Goal: Task Accomplishment & Management: Manage account settings

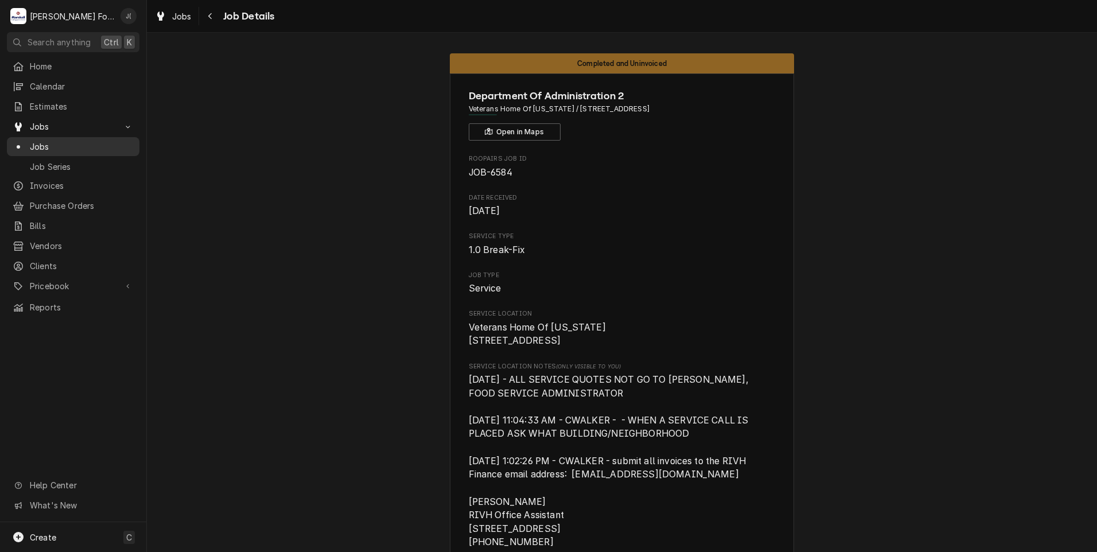
click at [79, 143] on span "Jobs" at bounding box center [82, 147] width 104 height 12
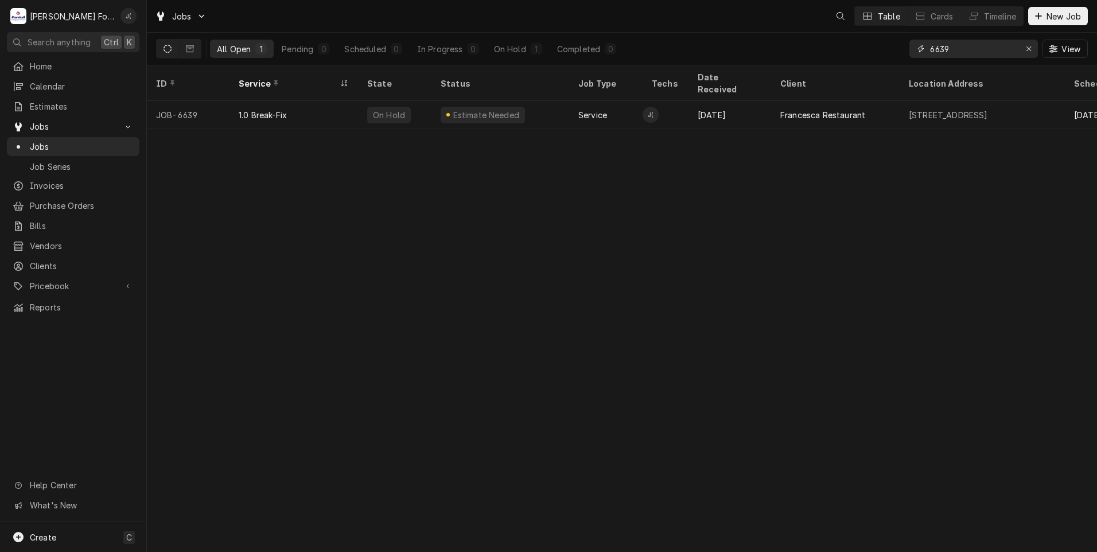
drag, startPoint x: 983, startPoint y: 52, endPoint x: 739, endPoint y: 50, distance: 243.2
click at [792, 50] on div "All Open 1 Pending 0 Scheduled 0 In Progress 0 On Hold 1 Completed 0 6639 View" at bounding box center [622, 49] width 932 height 32
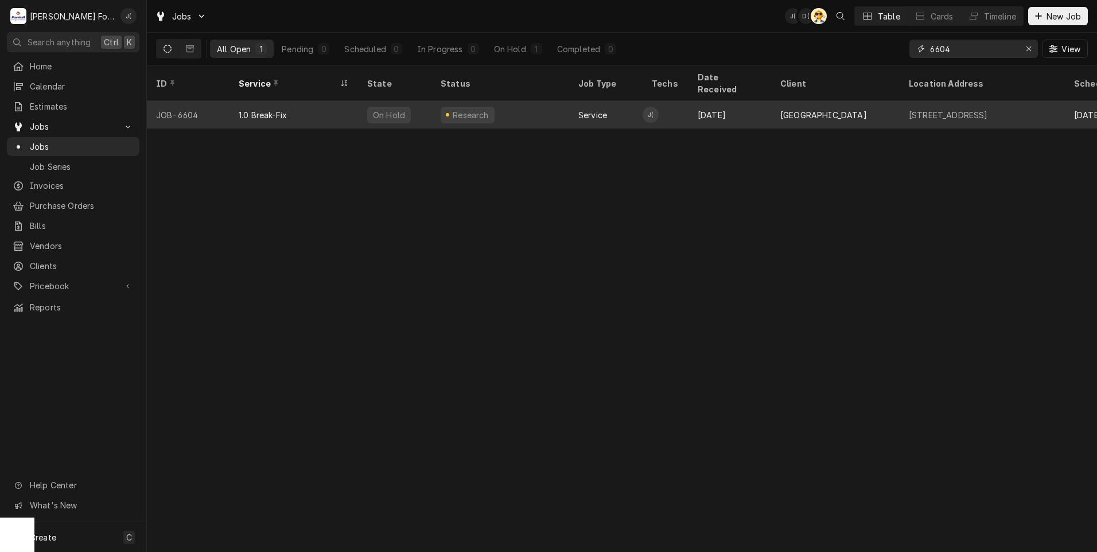
type input "6604"
click at [226, 101] on div "JOB-6604" at bounding box center [188, 115] width 83 height 28
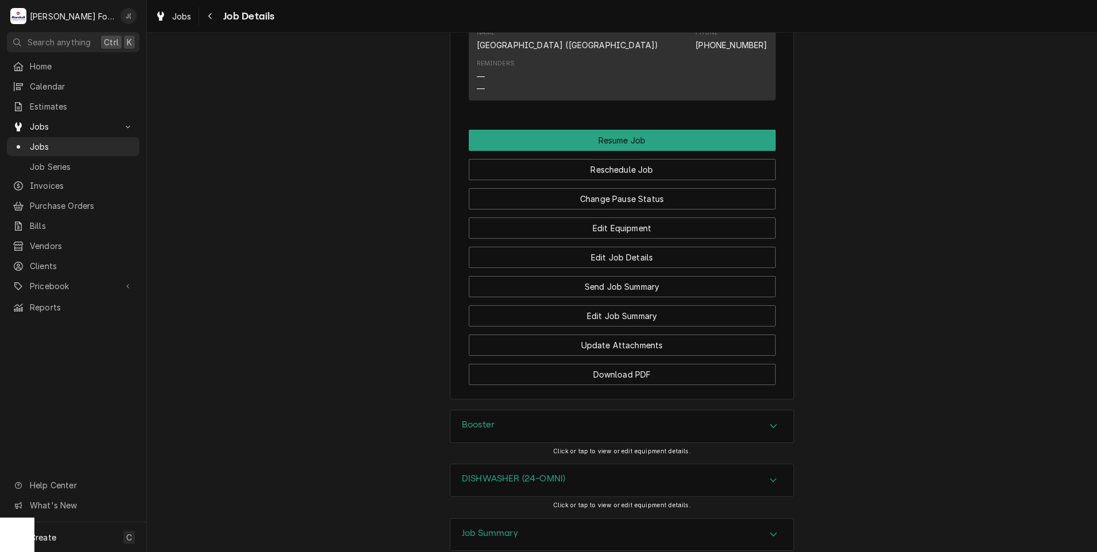
scroll to position [3059, 0]
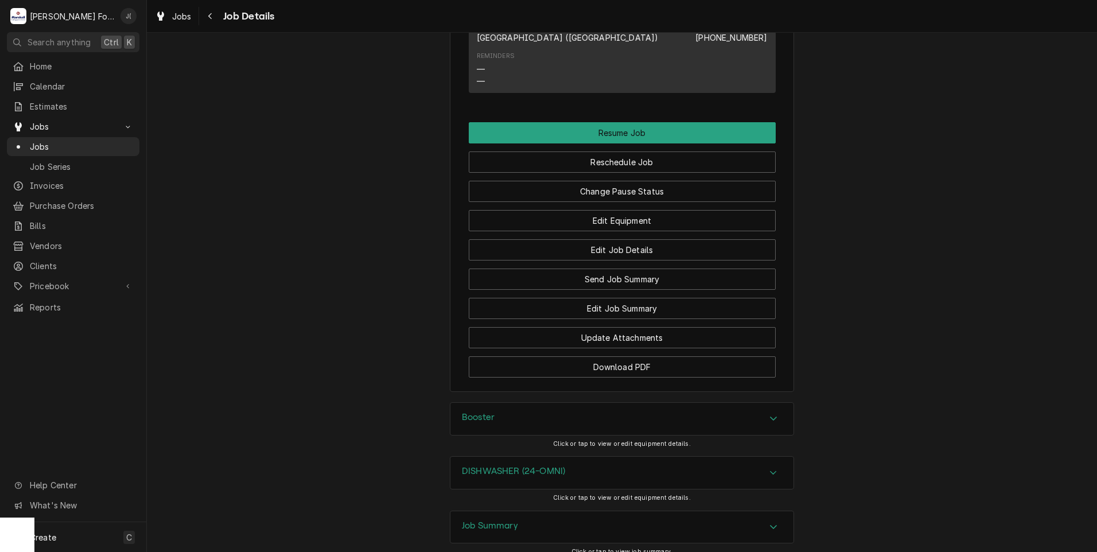
click at [487, 412] on h3 "Booster" at bounding box center [478, 417] width 33 height 11
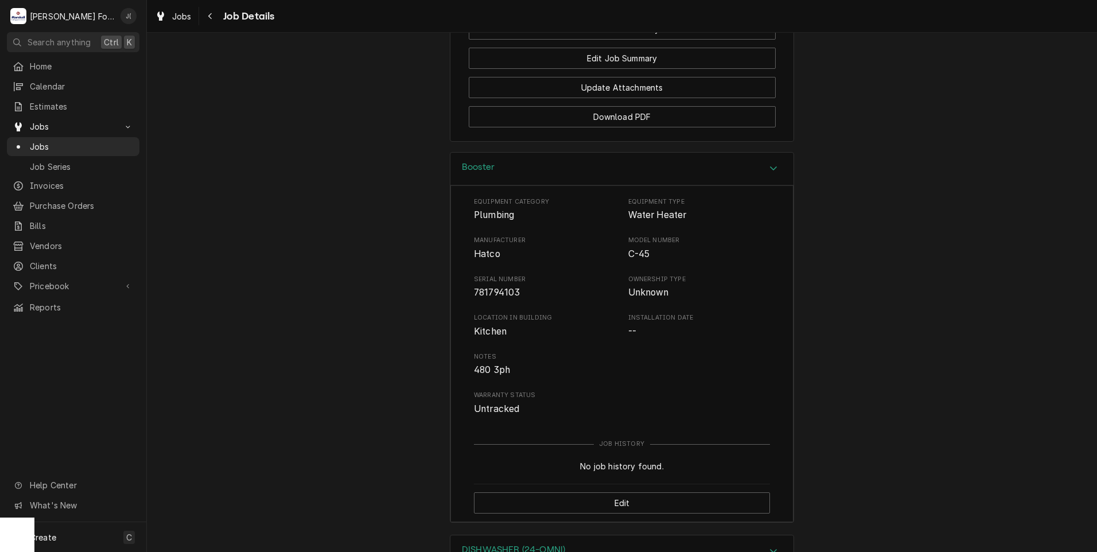
scroll to position [3387, 0]
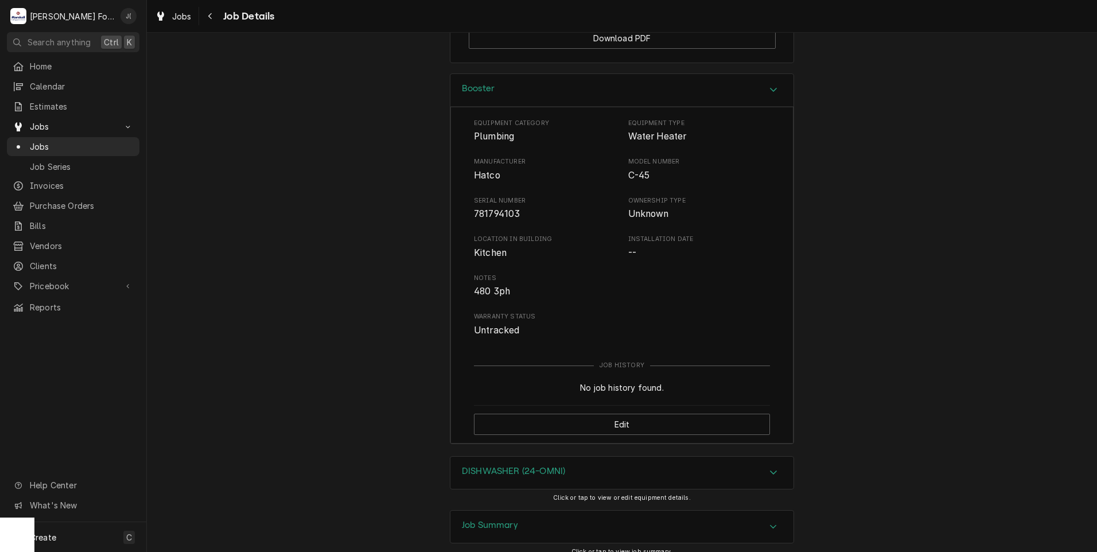
click at [478, 520] on h3 "Job Summary" at bounding box center [490, 525] width 56 height 11
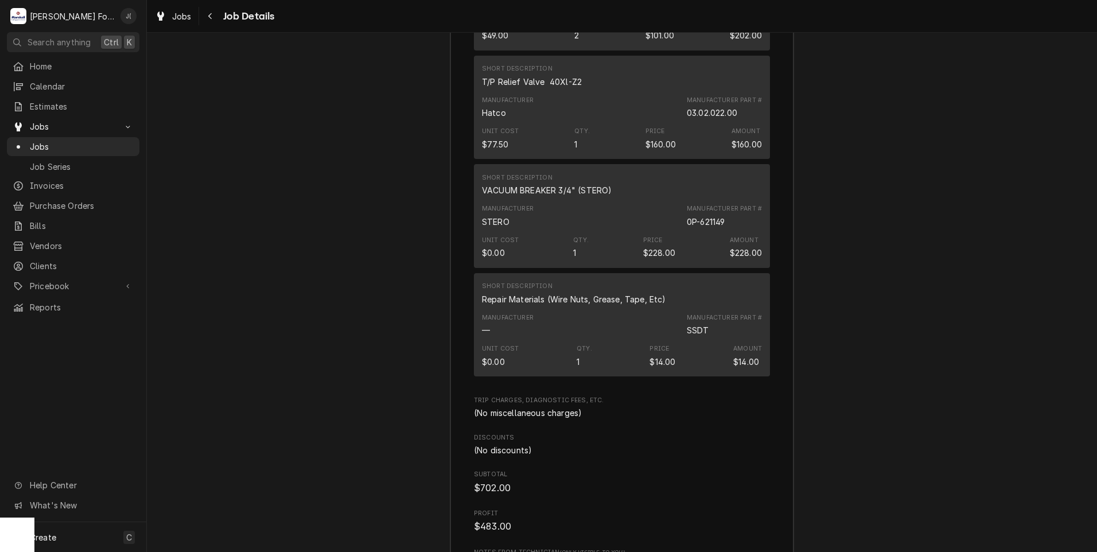
scroll to position [4936, 0]
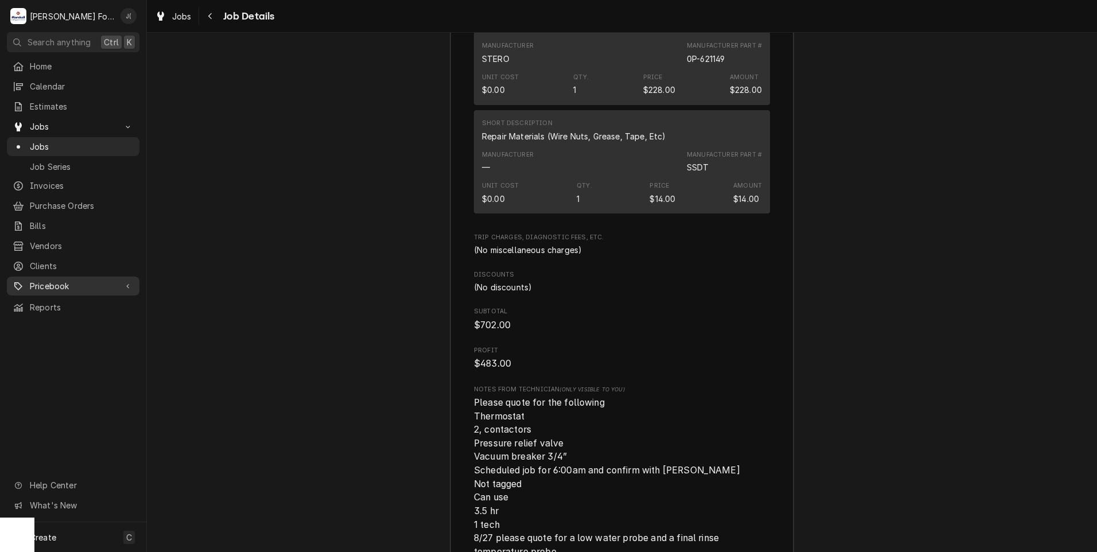
click at [57, 281] on span "Pricebook" at bounding box center [73, 286] width 87 height 12
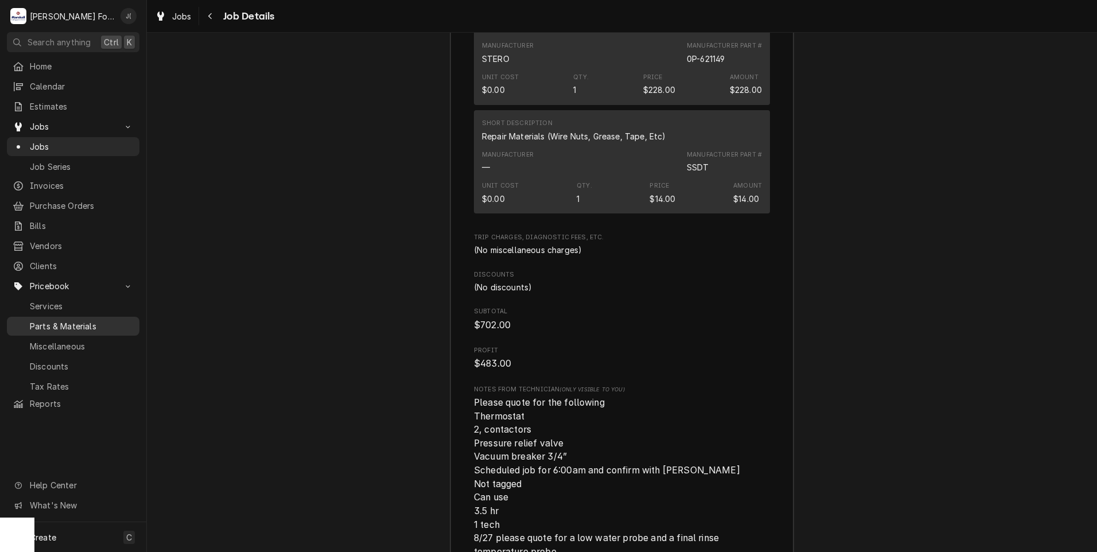
click at [57, 322] on span "Parts & Materials" at bounding box center [82, 326] width 104 height 12
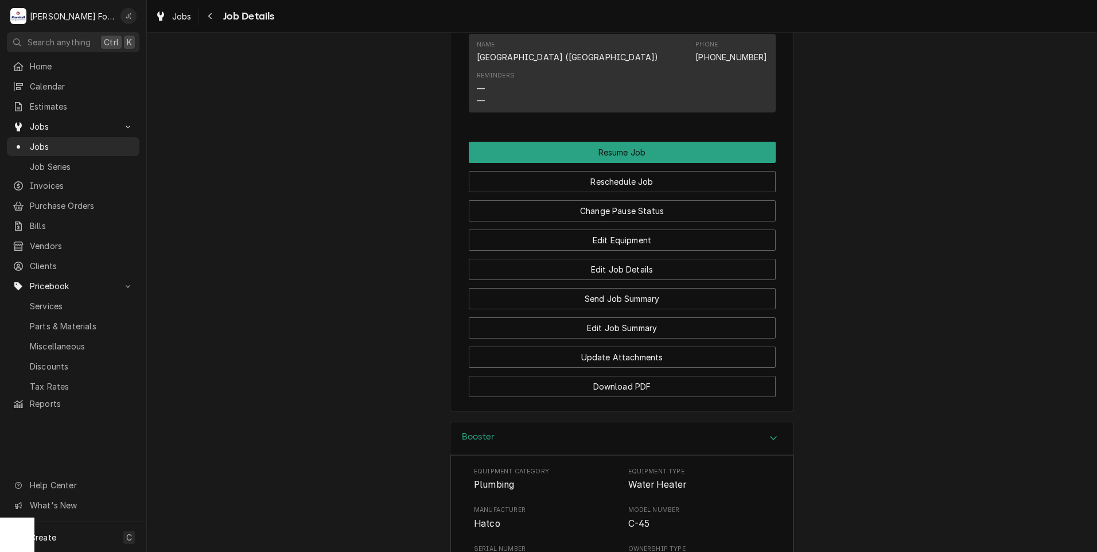
scroll to position [2871, 0]
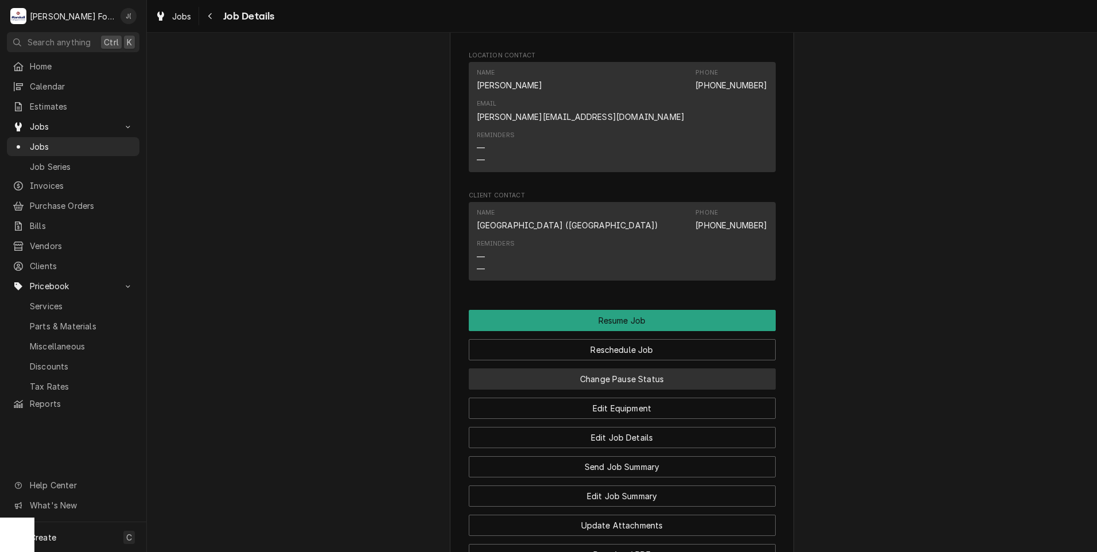
click at [571, 368] on button "Change Pause Status" at bounding box center [622, 378] width 307 height 21
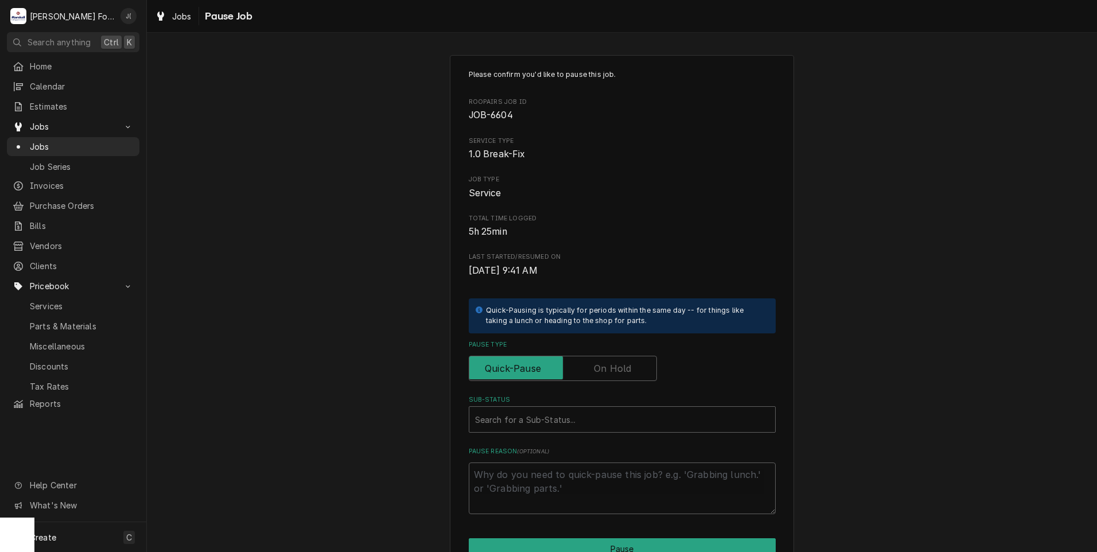
click at [612, 366] on label "Pause Type" at bounding box center [563, 368] width 188 height 25
click at [612, 366] on input "Pause Type" at bounding box center [563, 368] width 178 height 25
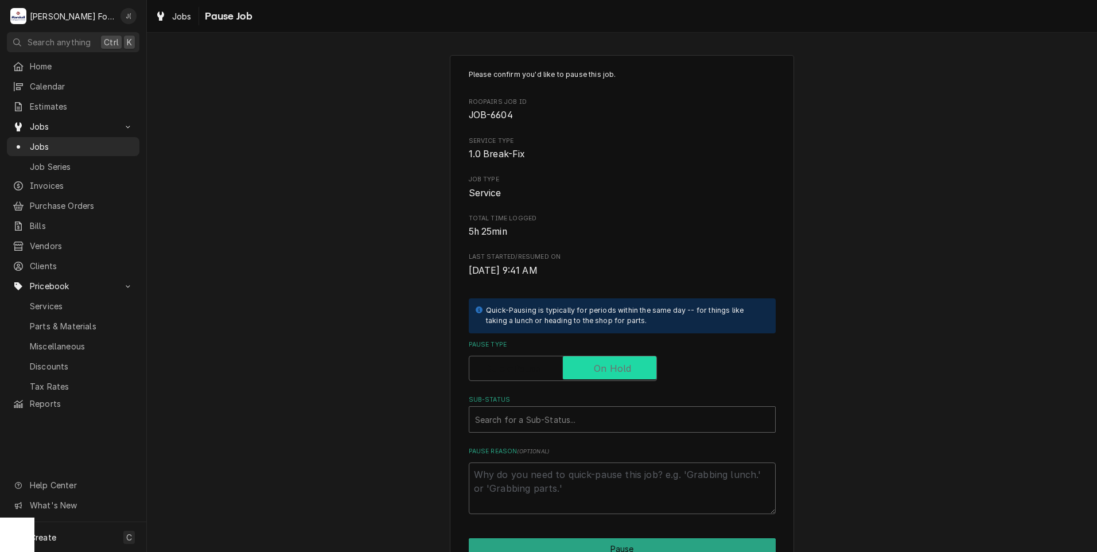
checkbox input "true"
click at [601, 412] on div "Sub-Status" at bounding box center [622, 419] width 294 height 21
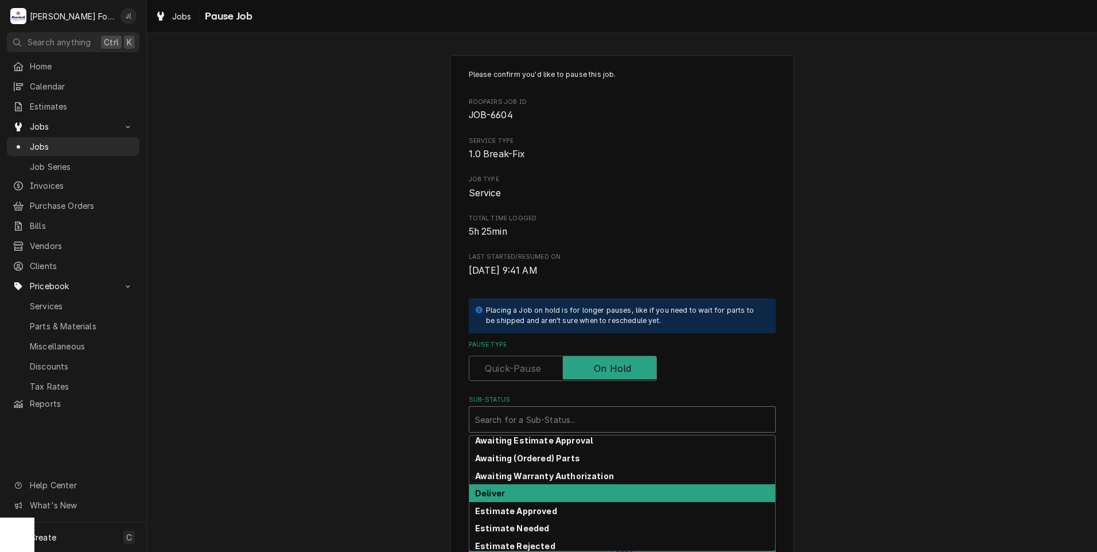
scroll to position [57, 0]
click at [559, 498] on div "Estimate Needed" at bounding box center [622, 493] width 306 height 18
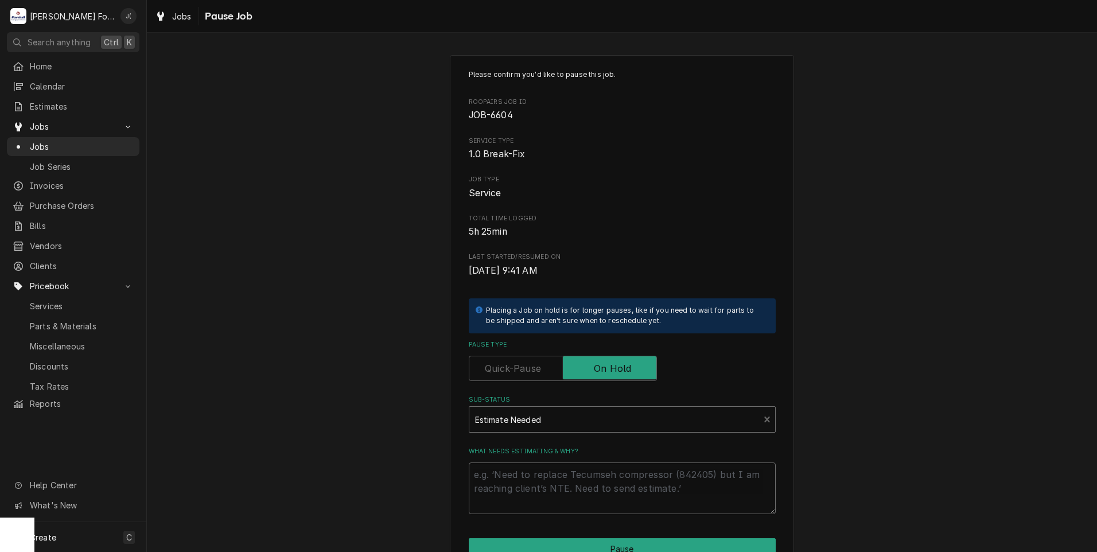
click at [553, 508] on textarea "What needs estimating & why?" at bounding box center [622, 488] width 307 height 52
type textarea "x"
type textarea "p"
type textarea "x"
type textarea "pr"
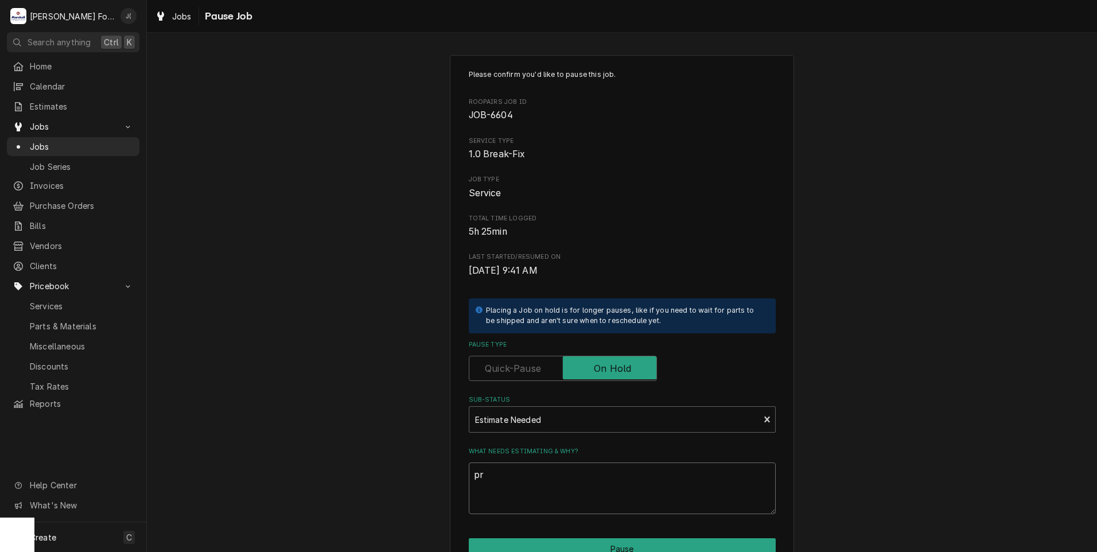
type textarea "x"
type textarea "pri"
type textarea "x"
type textarea "pric"
type textarea "x"
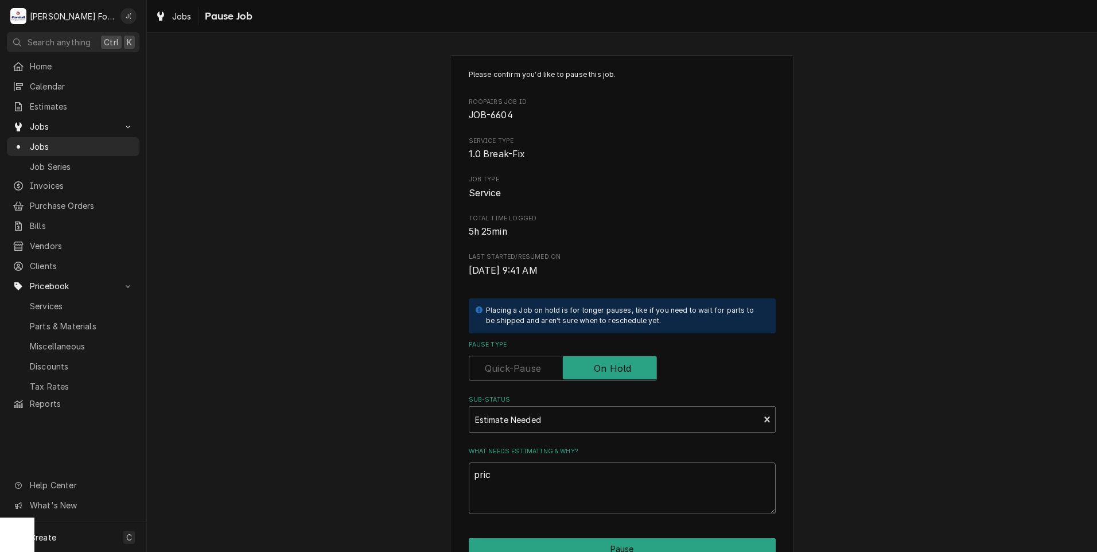
type textarea "price"
type textarea "x"
type textarea "prices"
type textarea "x"
type textarea "price"
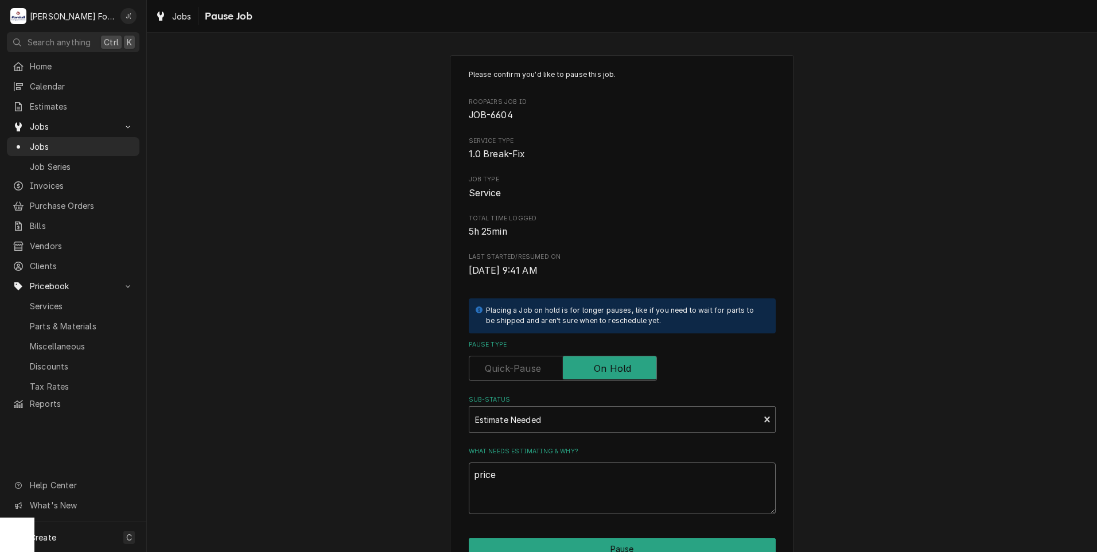
type textarea "x"
type textarea "pric"
type textarea "x"
type textarea "pri"
type textarea "x"
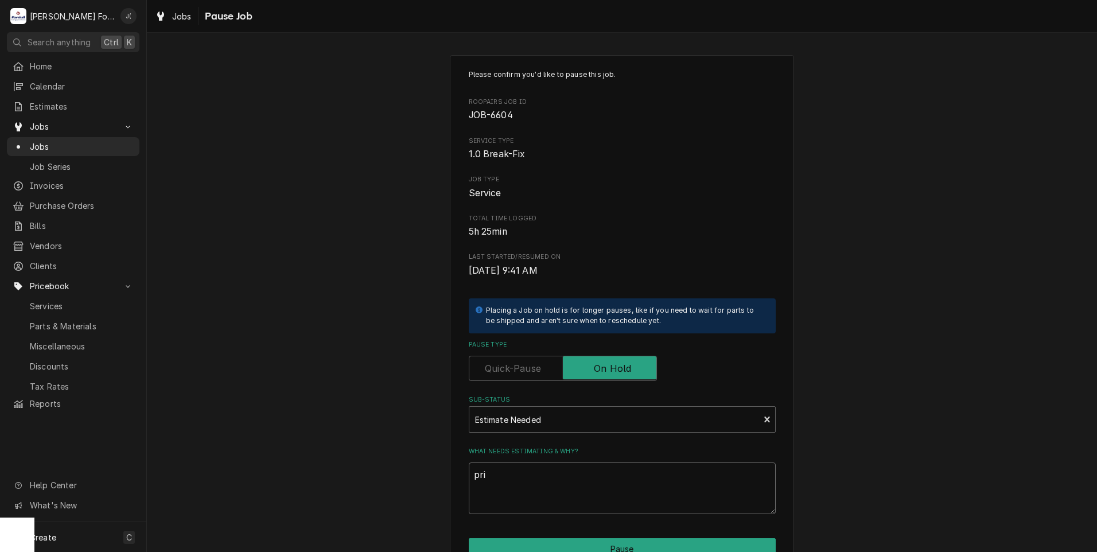
type textarea "pr"
type textarea "x"
type textarea "p"
type textarea "x"
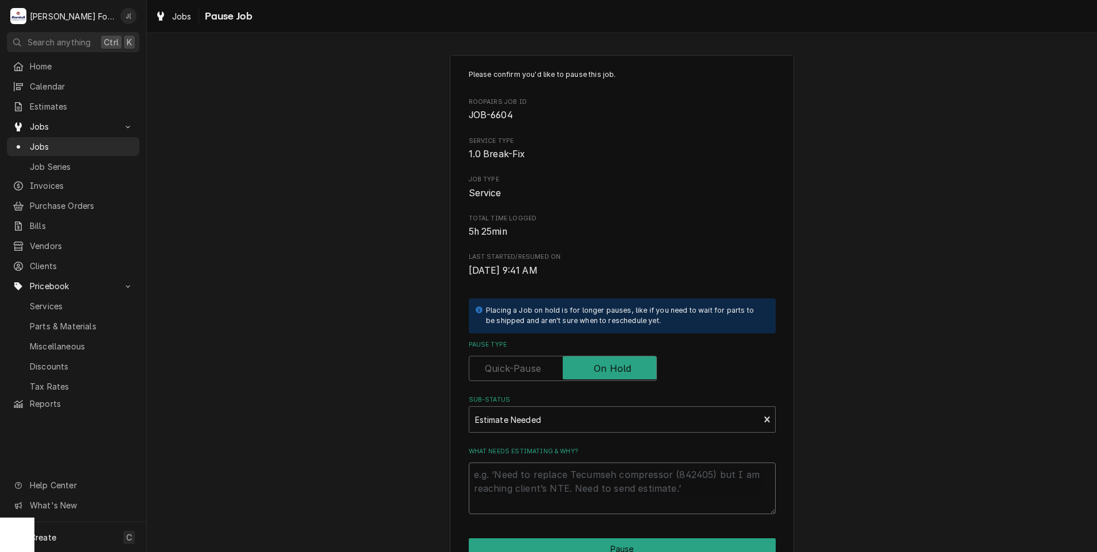
type textarea "P"
type textarea "x"
type textarea "PR"
type textarea "x"
type textarea "PRI"
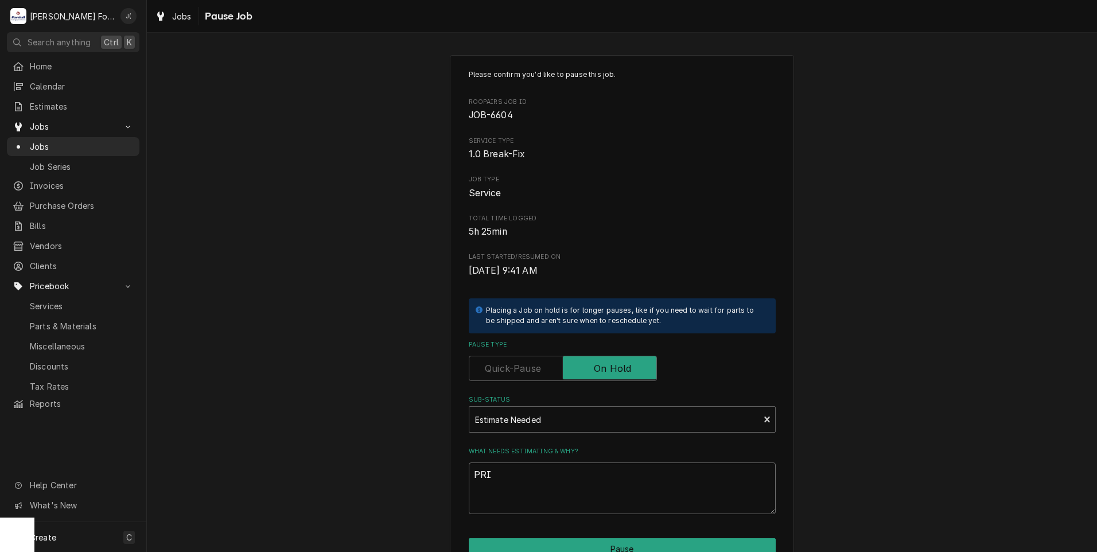
type textarea "x"
type textarea "PRIC"
type textarea "x"
type textarea "PRICE"
type textarea "x"
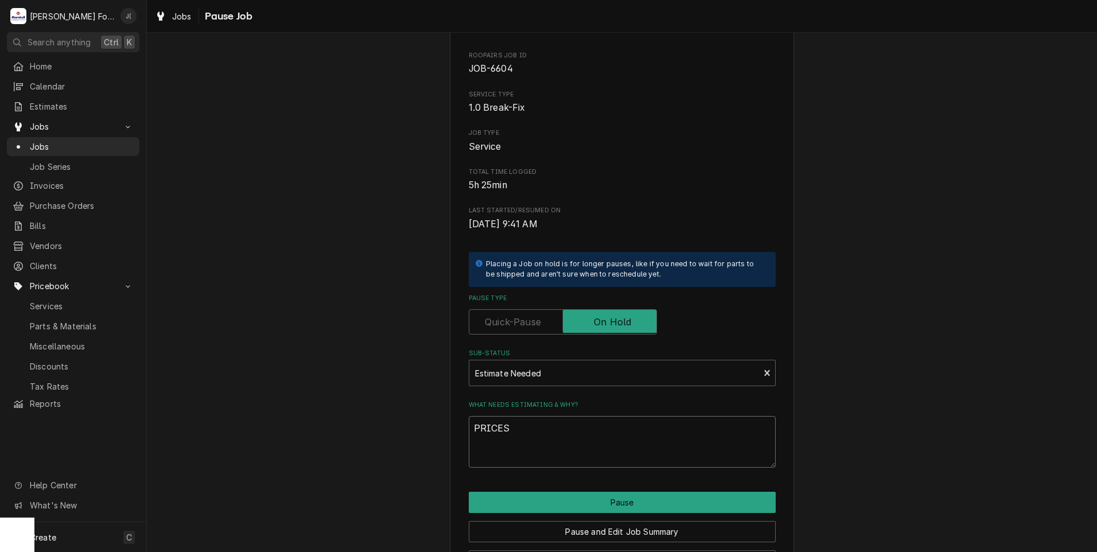
scroll to position [91, 0]
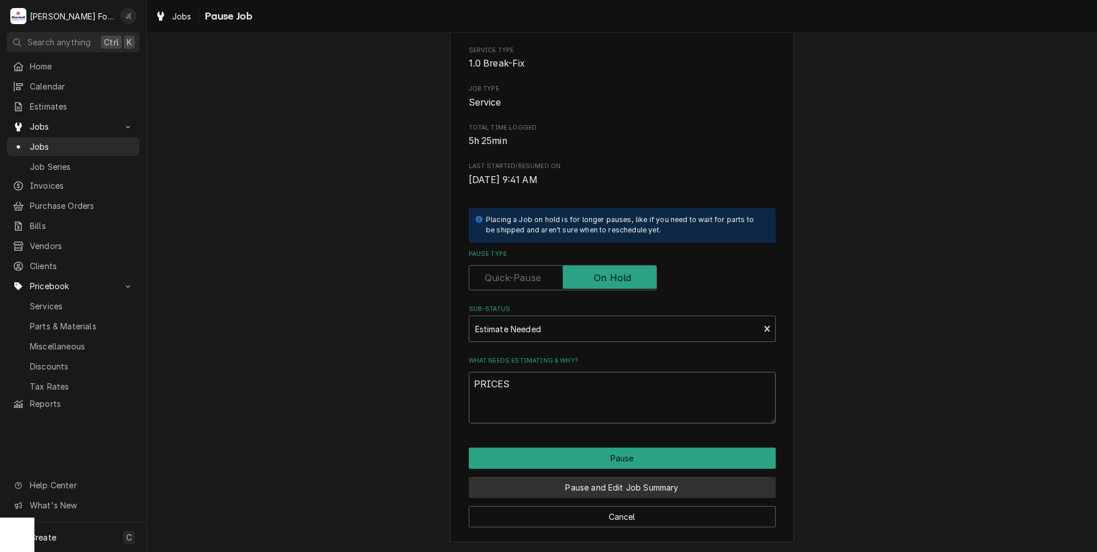
type textarea "PRICES"
click at [568, 483] on button "Pause and Edit Job Summary" at bounding box center [622, 487] width 307 height 21
type textarea "x"
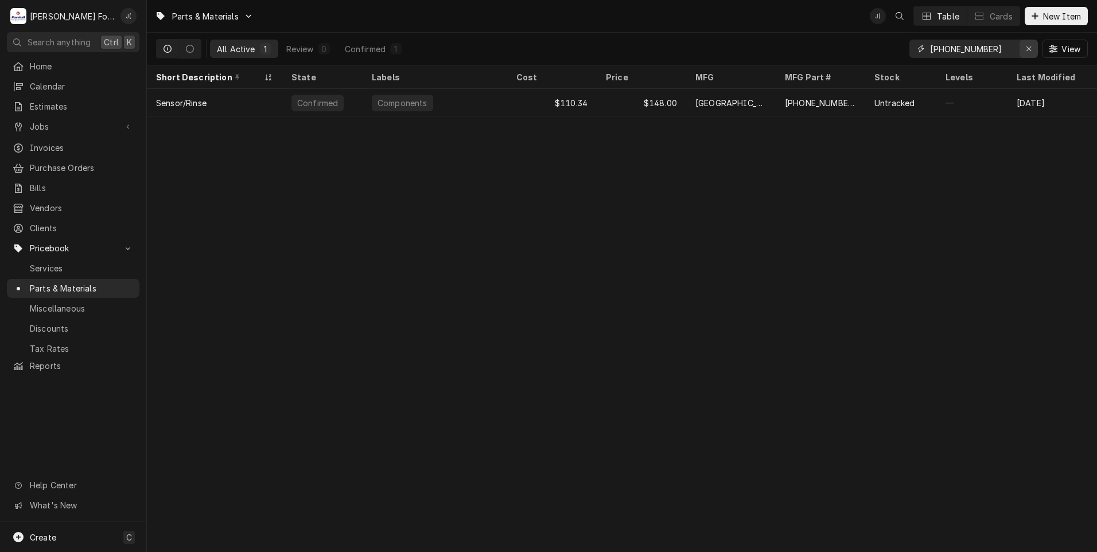
click at [1031, 54] on div "Erase input" at bounding box center [1028, 48] width 11 height 11
click at [1009, 48] on input "Dynamic Content Wrapper" at bounding box center [984, 49] width 108 height 18
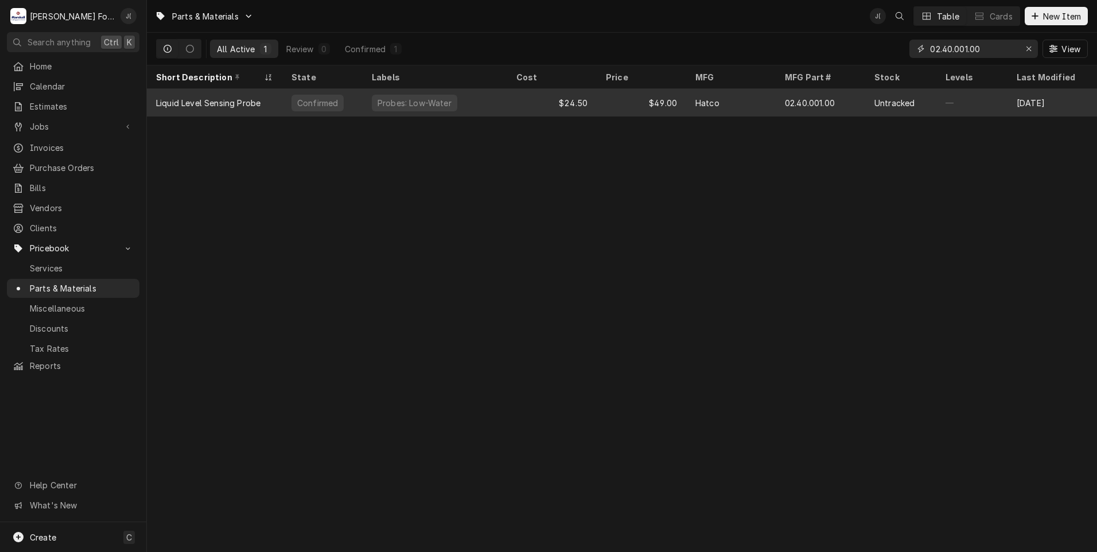
type input "02.40.001.00"
click at [612, 98] on div "$49.00" at bounding box center [641, 103] width 89 height 28
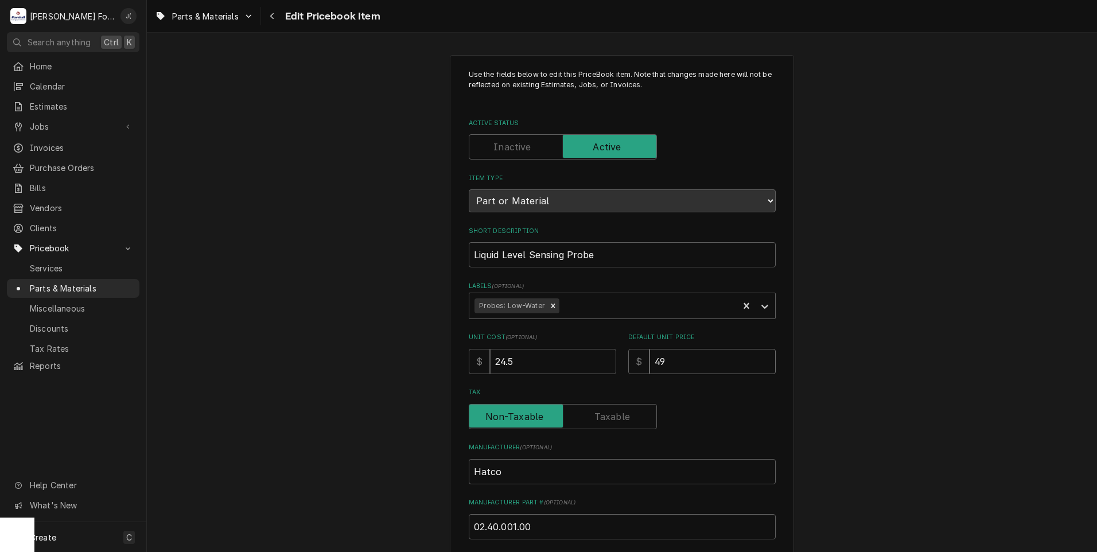
drag, startPoint x: 679, startPoint y: 357, endPoint x: 506, endPoint y: 381, distance: 174.8
click at [539, 380] on div "Use the fields below to edit this PriceBook item. Note that changes made here w…" at bounding box center [622, 411] width 307 height 684
type textarea "x"
type input "5"
type textarea "x"
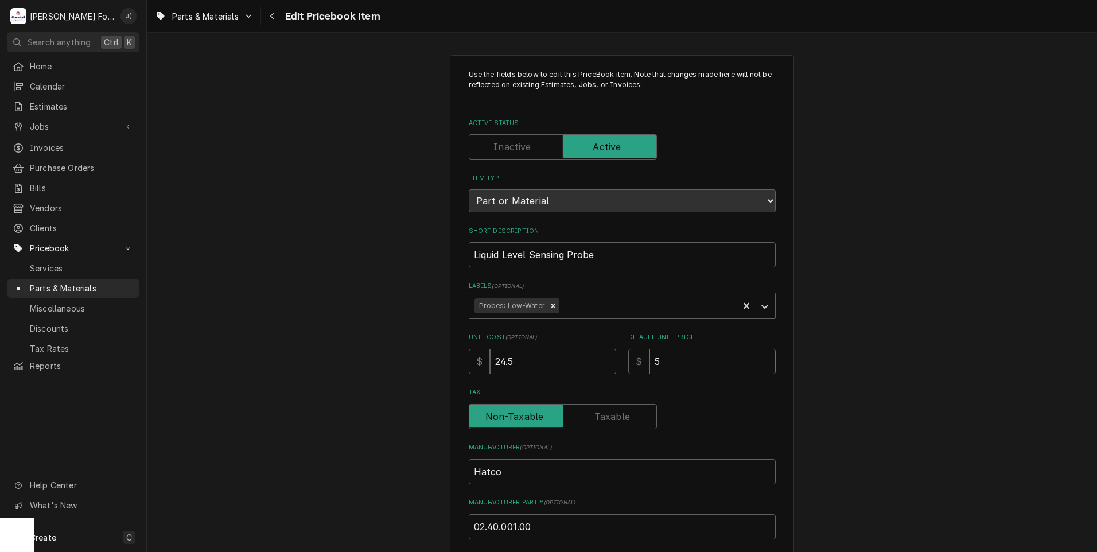
type input "50"
type textarea "x"
type input "50.0"
type textarea "x"
type input "50.00"
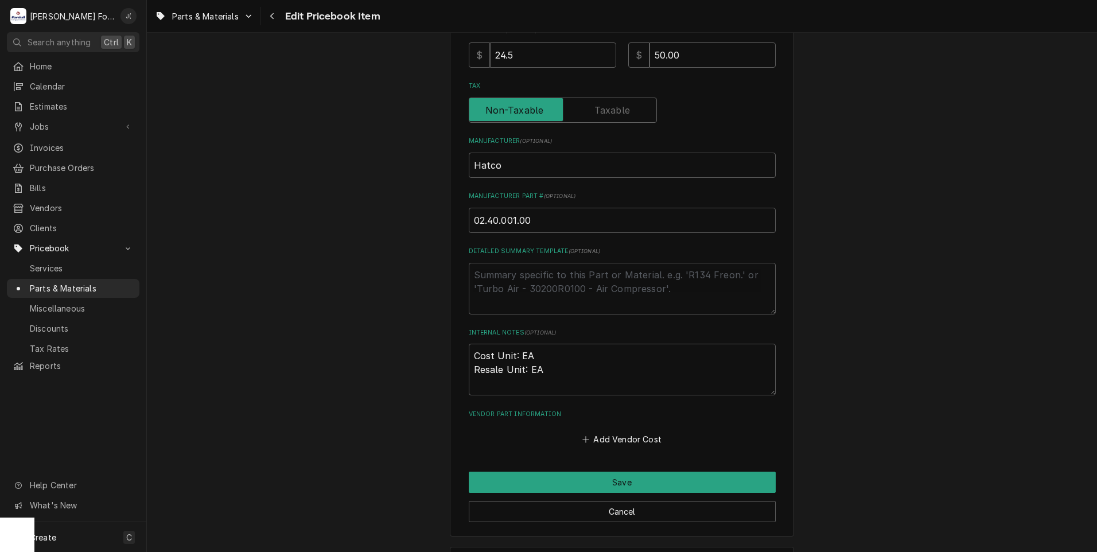
scroll to position [344, 0]
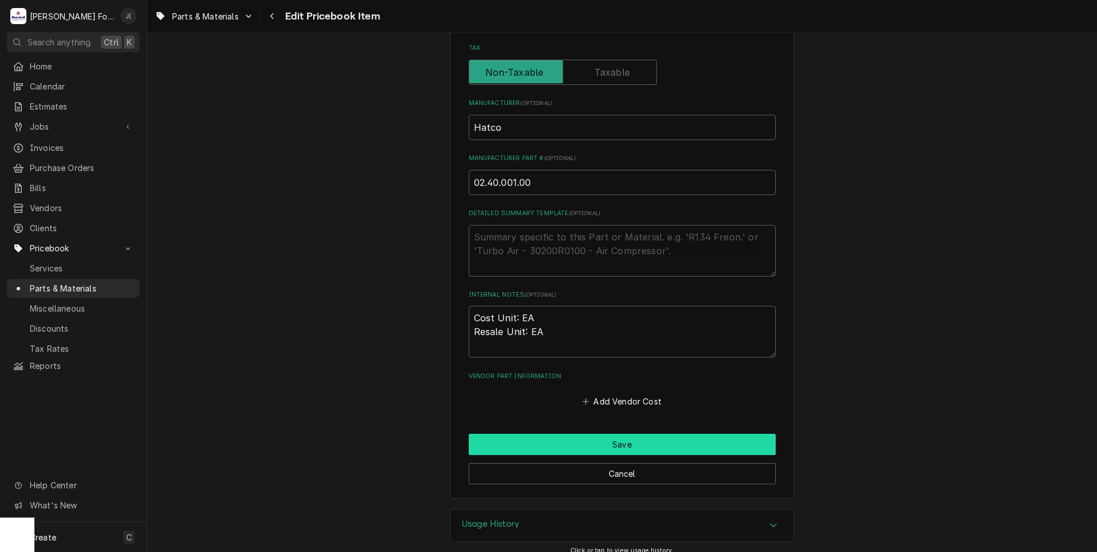
click at [588, 439] on button "Save" at bounding box center [622, 444] width 307 height 21
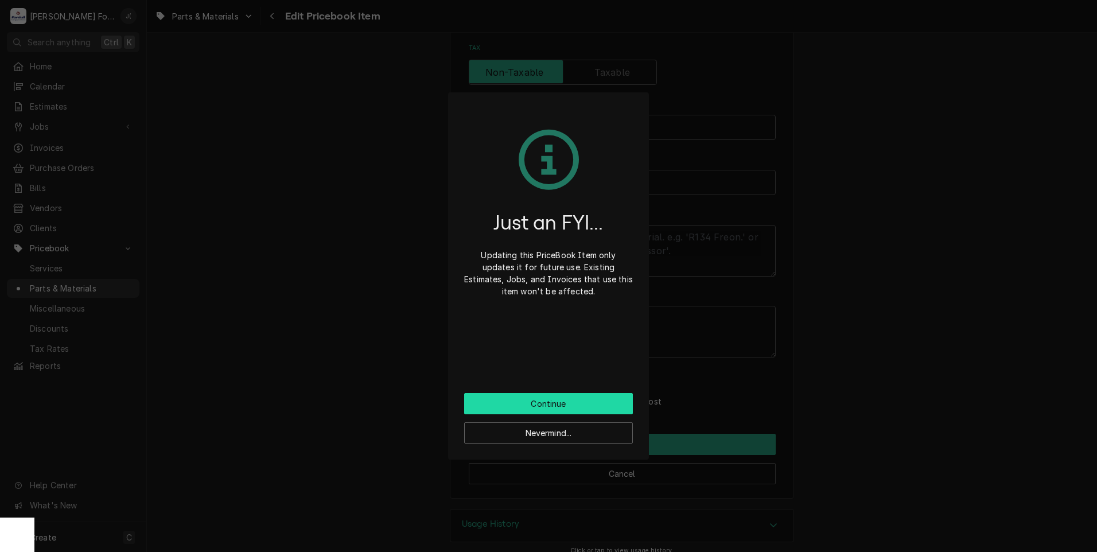
click at [586, 402] on button "Continue" at bounding box center [548, 403] width 169 height 21
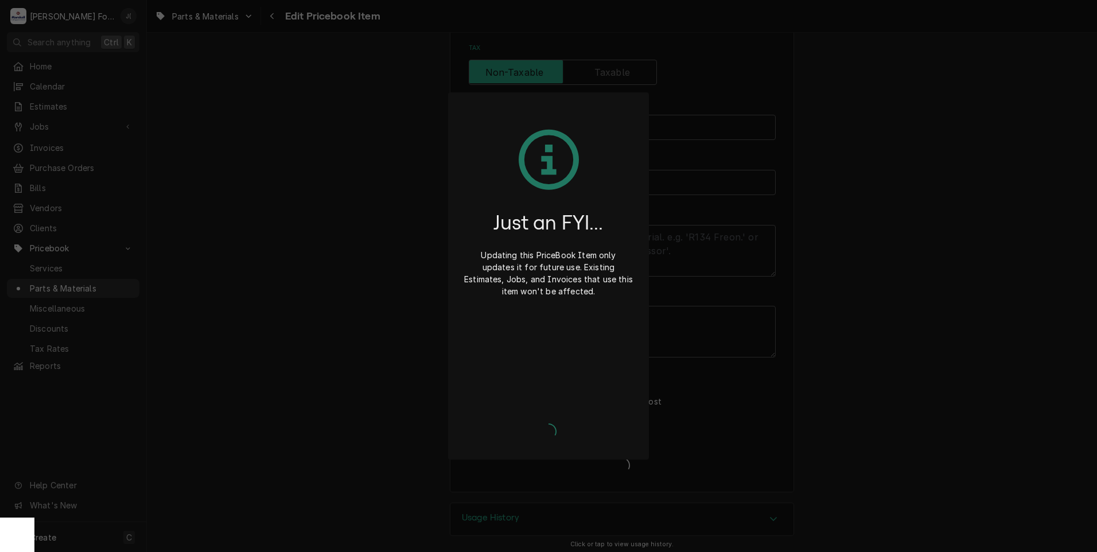
type textarea "x"
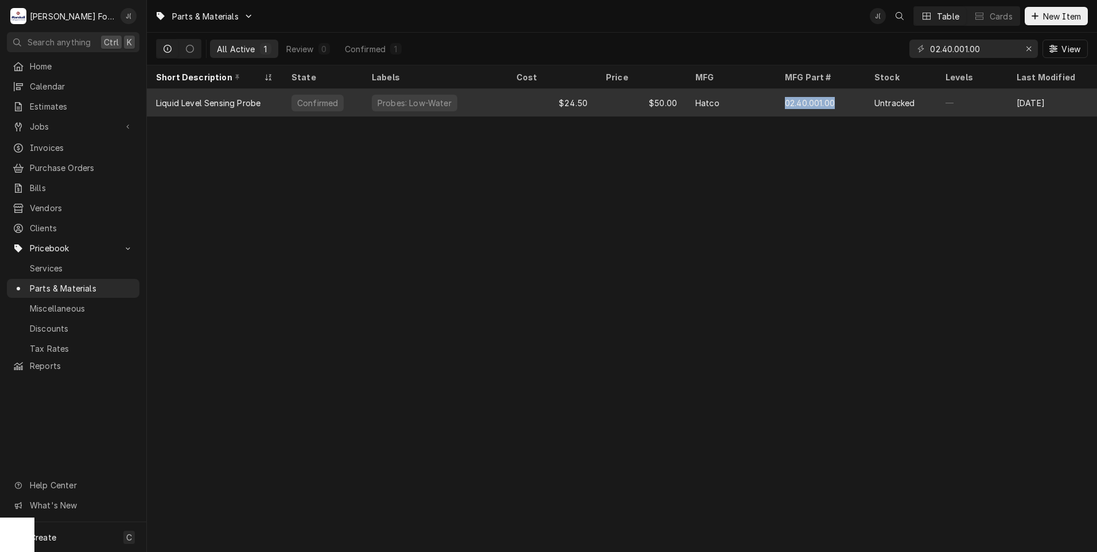
drag, startPoint x: 834, startPoint y: 101, endPoint x: 785, endPoint y: 102, distance: 48.8
click at [785, 102] on div "02.40.001.00" at bounding box center [820, 103] width 89 height 28
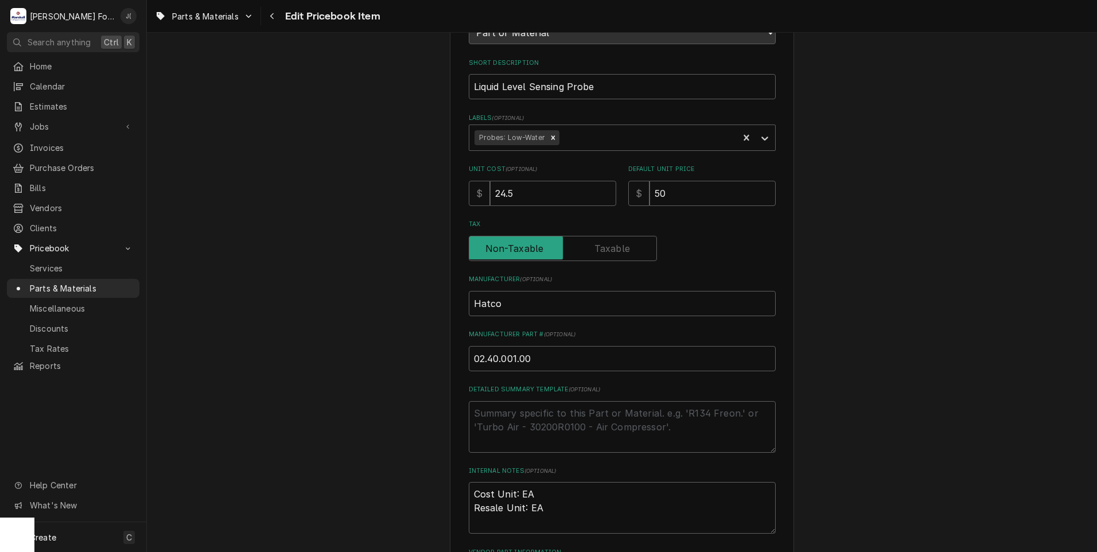
scroll to position [172, 0]
drag, startPoint x: 525, startPoint y: 350, endPoint x: 469, endPoint y: 347, distance: 56.3
click at [469, 350] on input "02.40.001.00" at bounding box center [622, 354] width 307 height 25
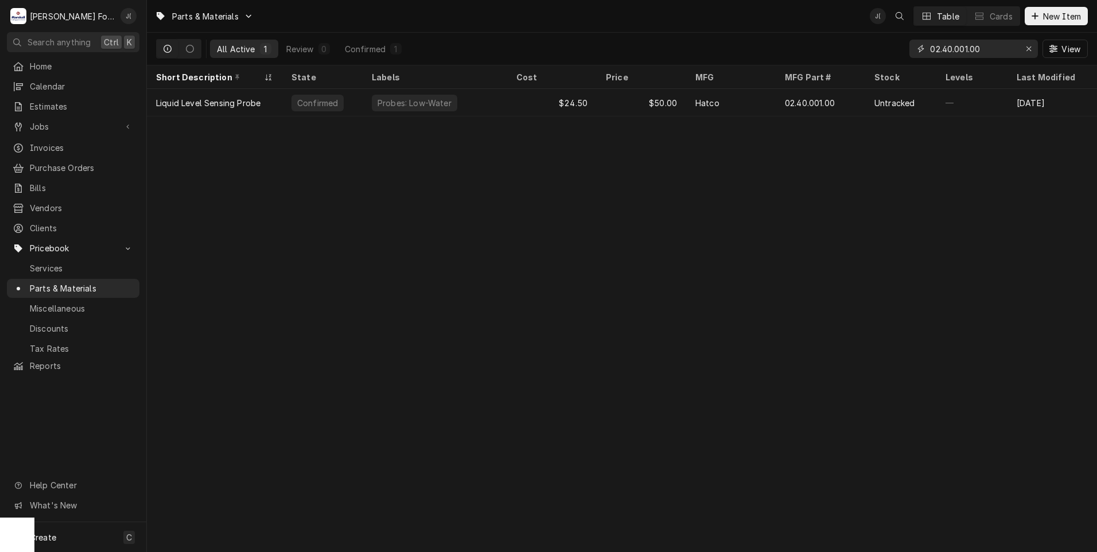
drag, startPoint x: 1036, startPoint y: 47, endPoint x: 1029, endPoint y: 49, distance: 7.7
click at [1033, 48] on button "Erase input" at bounding box center [1028, 49] width 18 height 18
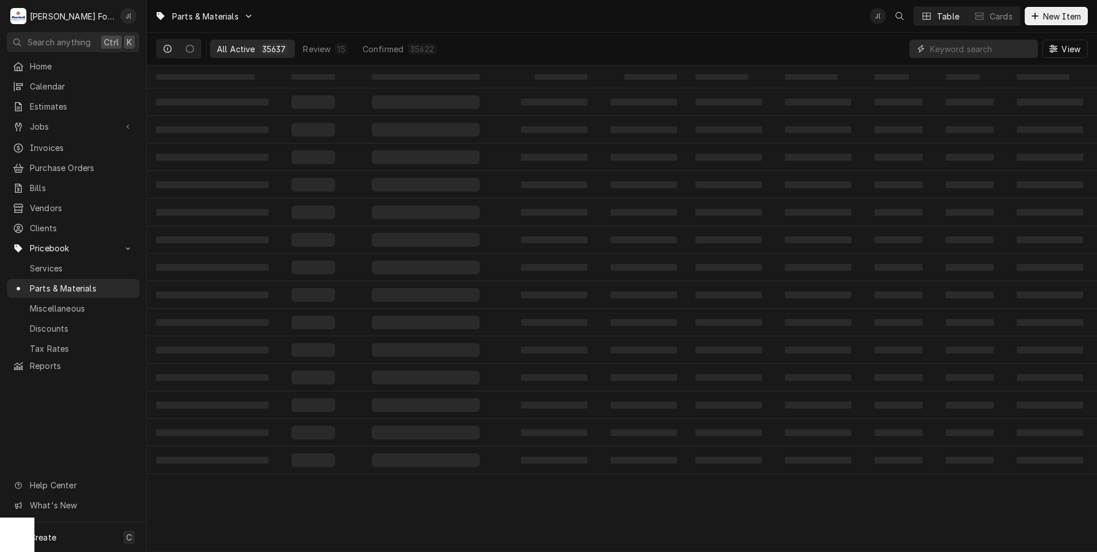
paste input "0P-651135"
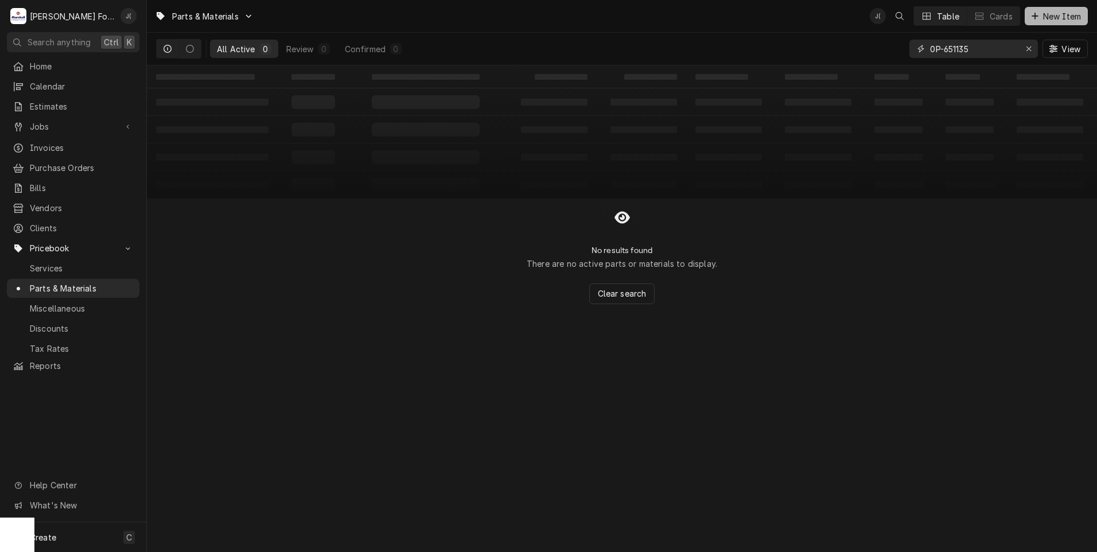
type input "0P-651135"
click at [1043, 11] on span "New Item" at bounding box center [1062, 16] width 42 height 12
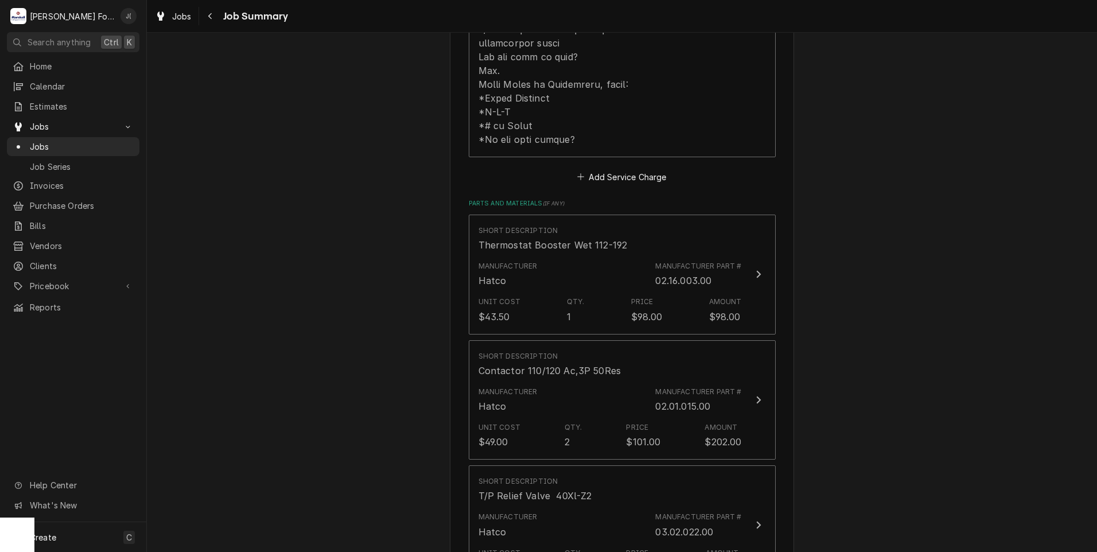
scroll to position [746, 0]
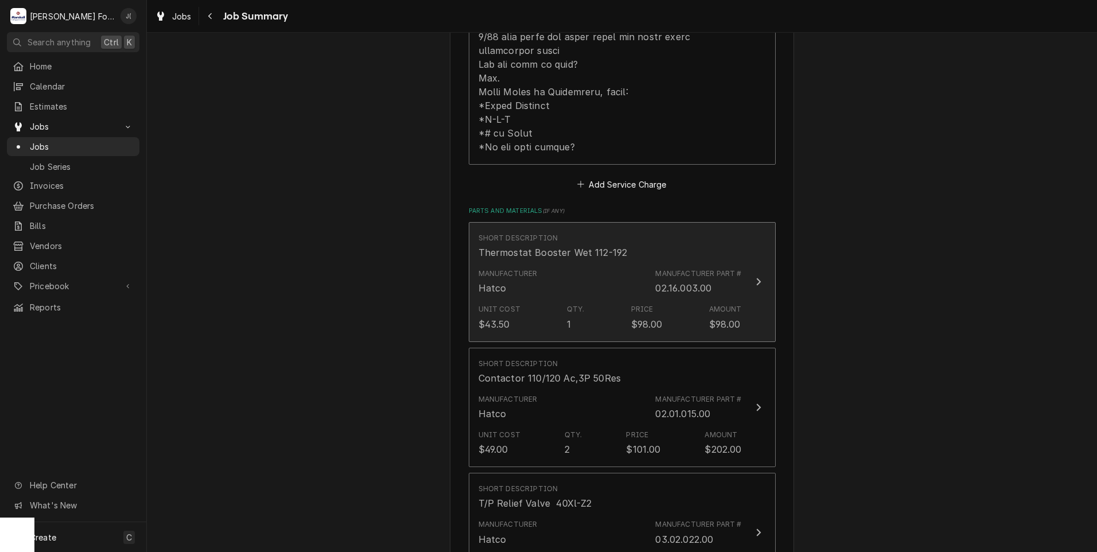
click at [541, 299] on div "Unit Cost $43.50 Qty. 1 Price $98.00 Amount $98.00" at bounding box center [609, 317] width 263 height 36
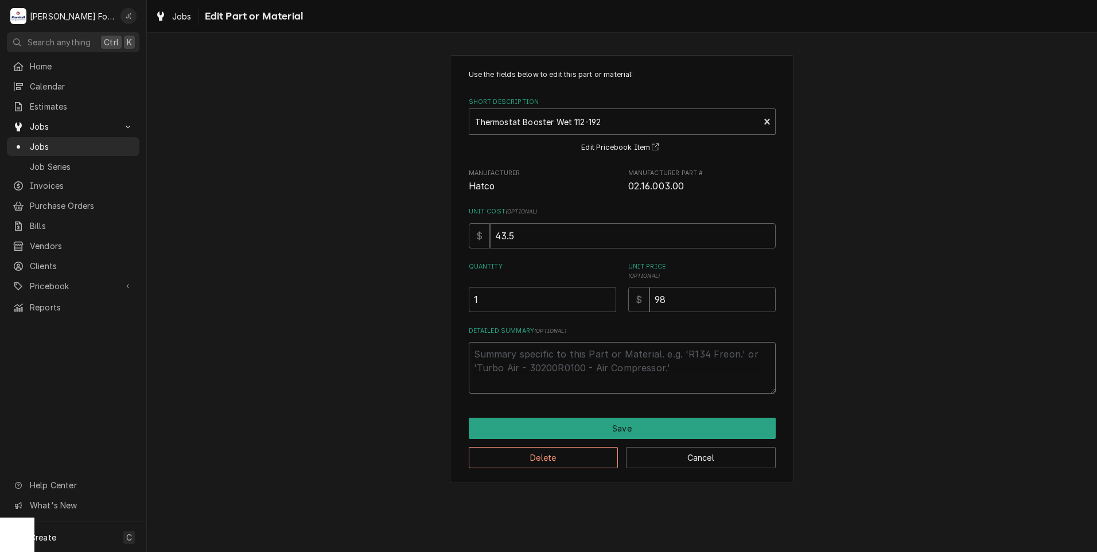
click at [539, 357] on textarea "Detailed Summary ( optional )" at bounding box center [622, 368] width 307 height 52
type textarea "x"
type textarea "I"
type textarea "x"
type textarea "IN"
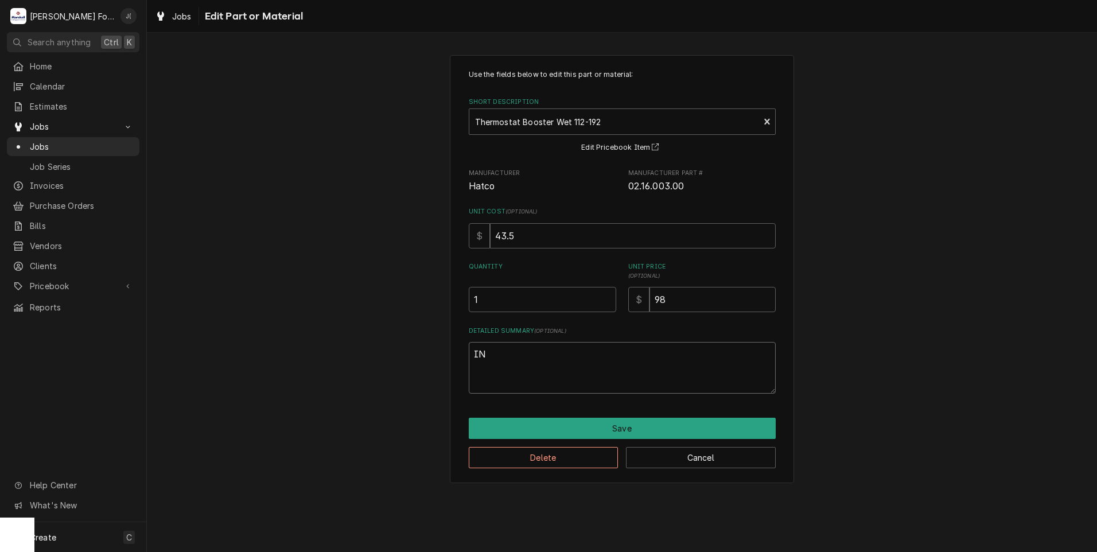
type textarea "x"
type textarea "INS"
type textarea "x"
type textarea "INST"
type textarea "x"
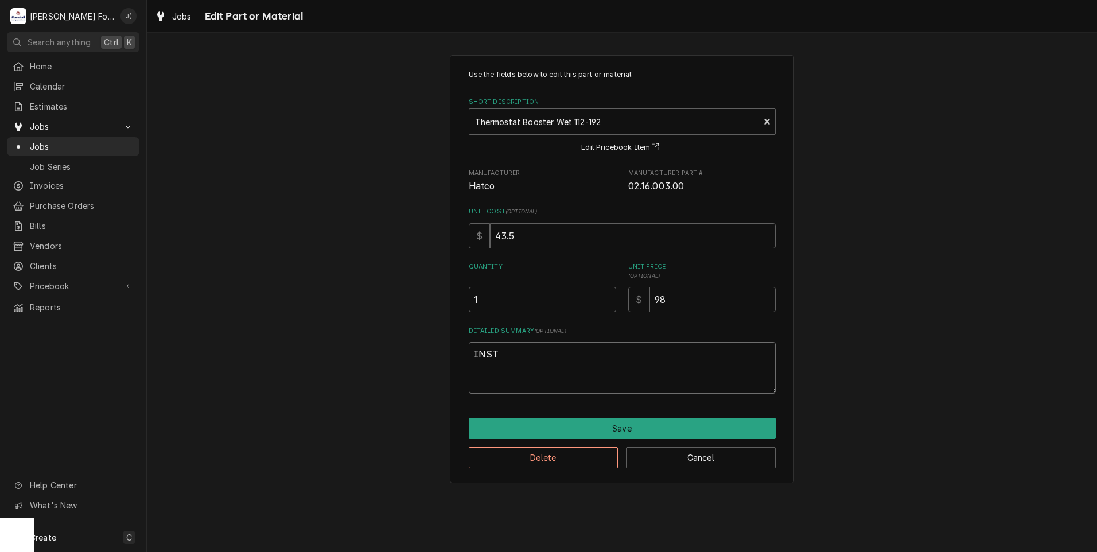
type textarea "INSTA"
type textarea "x"
type textarea "INSTAL"
type textarea "x"
type textarea "INSTALL"
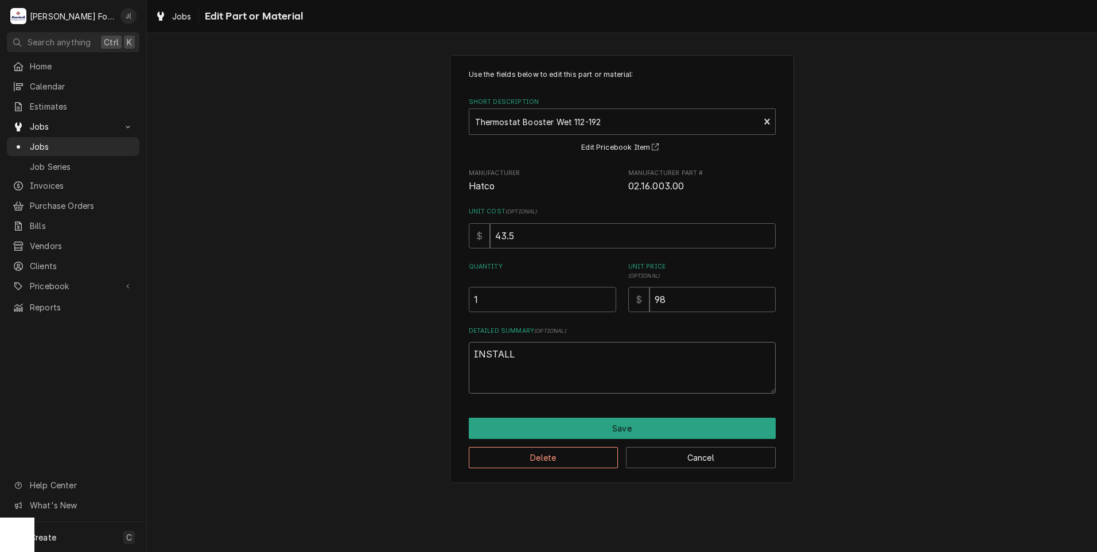
type textarea "x"
type textarea "INSTALLE"
type textarea "x"
drag, startPoint x: 539, startPoint y: 355, endPoint x: 394, endPoint y: 354, distance: 144.6
click at [394, 354] on div "Use the fields below to edit this part or material: Short Description Thermosta…" at bounding box center [622, 269] width 950 height 448
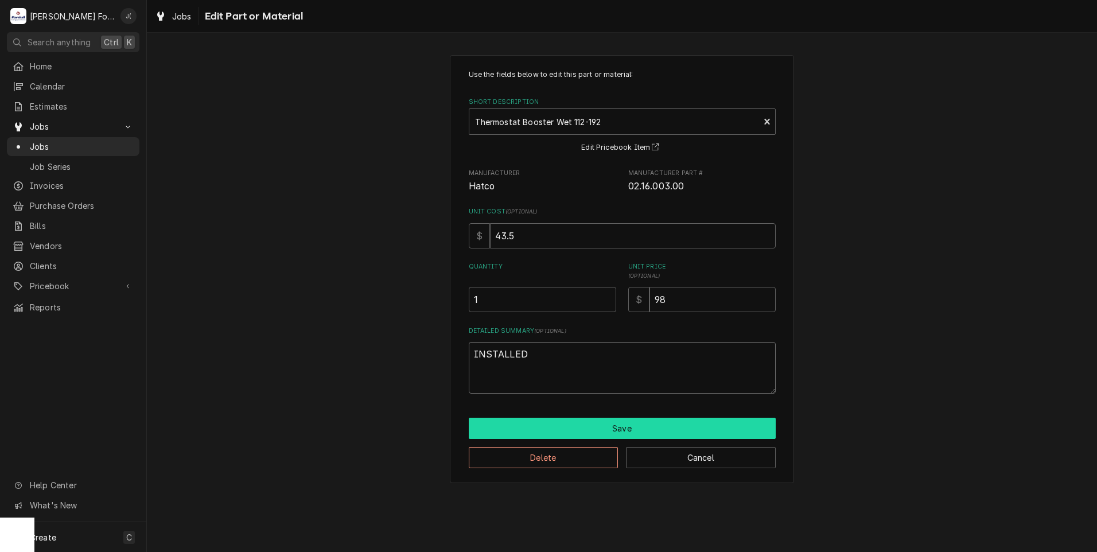
type textarea "INSTALLED"
click at [577, 427] on button "Save" at bounding box center [622, 428] width 307 height 21
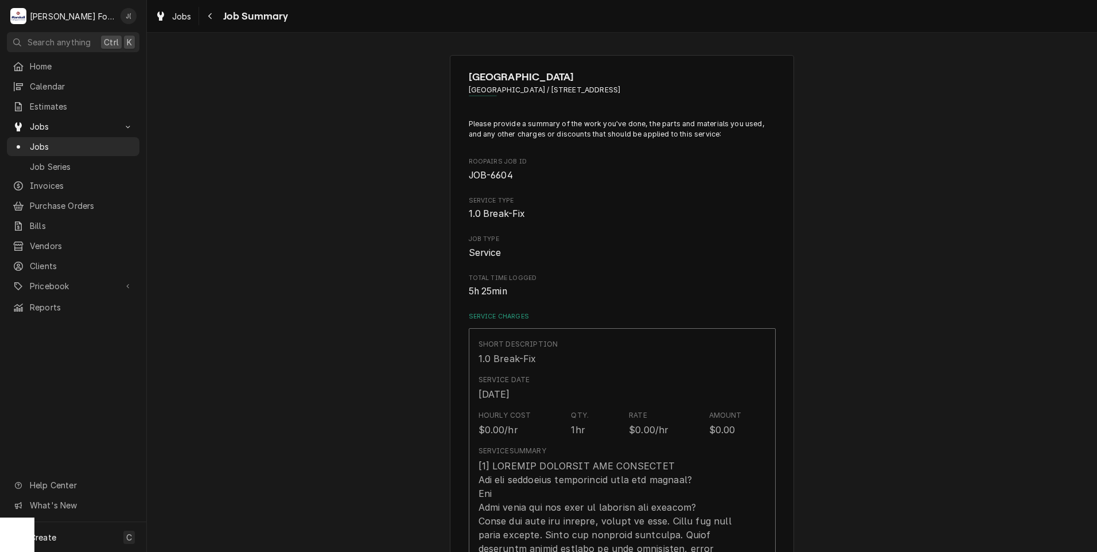
scroll to position [746, 0]
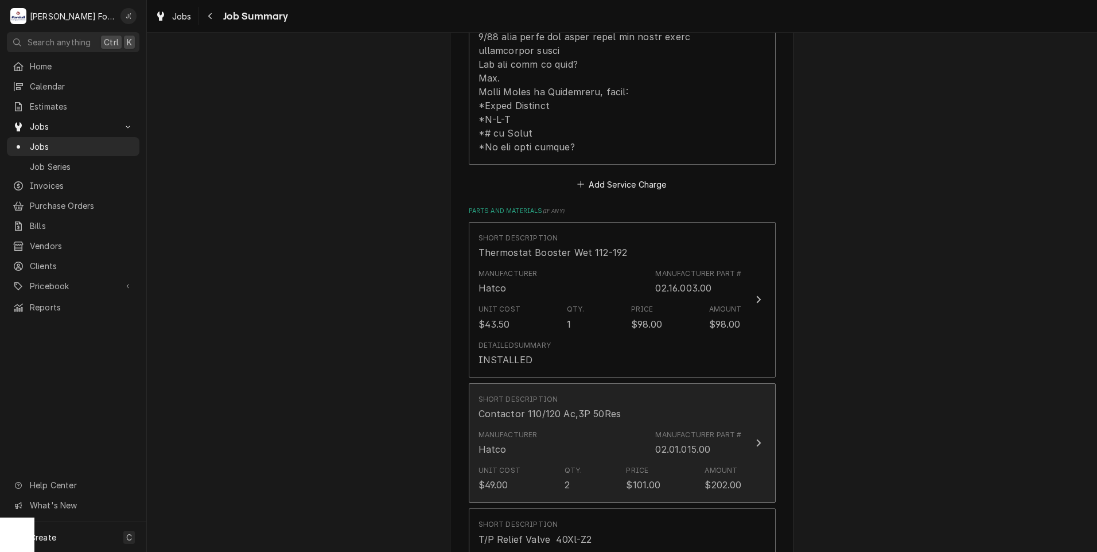
click at [556, 425] on div "Manufacturer Hatco Manufacturer Part # 02.01.015.00" at bounding box center [609, 443] width 263 height 36
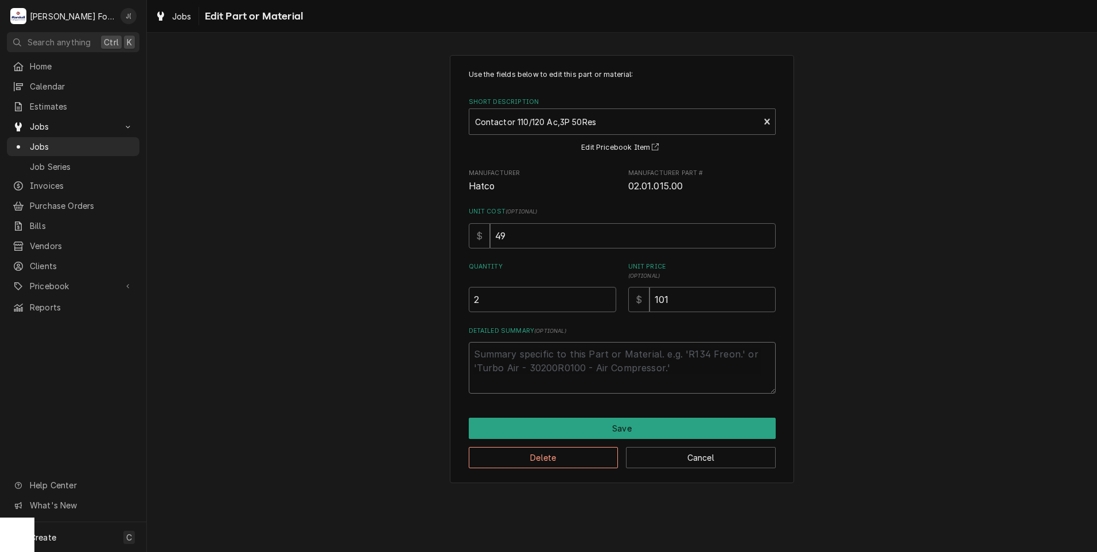
paste textarea "INSTALLED"
type textarea "x"
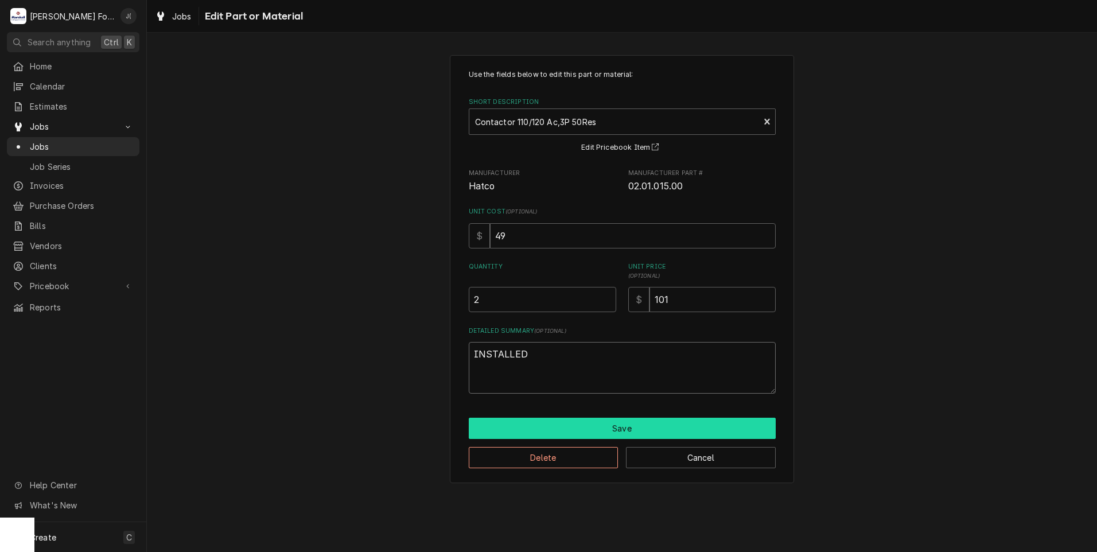
type textarea "INSTALLED"
click at [573, 431] on button "Save" at bounding box center [622, 428] width 307 height 21
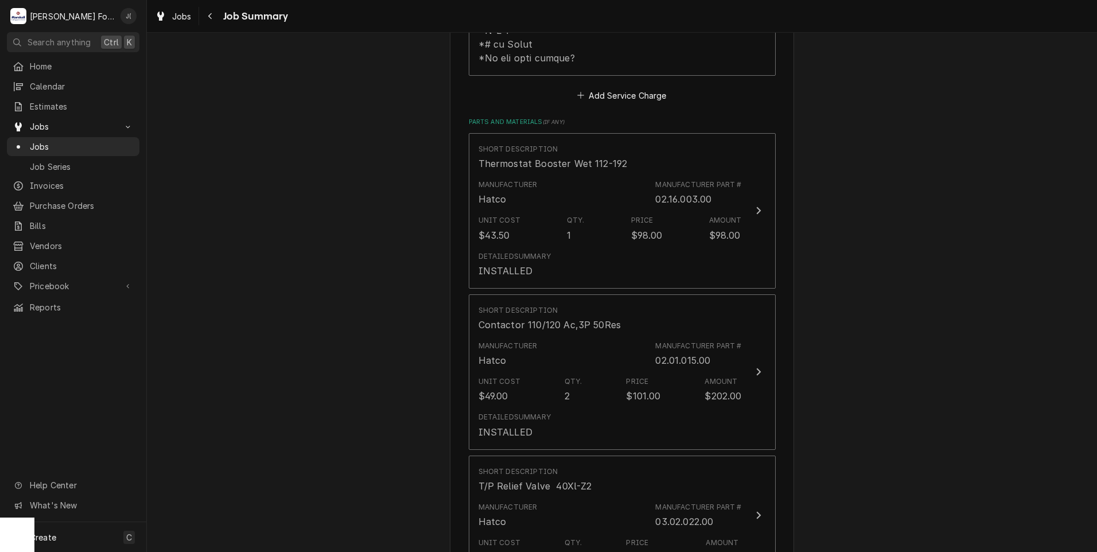
scroll to position [1033, 0]
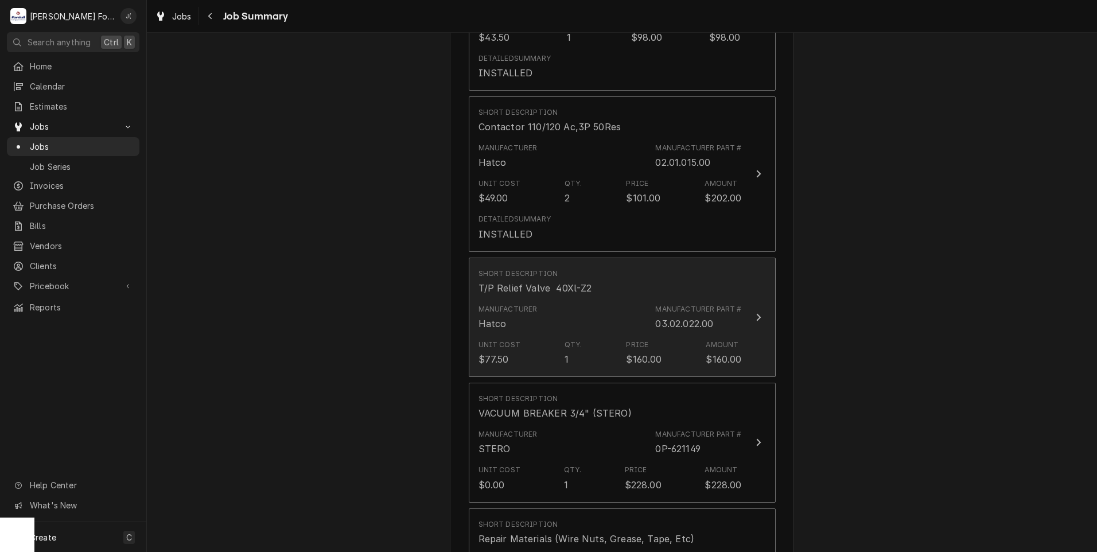
click at [556, 299] on div "Manufacturer Hatco Manufacturer Part # 03.02.022.00" at bounding box center [609, 317] width 263 height 36
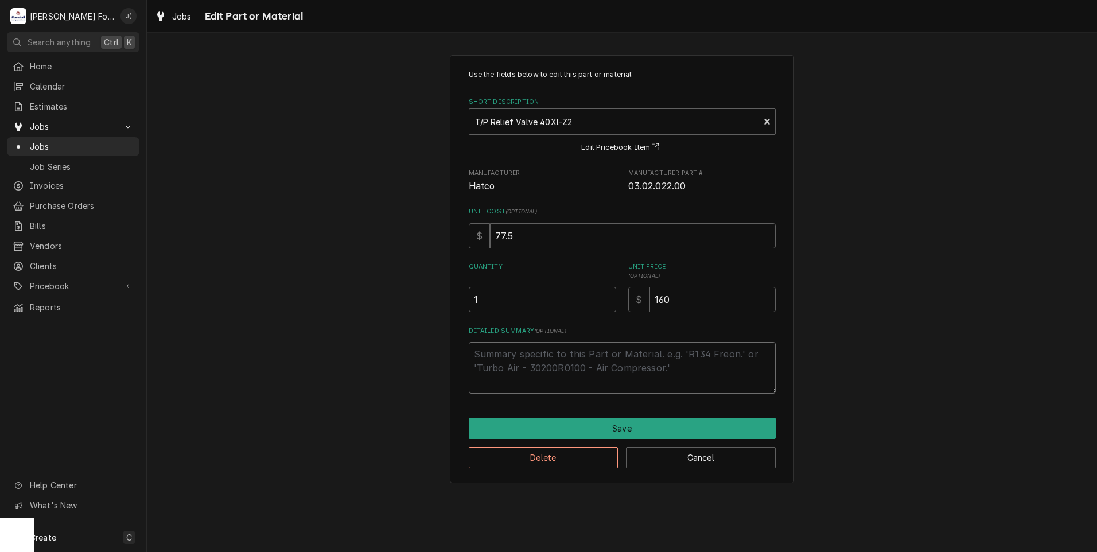
paste textarea "INSTALLED"
type textarea "x"
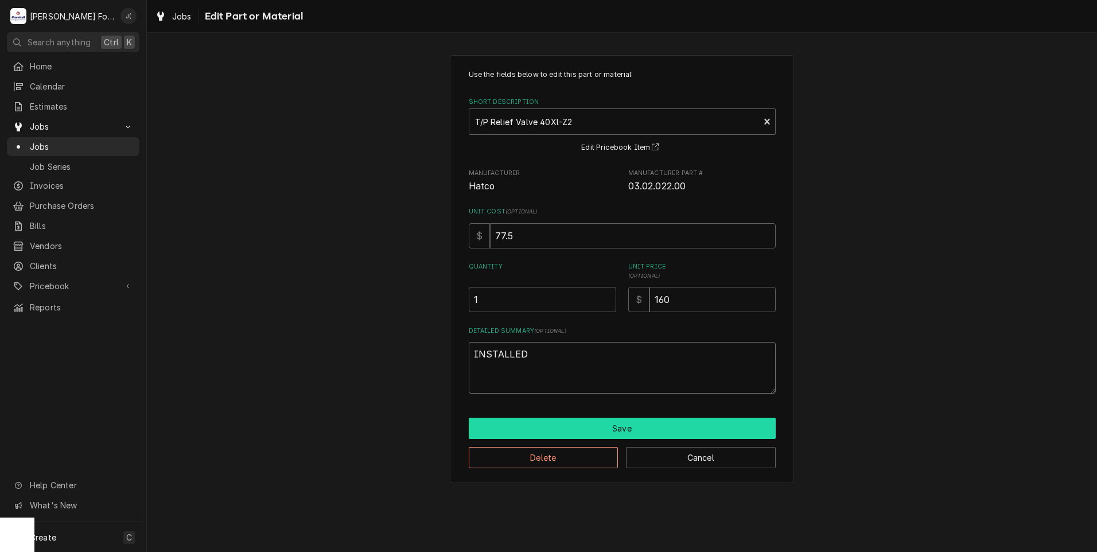
type textarea "INSTALLED"
click at [602, 425] on button "Save" at bounding box center [622, 428] width 307 height 21
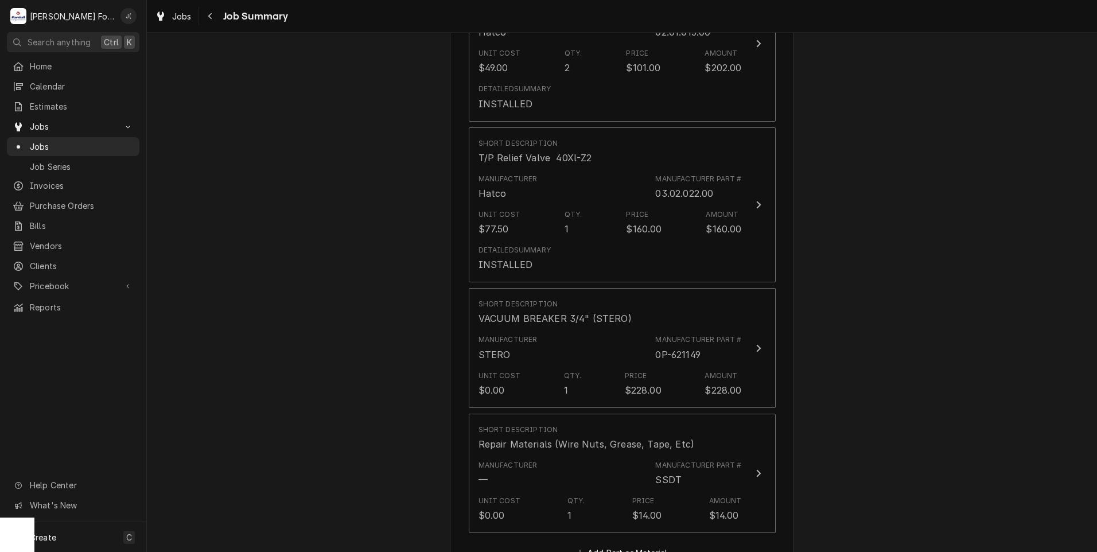
scroll to position [1205, 0]
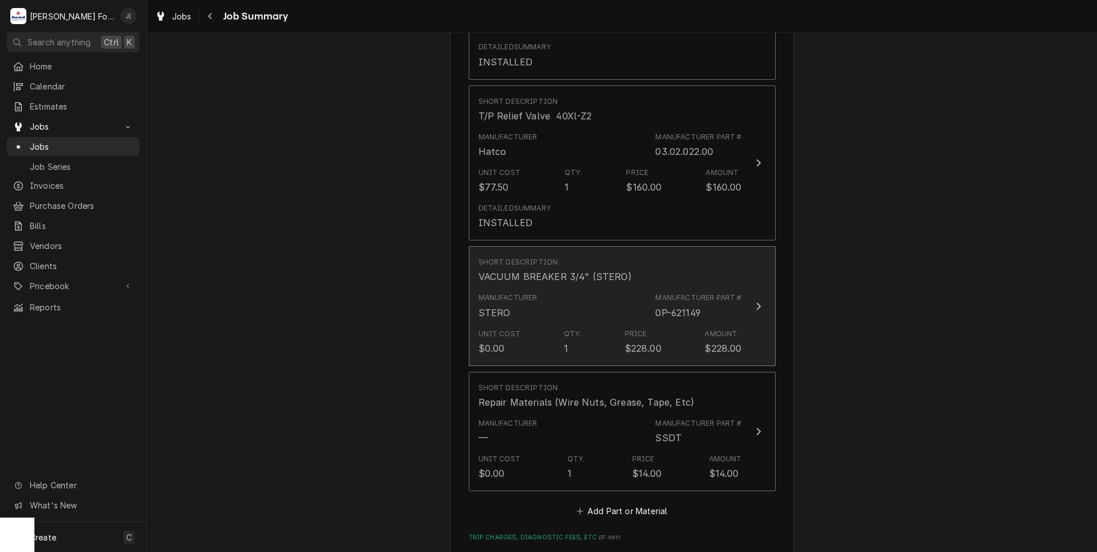
click at [519, 293] on div "Manufacturer STERO" at bounding box center [507, 306] width 59 height 26
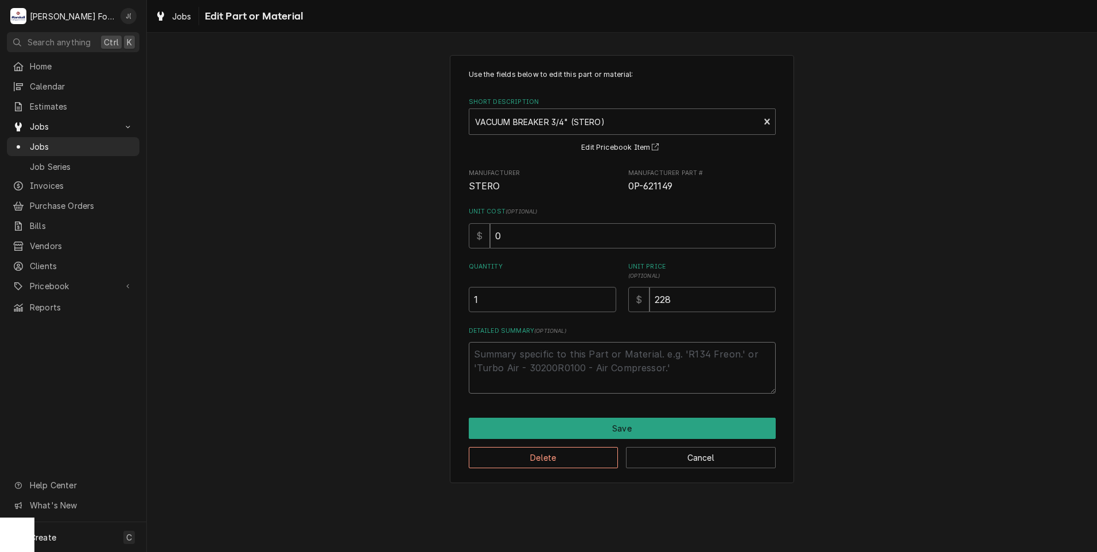
paste textarea "INSTALLED"
type textarea "x"
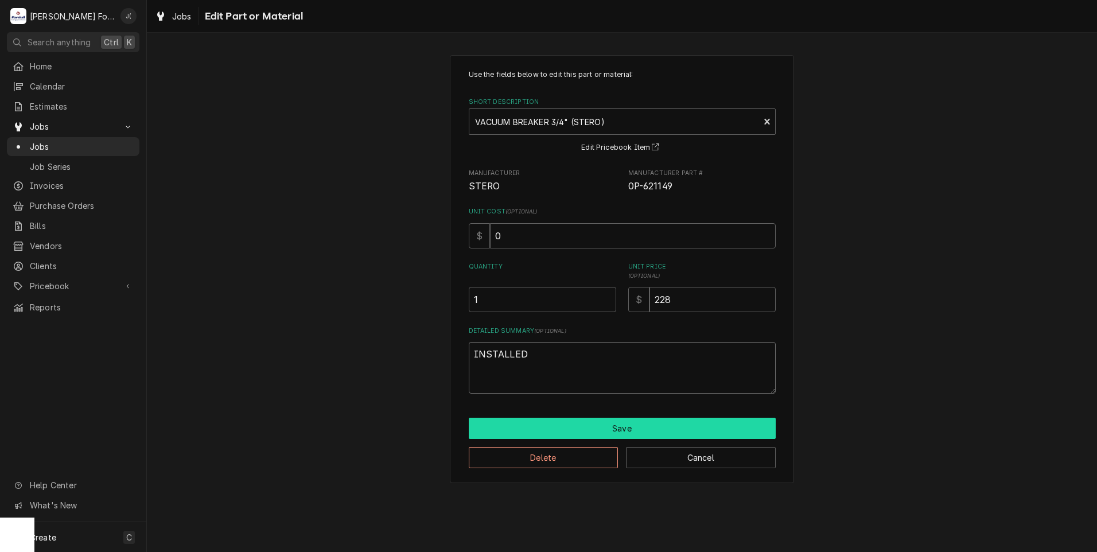
type textarea "INSTALLED"
click at [572, 426] on button "Save" at bounding box center [622, 428] width 307 height 21
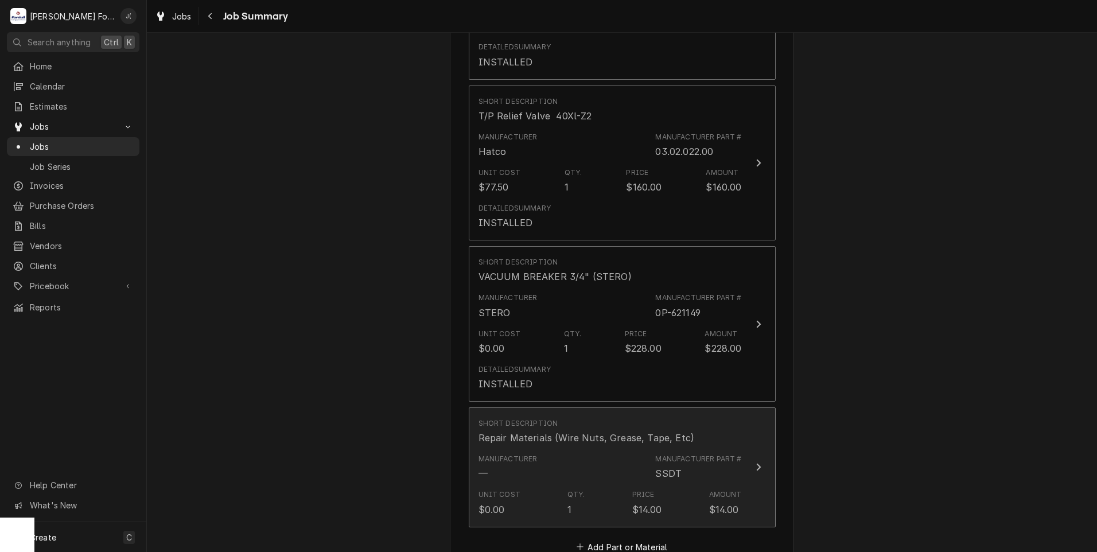
click at [520, 419] on div "Short Description Repair Materials (Wire Nuts, Grease, Tape, Etc)" at bounding box center [609, 432] width 263 height 36
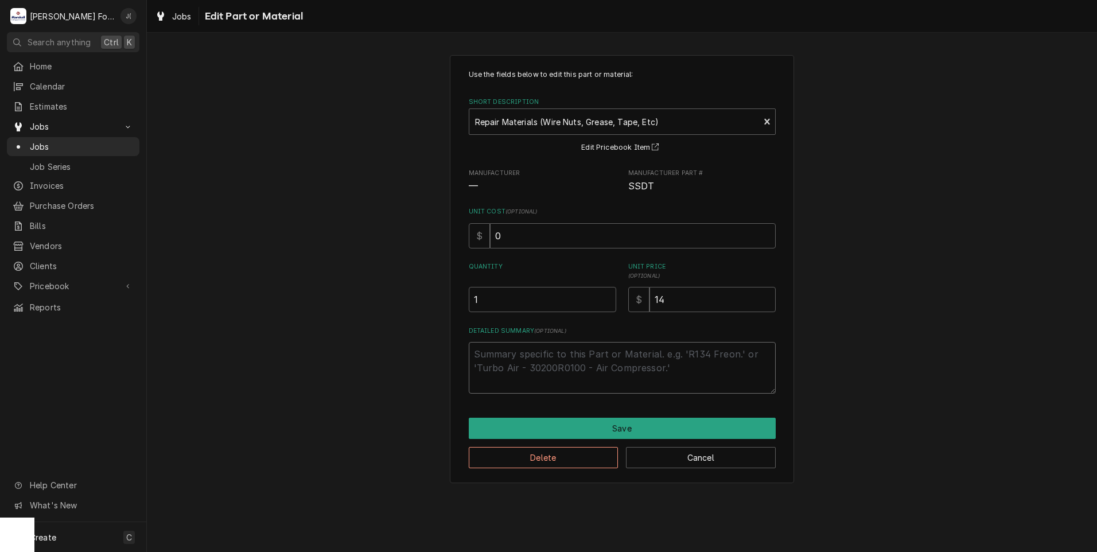
paste textarea "INSTALLED"
type textarea "x"
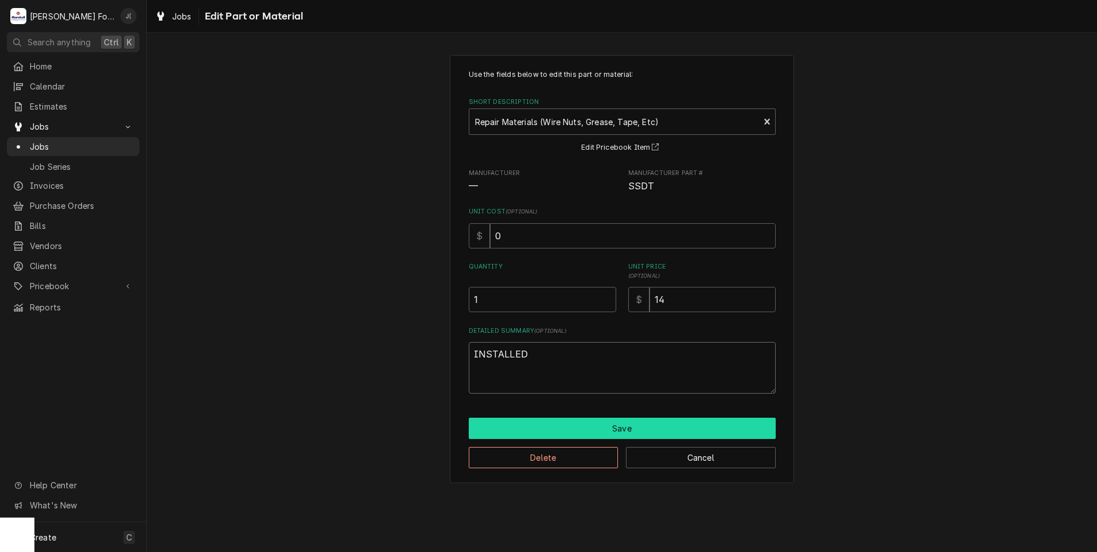
type textarea "INSTALLED"
click at [574, 423] on button "Save" at bounding box center [622, 428] width 307 height 21
type textarea "x"
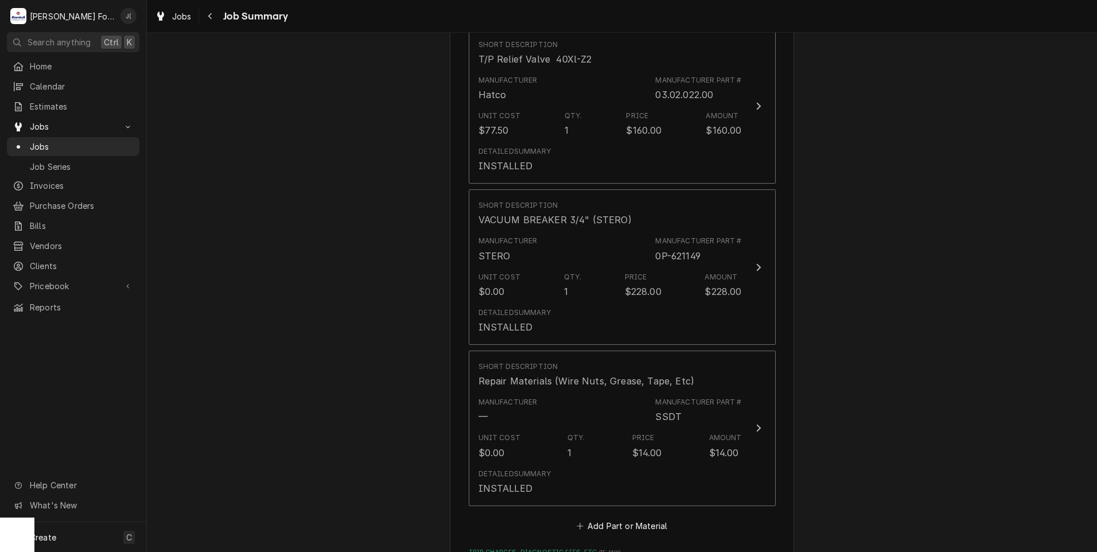
scroll to position [1492, 0]
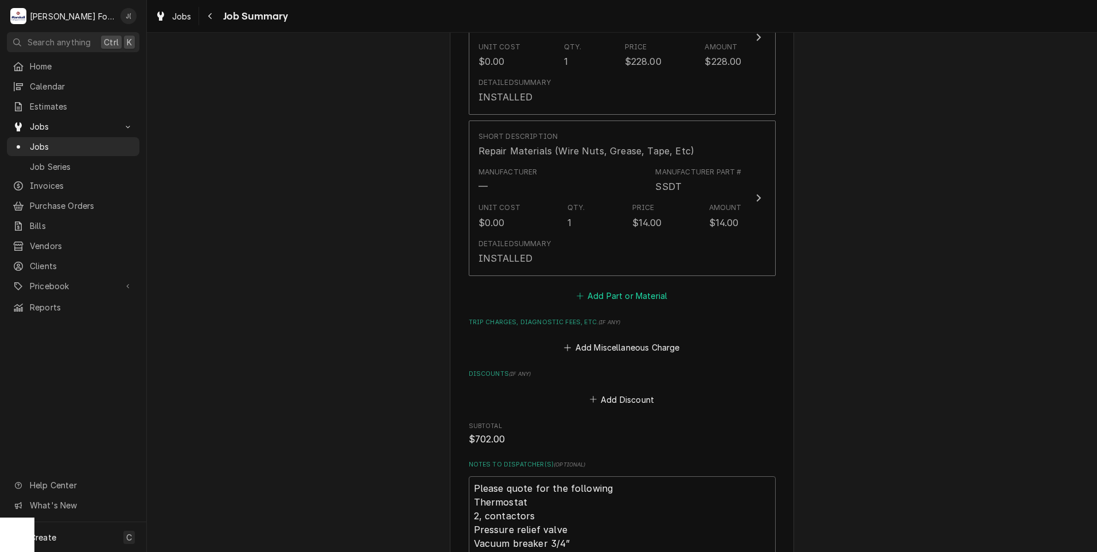
click at [612, 287] on button "Add Part or Material" at bounding box center [621, 295] width 95 height 16
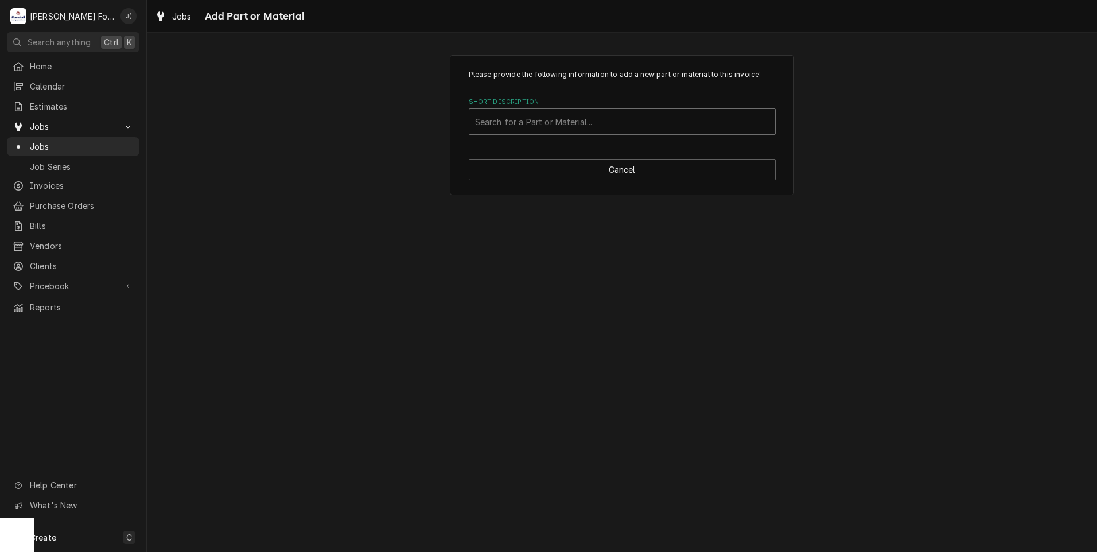
click at [549, 120] on div "Short Description" at bounding box center [622, 121] width 294 height 21
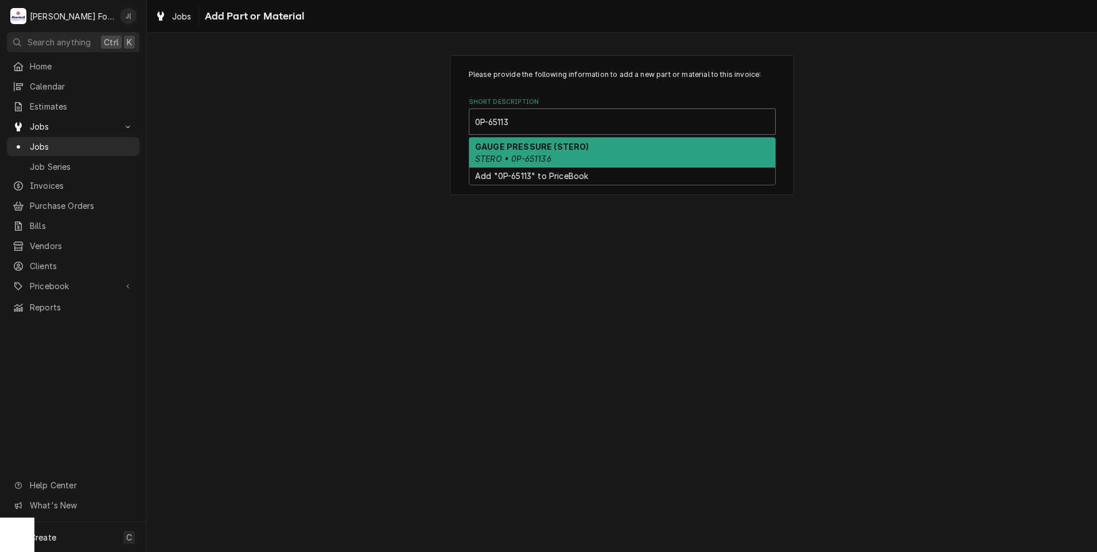
type input "0P-6511"
click at [522, 158] on em "STERO • 0P-651136" at bounding box center [513, 159] width 76 height 10
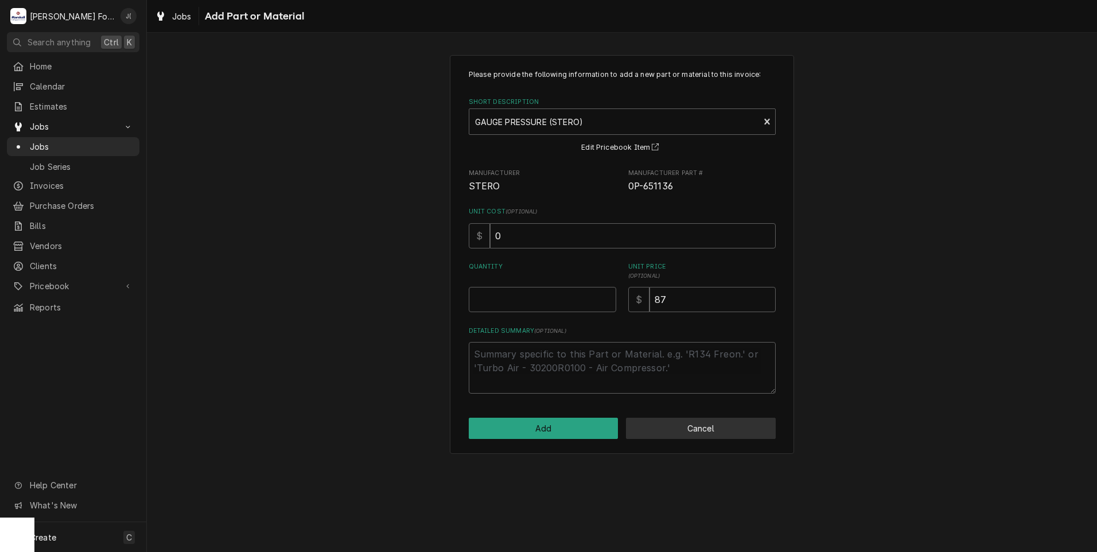
click at [682, 426] on button "Cancel" at bounding box center [701, 428] width 150 height 21
type textarea "x"
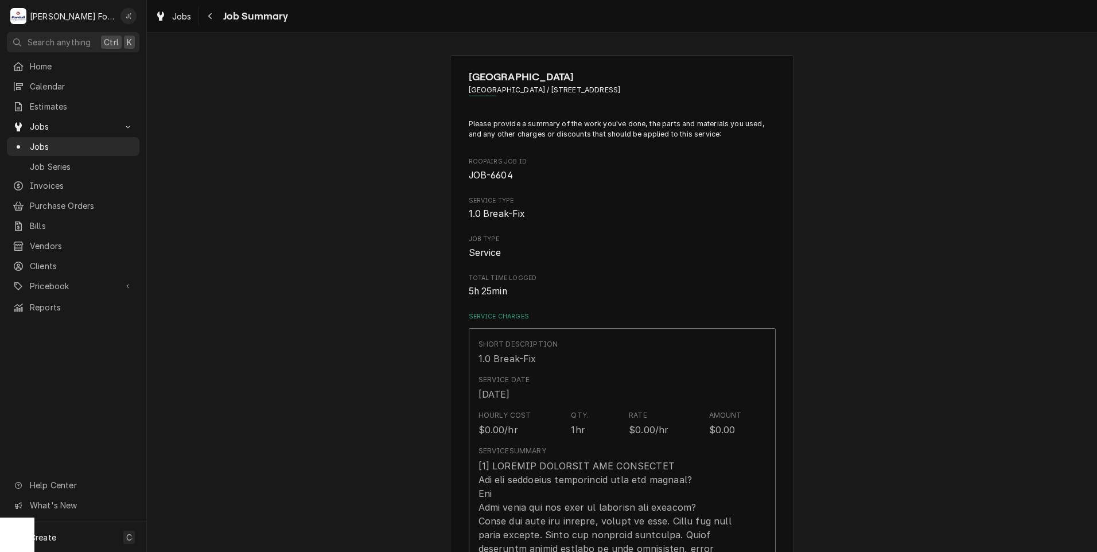
scroll to position [1492, 0]
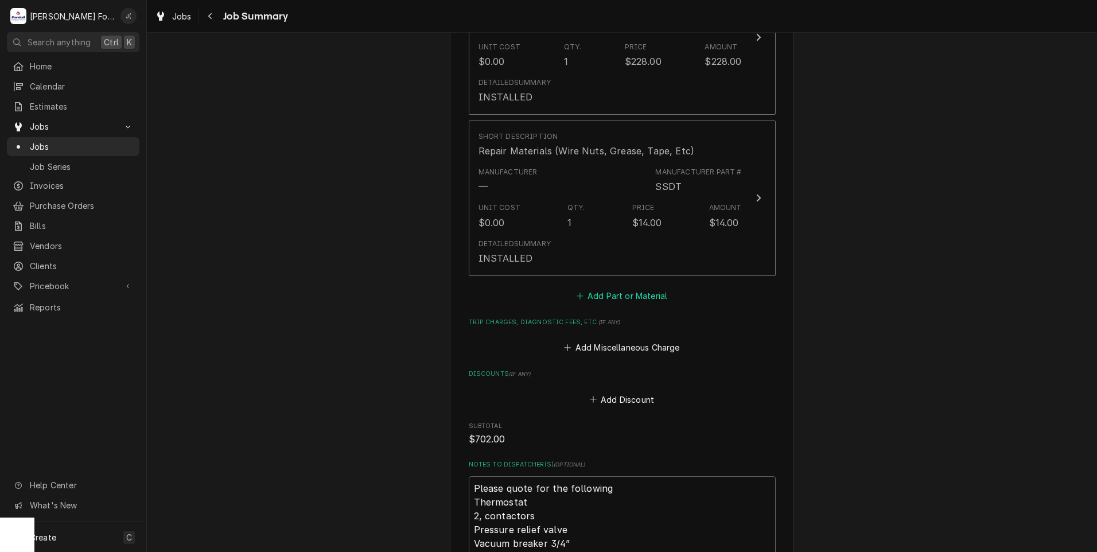
click at [618, 287] on button "Add Part or Material" at bounding box center [621, 295] width 95 height 16
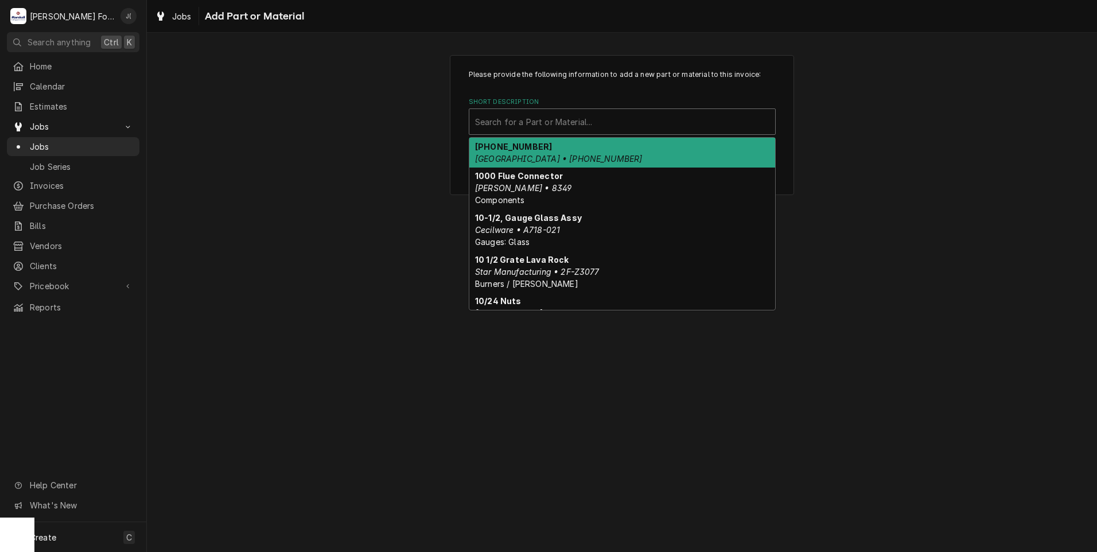
click at [578, 120] on div "Short Description" at bounding box center [622, 121] width 294 height 21
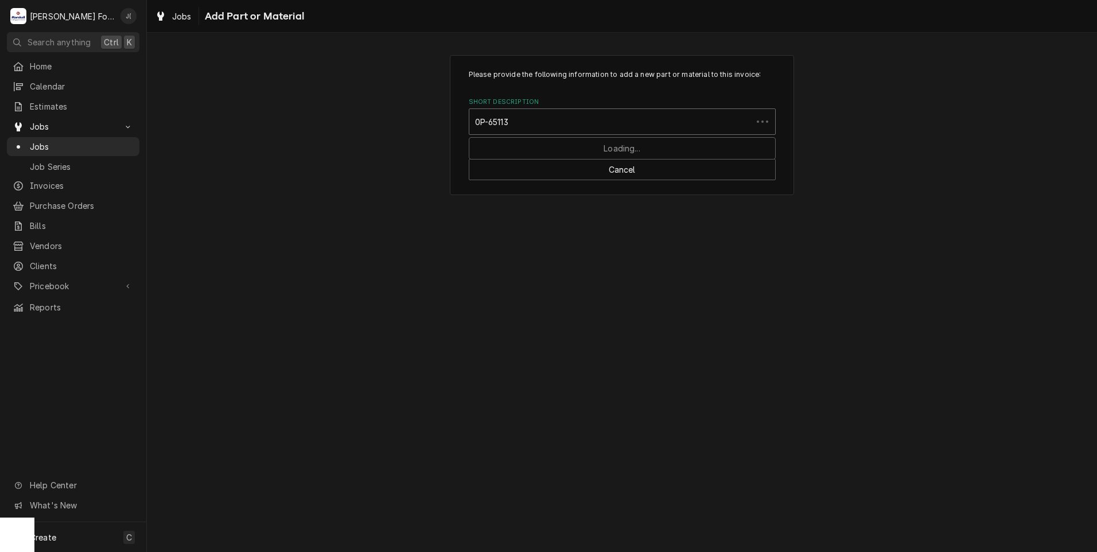
type input "0P-651135"
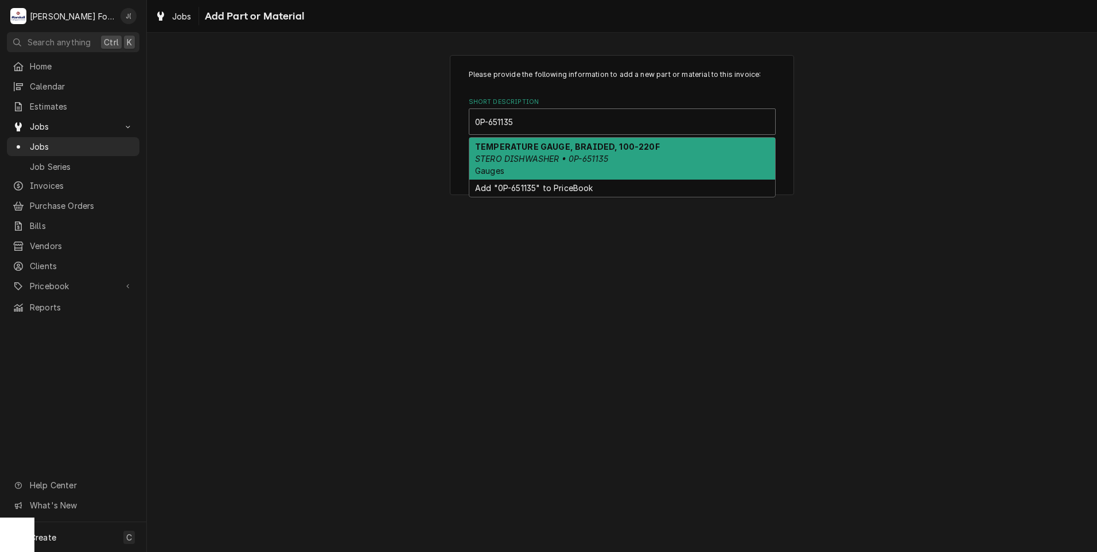
click at [602, 159] on em "STERO DISHWASHER • 0P-651135" at bounding box center [541, 159] width 133 height 10
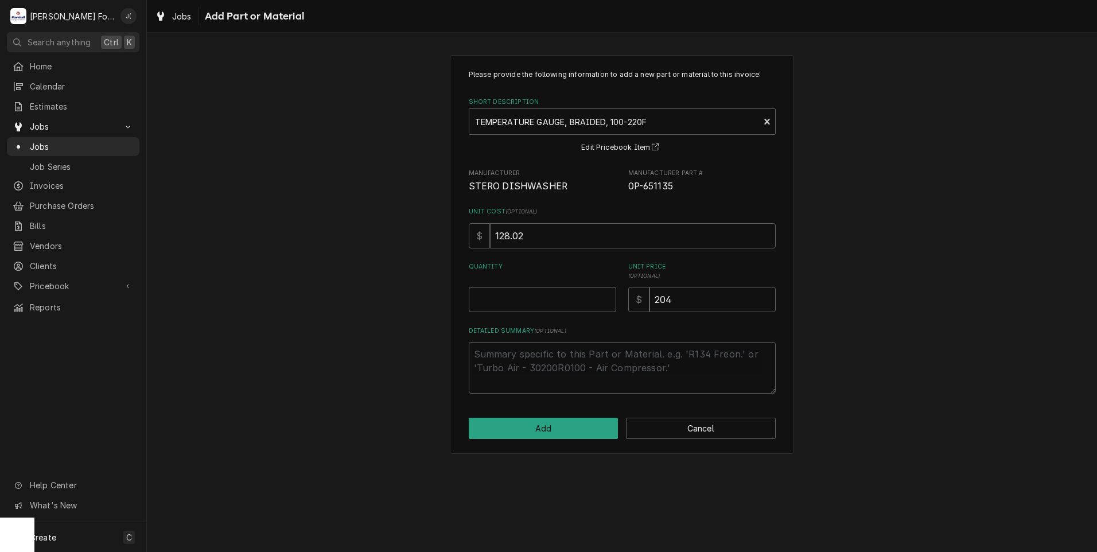
click at [570, 301] on input "Quantity" at bounding box center [542, 299] width 147 height 25
type textarea "x"
type input "1"
click at [600, 431] on button "Add" at bounding box center [544, 428] width 150 height 21
type textarea "x"
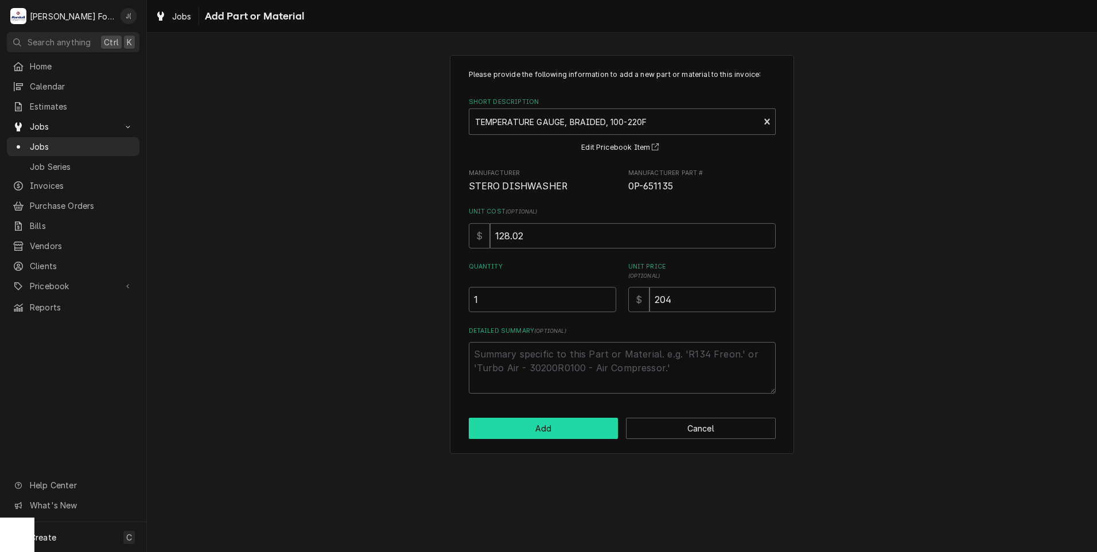
scroll to position [1492, 0]
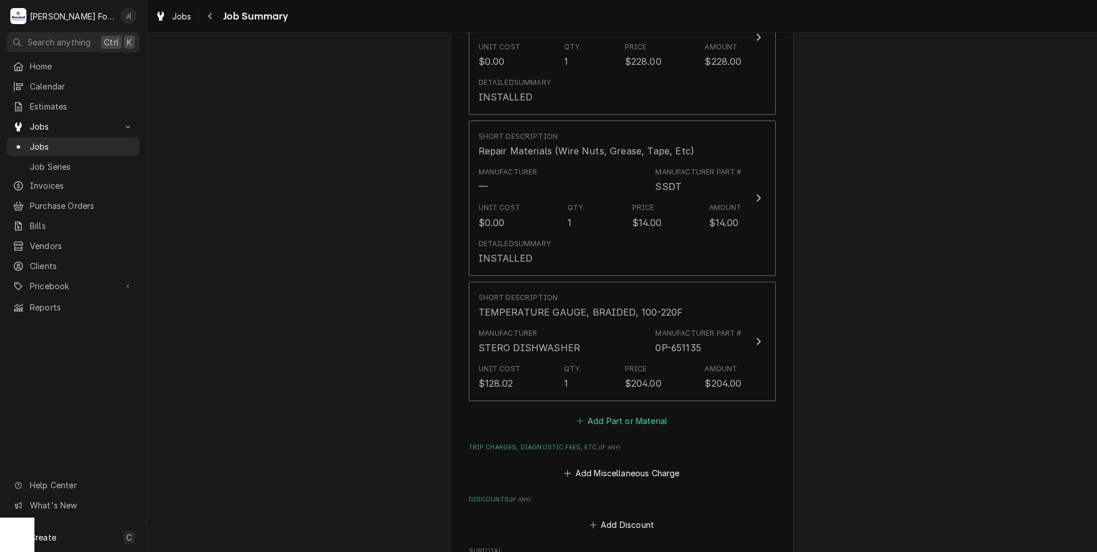
click at [605, 413] on button "Add Part or Material" at bounding box center [621, 421] width 95 height 16
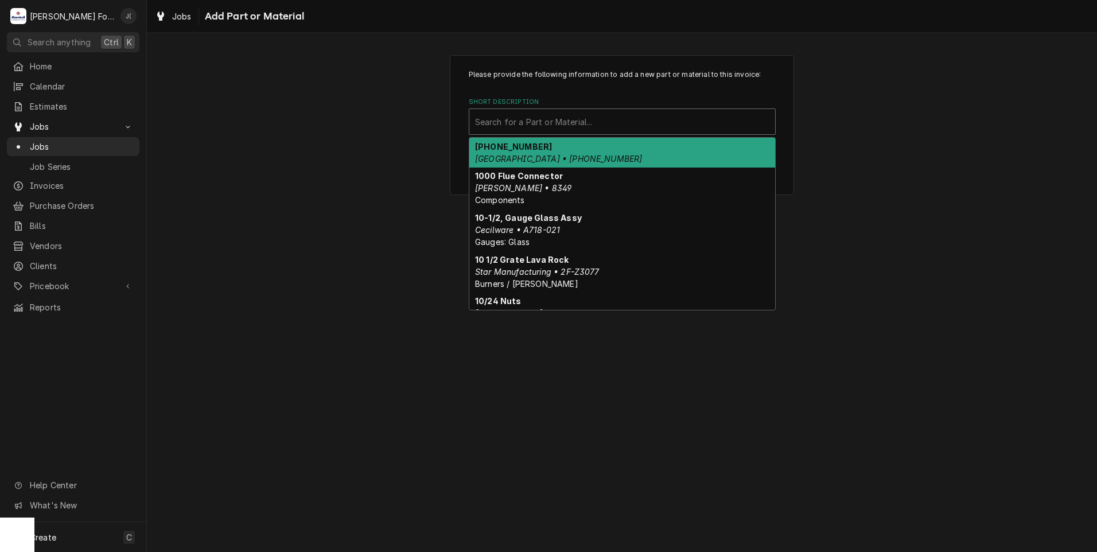
click at [535, 128] on div "Short Description" at bounding box center [622, 121] width 294 height 21
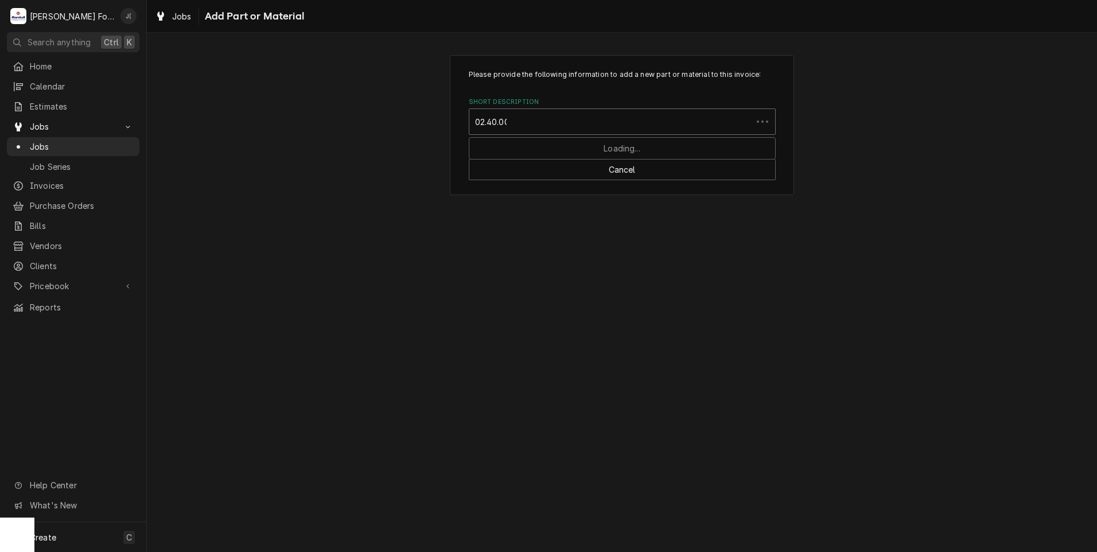
type input "02.40.001"
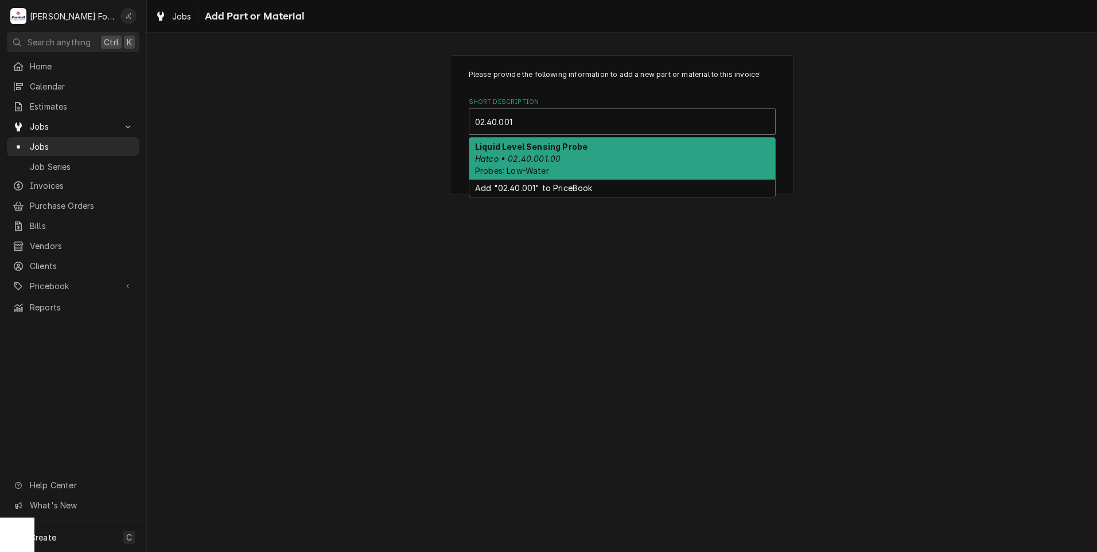
click at [550, 154] on em "Hatco • 02.40.001.00" at bounding box center [517, 159] width 85 height 10
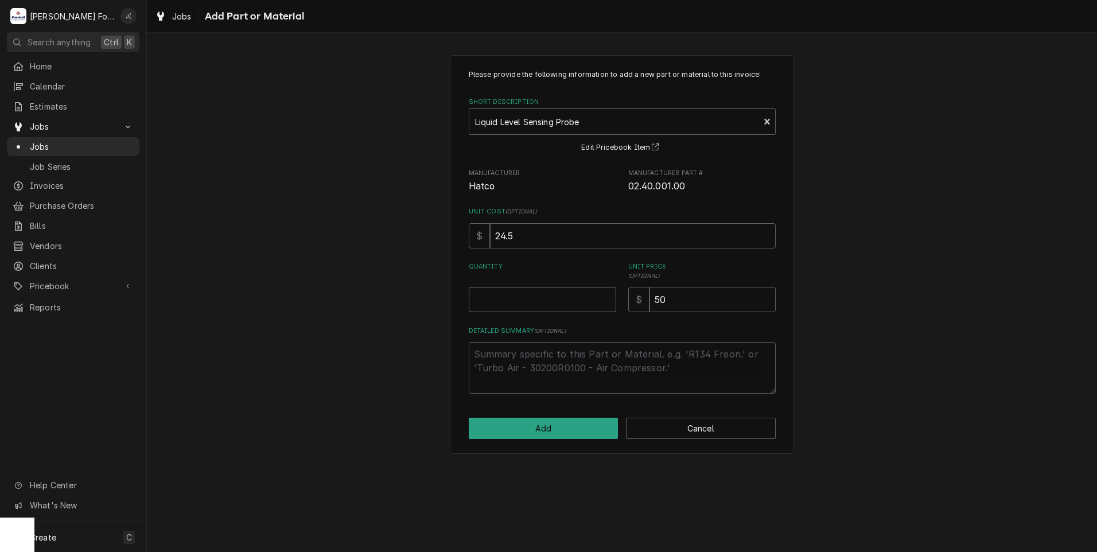
click at [537, 296] on input "Quantity" at bounding box center [542, 299] width 147 height 25
type textarea "x"
type input "1"
click at [551, 428] on button "Add" at bounding box center [544, 428] width 150 height 21
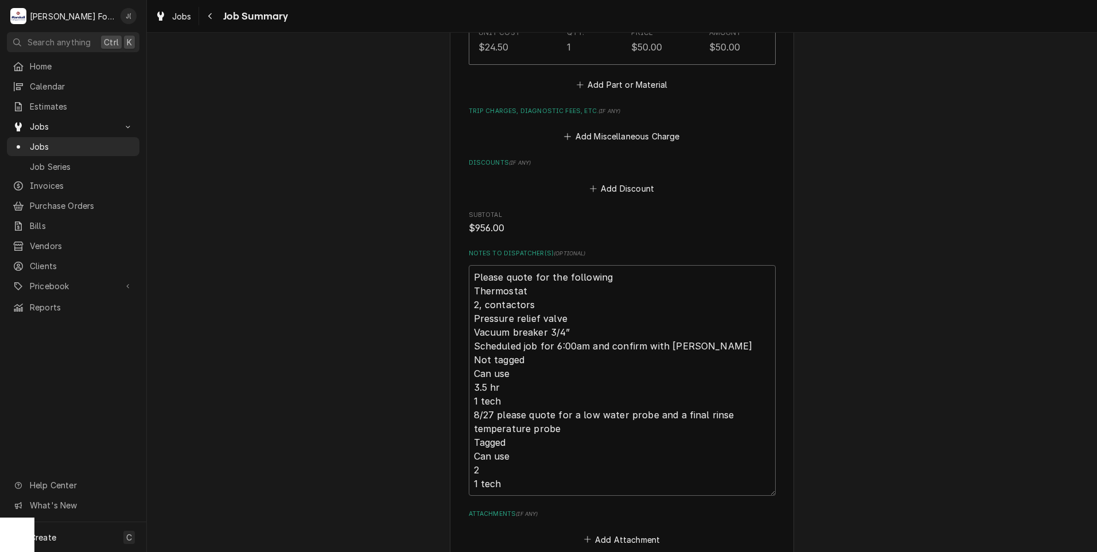
scroll to position [2154, 0]
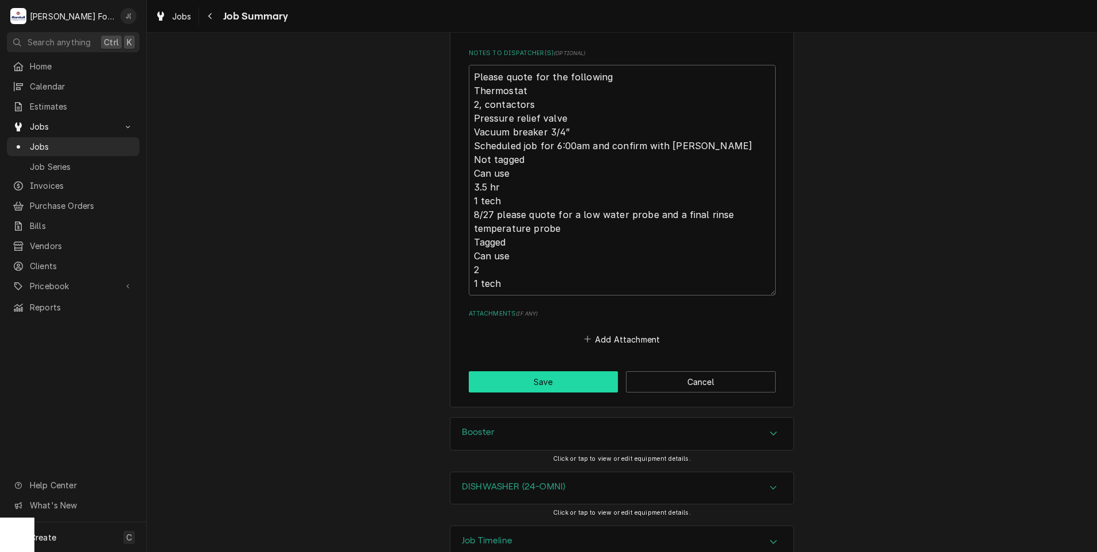
click at [568, 371] on button "Save" at bounding box center [544, 381] width 150 height 21
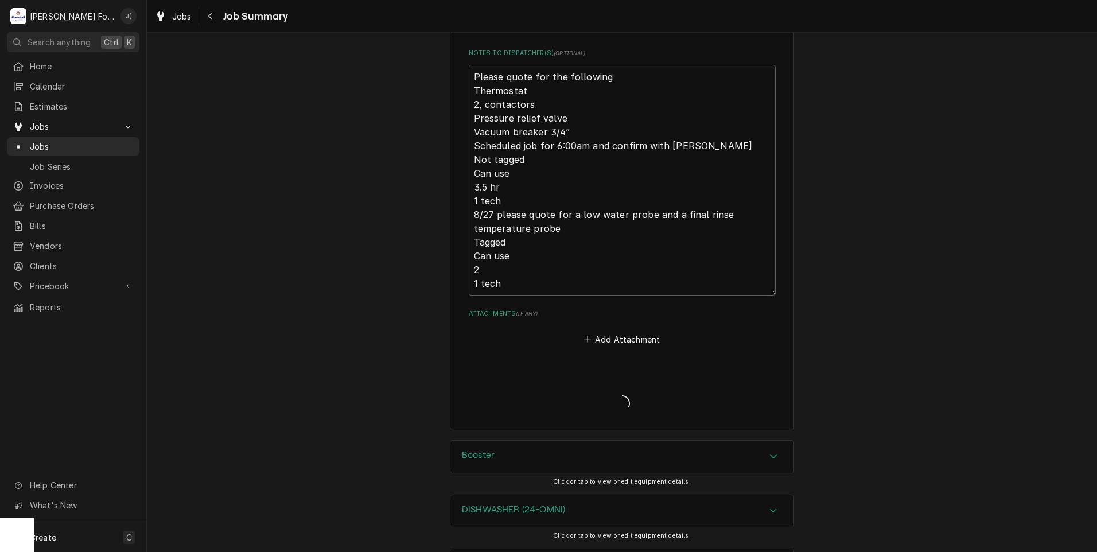
type textarea "x"
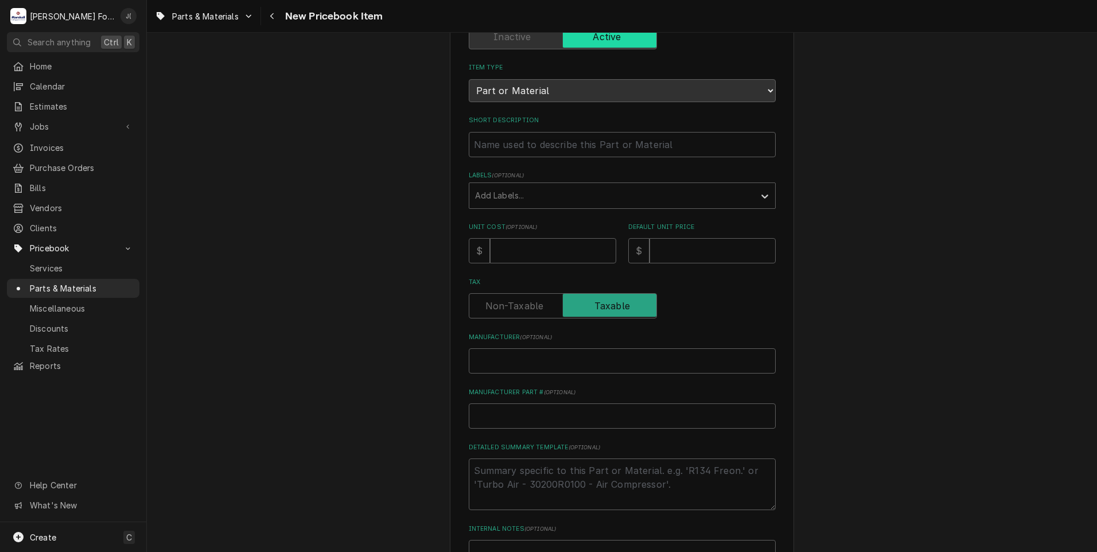
scroll to position [172, 0]
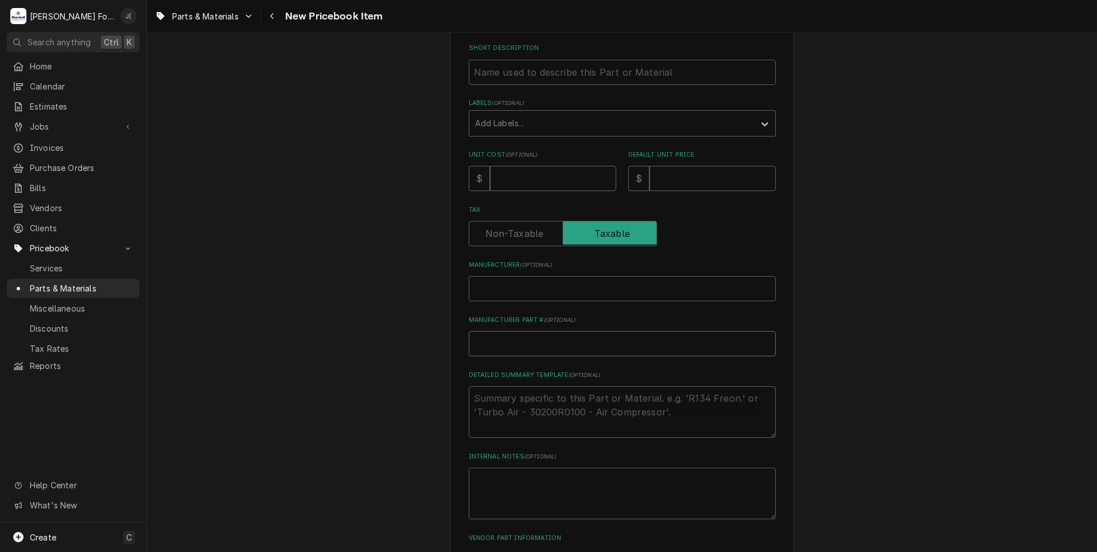
click at [503, 349] on input "Manufacturer Part # ( optional )" at bounding box center [622, 343] width 307 height 25
paste input "0P-651135"
type textarea "x"
type input "0P-651135"
click at [523, 292] on input "Manufacturer ( optional )" at bounding box center [622, 288] width 307 height 25
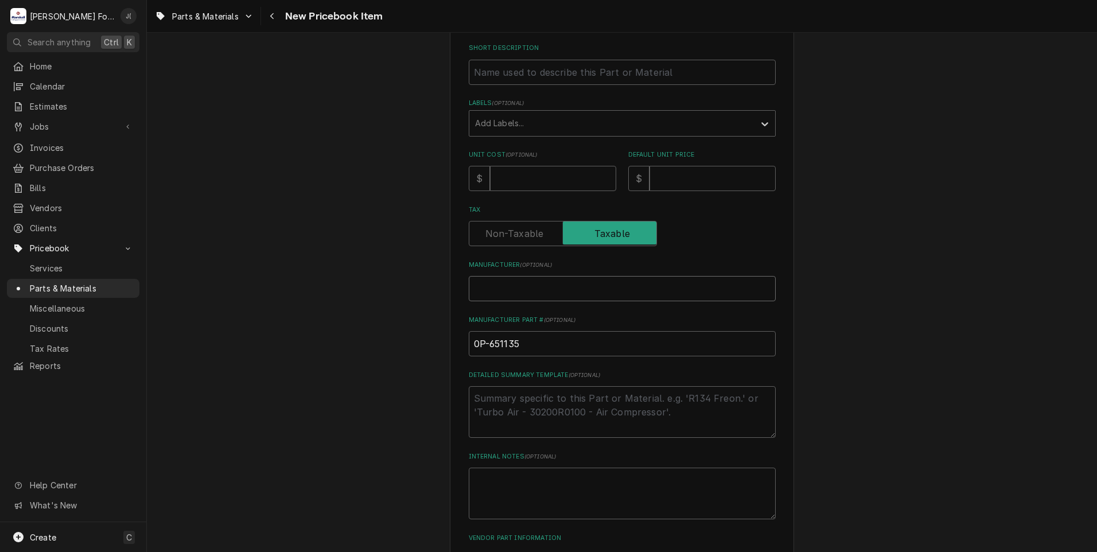
type textarea "x"
type input "S"
type textarea "x"
type input "ST"
type textarea "x"
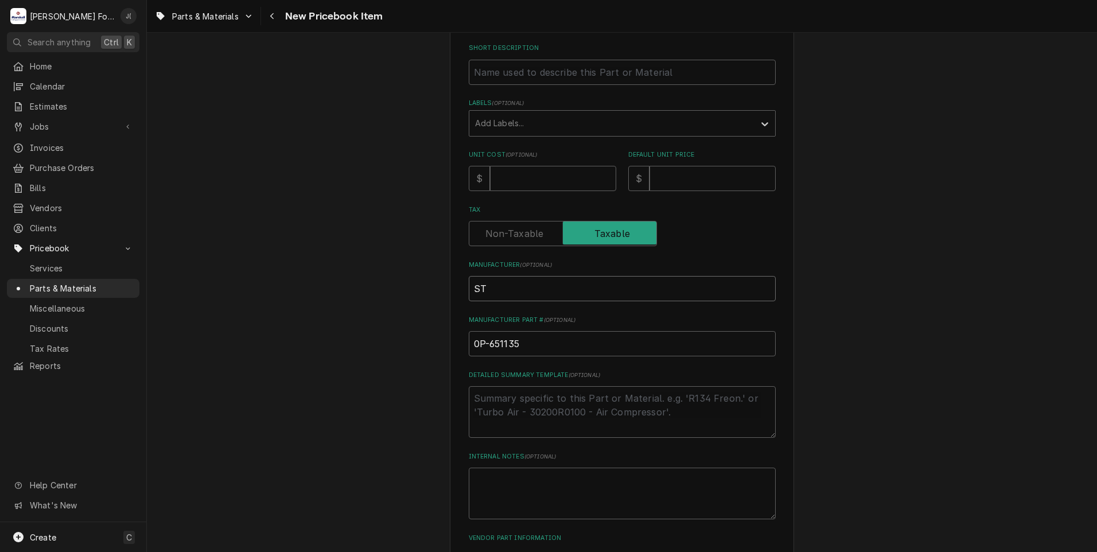
type input "STE"
type textarea "x"
type input "STER"
type textarea "x"
type input "STERO"
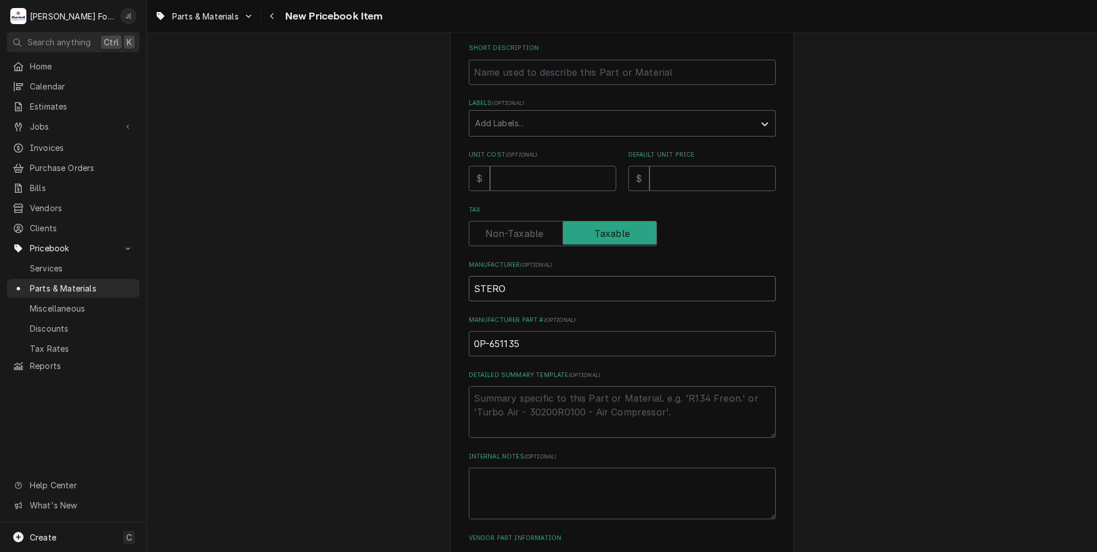
type textarea "x"
type input "STERO"
type textarea "x"
type input "STERO D"
type textarea "x"
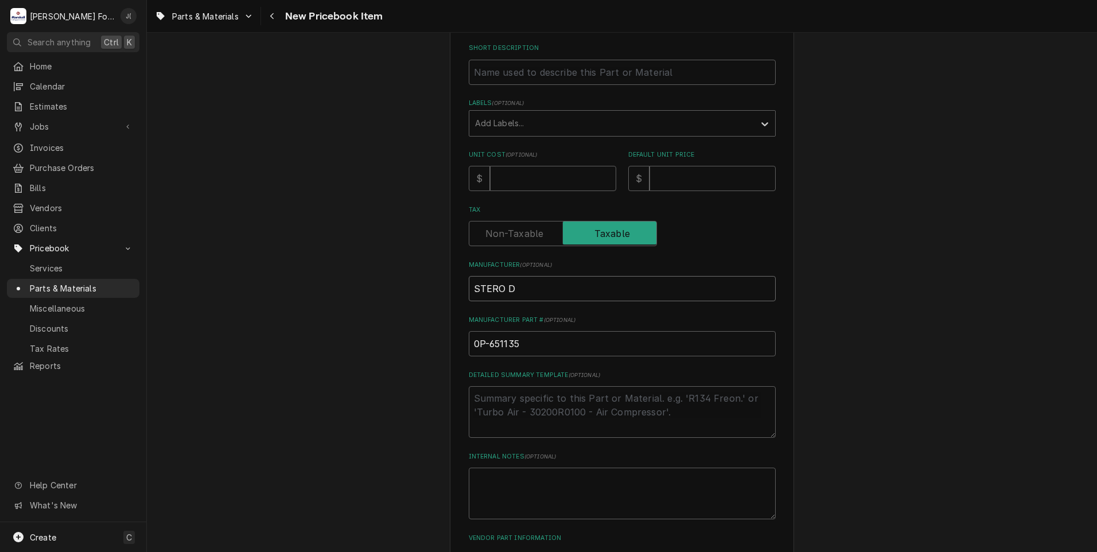
type input "STERO DI"
type textarea "x"
type input "STERO DIS"
type textarea "x"
type input "STERO DISH"
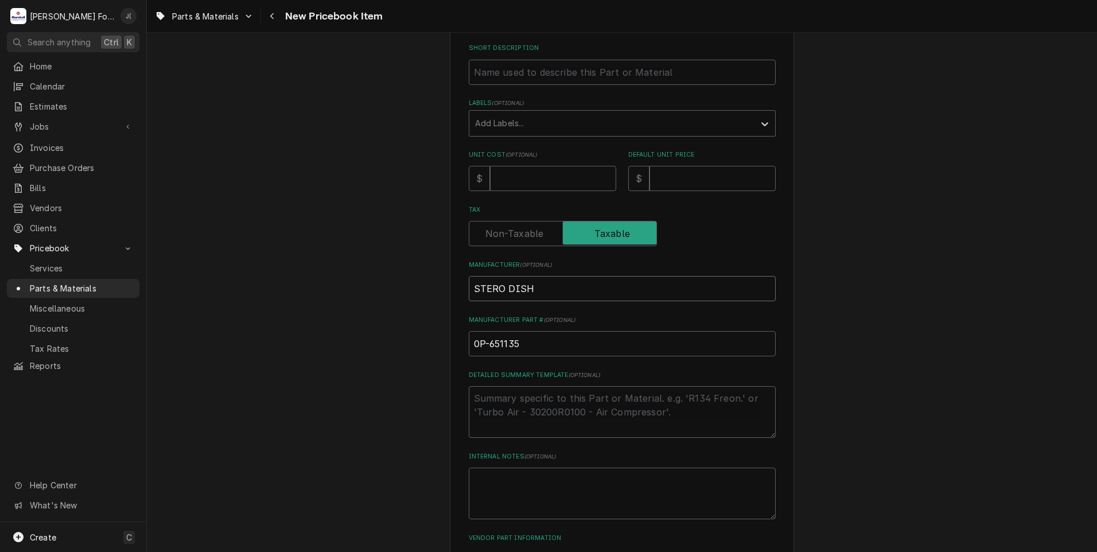
type textarea "x"
type input "STERO DISHW"
type textarea "x"
type input "STERO DISHWA"
type textarea "x"
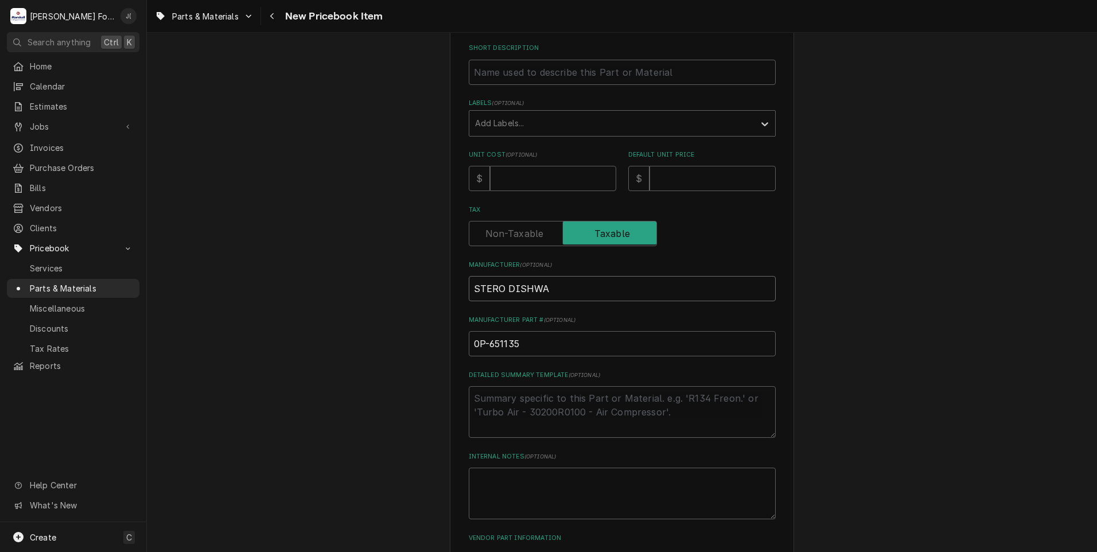
type input "STERO DISHWAS"
type textarea "x"
type input "STERO DISHWASH"
type textarea "x"
type input "STERO DISHWASHE"
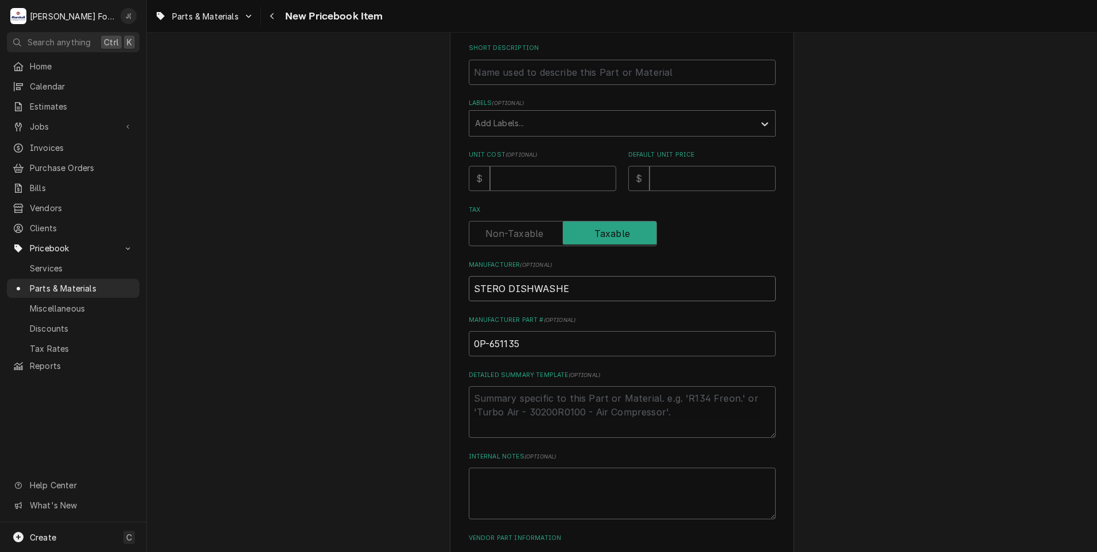
type textarea "x"
type input "STERO DISHWASHER"
click at [519, 179] on input "Unit Cost ( optional )" at bounding box center [553, 178] width 126 height 25
type textarea "x"
type input "1"
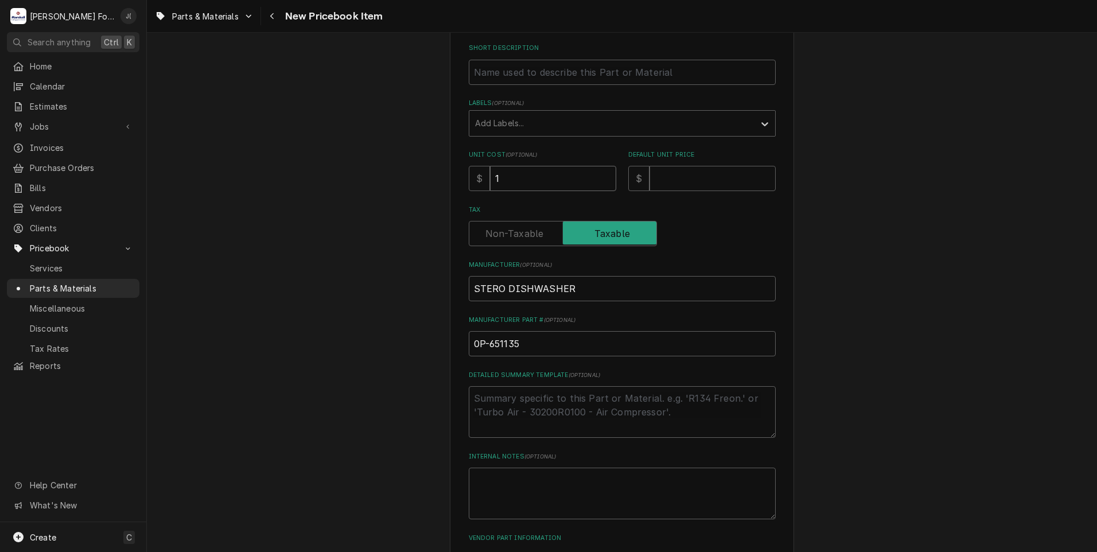
type textarea "x"
type input "12"
type textarea "x"
type input "128"
type textarea "x"
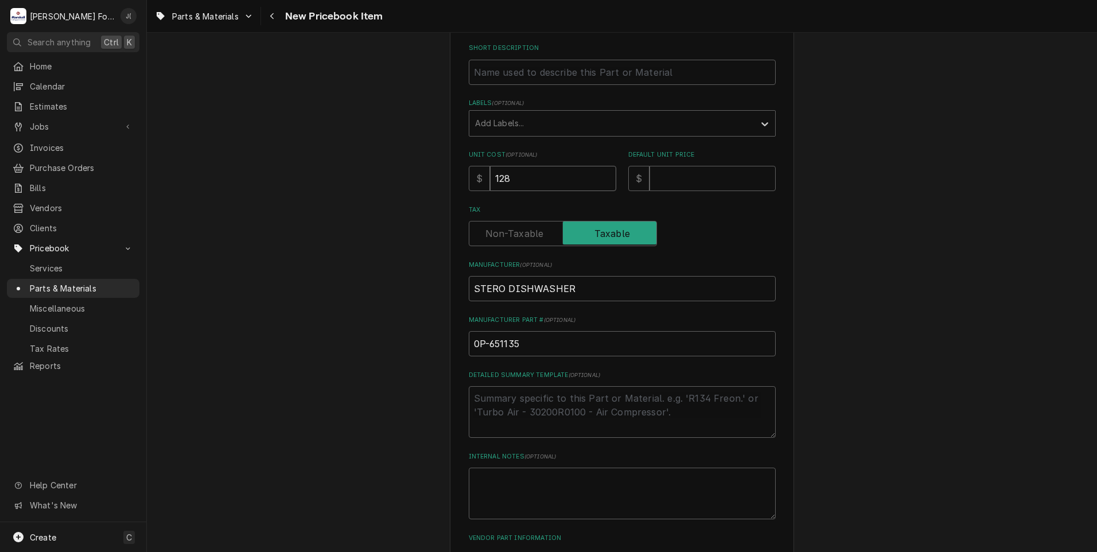
type input "128.0"
type textarea "x"
type input "128.02"
type textarea "x"
type input "2"
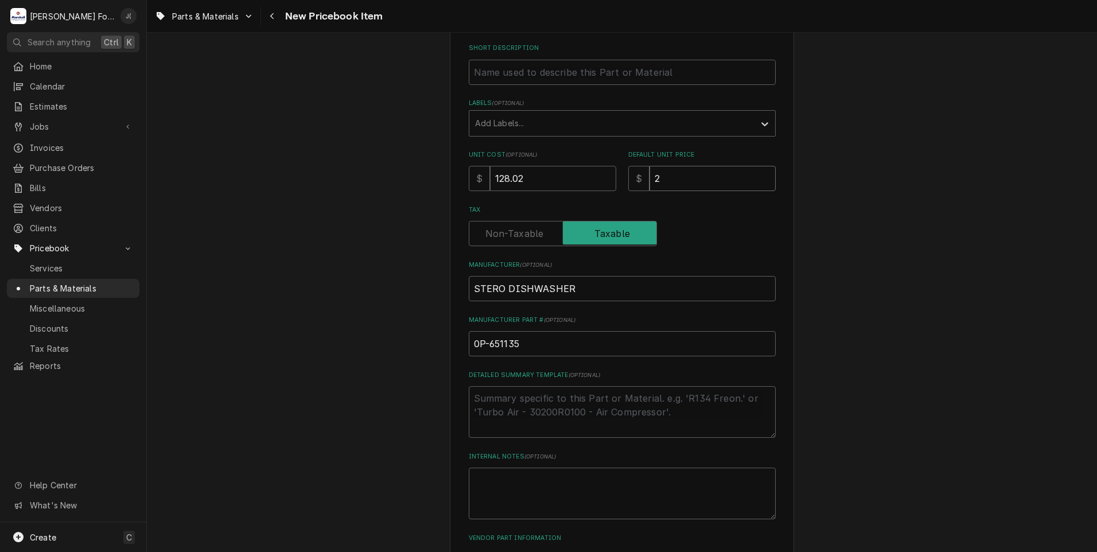
type textarea "x"
type input "20"
type textarea "x"
type input "204"
type textarea "x"
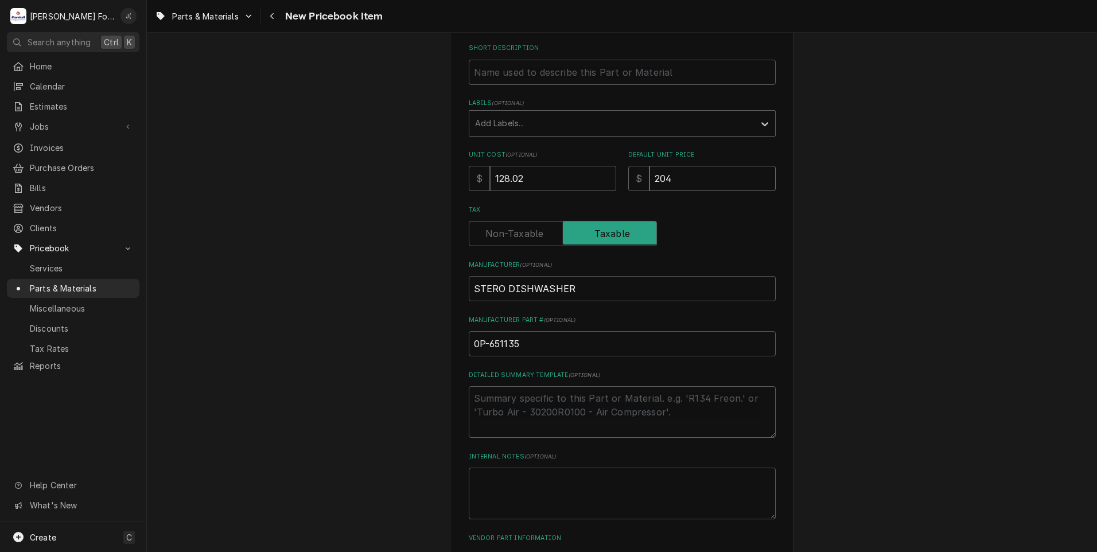
type input "204.0"
type textarea "x"
type input "204.00"
click at [540, 129] on div "Labels" at bounding box center [612, 123] width 274 height 21
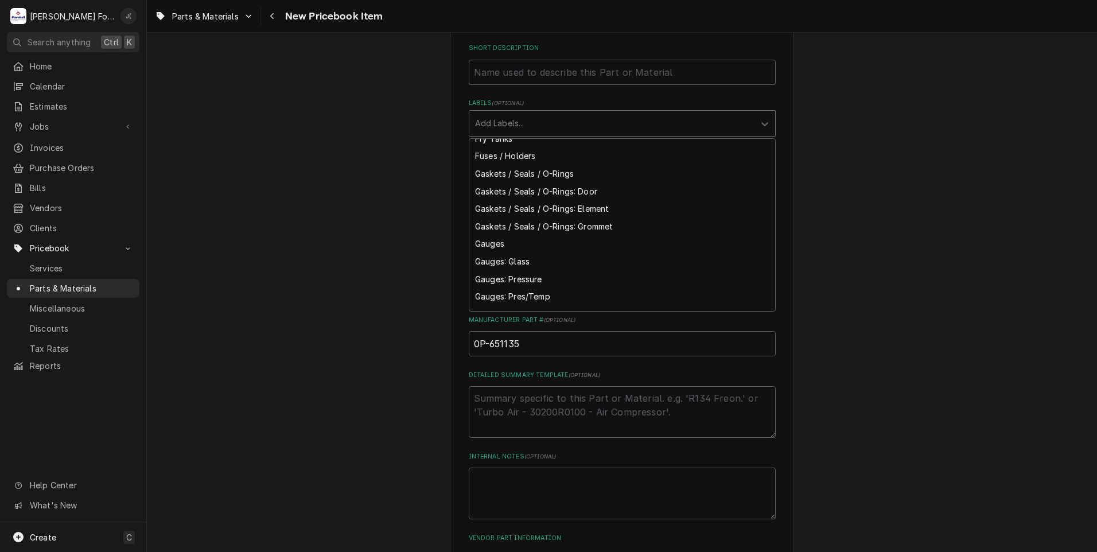
scroll to position [1664, 0]
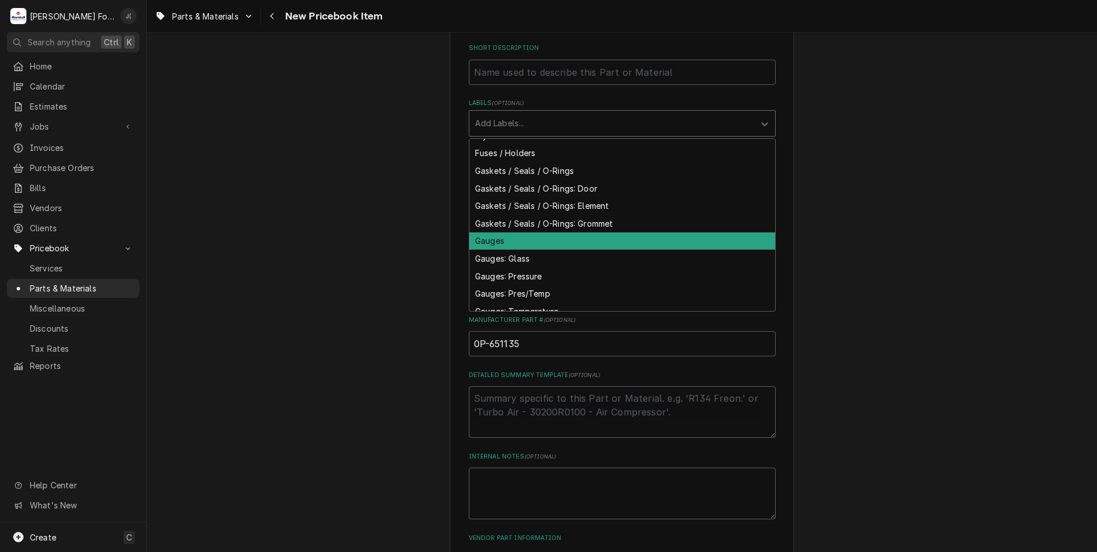
click at [522, 236] on div "Gauges" at bounding box center [622, 241] width 306 height 18
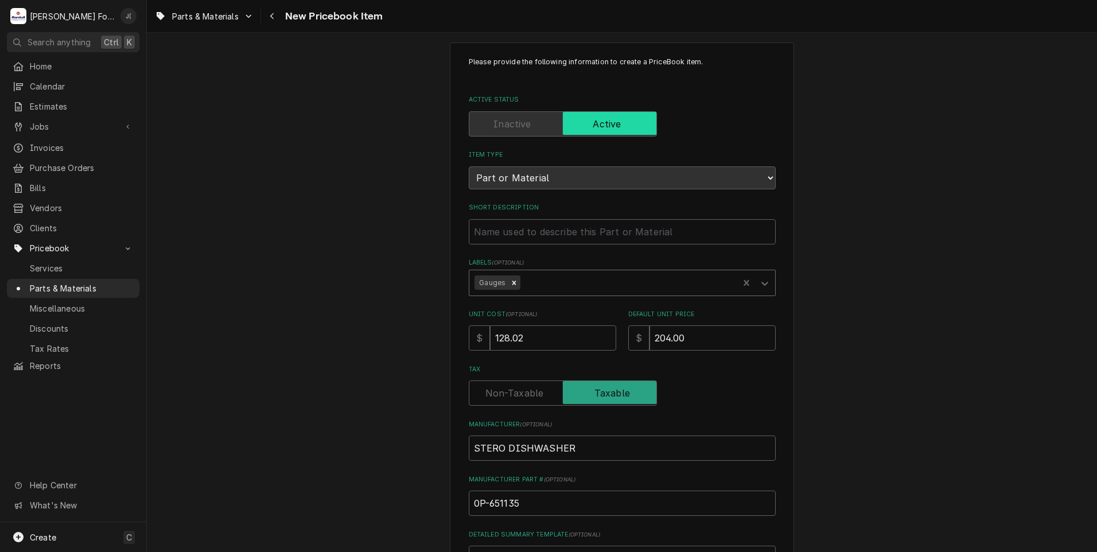
scroll to position [0, 0]
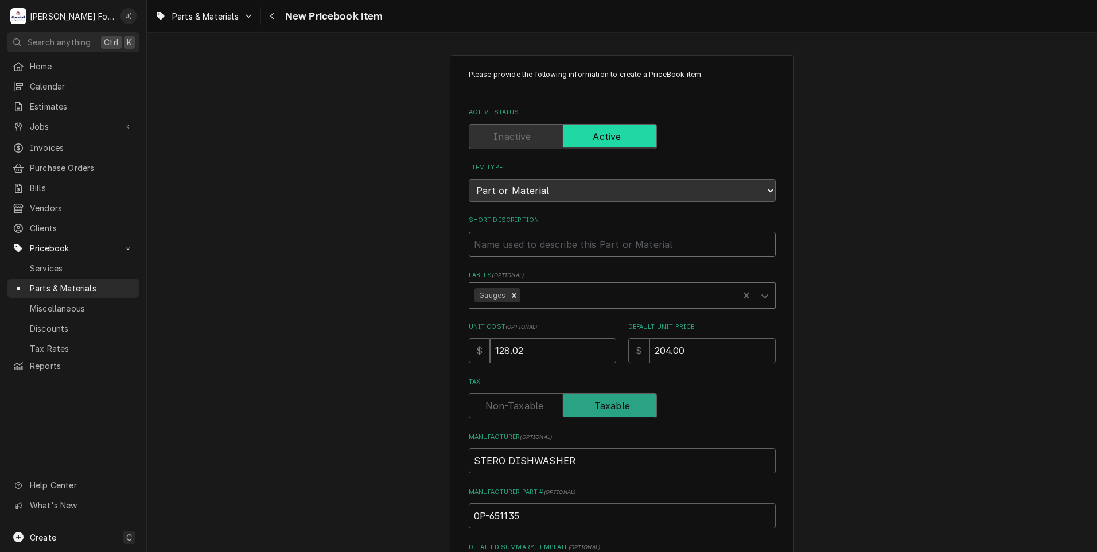
click at [482, 250] on input "Short Description" at bounding box center [622, 244] width 307 height 25
type textarea "x"
type input "T"
type textarea "x"
type input "TM"
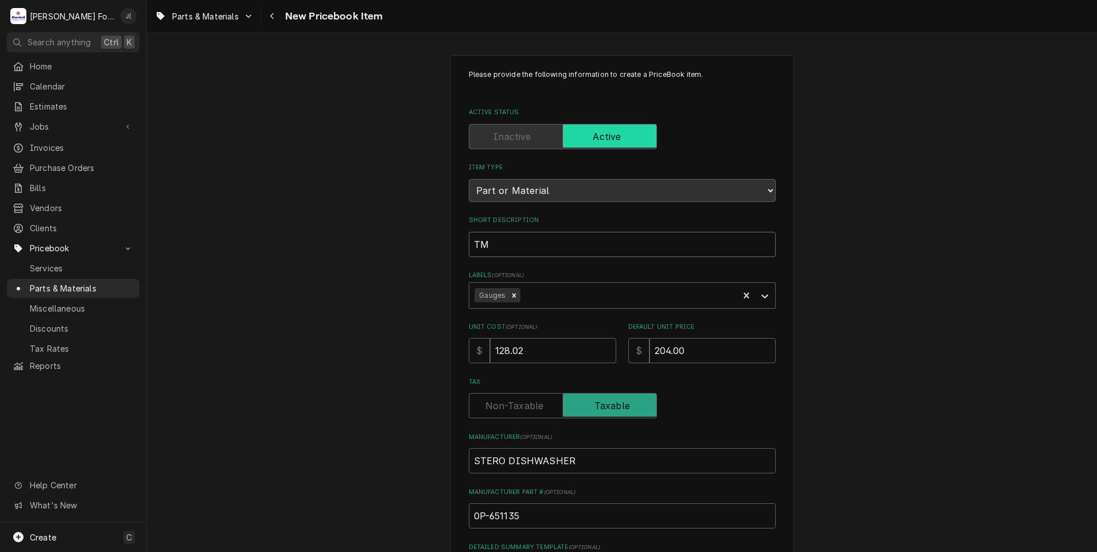
type textarea "x"
type input "T"
type textarea "x"
type input "TE"
type textarea "x"
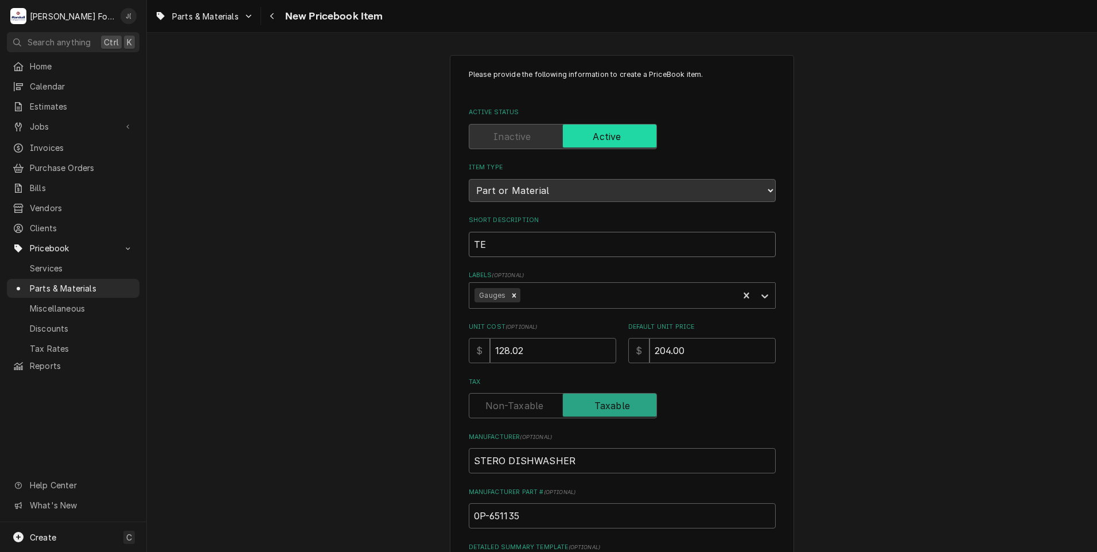
type input "TEM"
type textarea "x"
type input "TEMP"
type textarea "x"
type input "TEMPE"
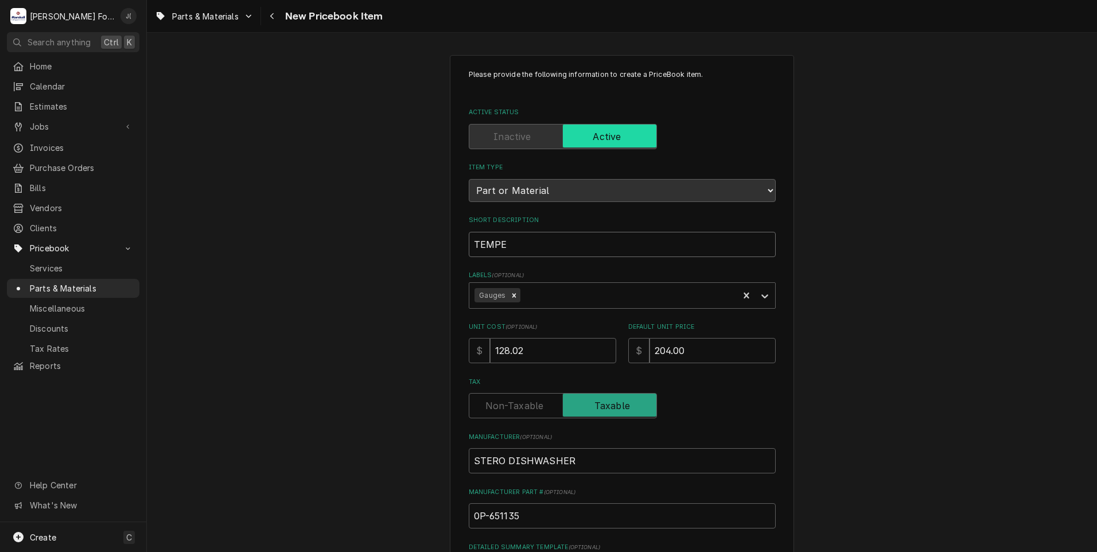
type textarea "x"
type input "TEMPER"
type textarea "x"
type input "TEMPERA"
type textarea "x"
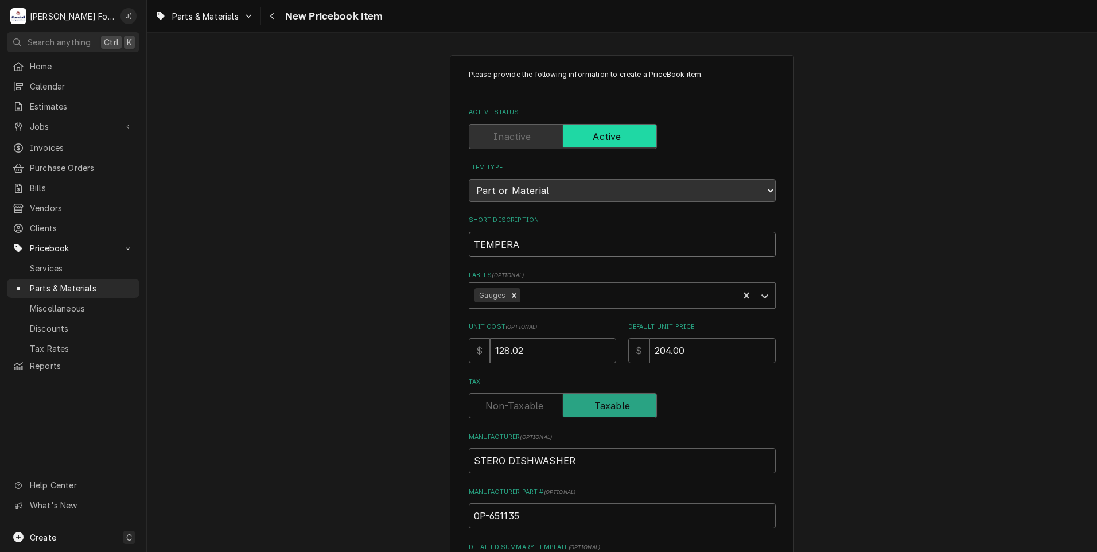
type input "TEMPERAT"
type textarea "x"
type input "TEMPERATU"
type textarea "x"
type input "TEMPERATUR"
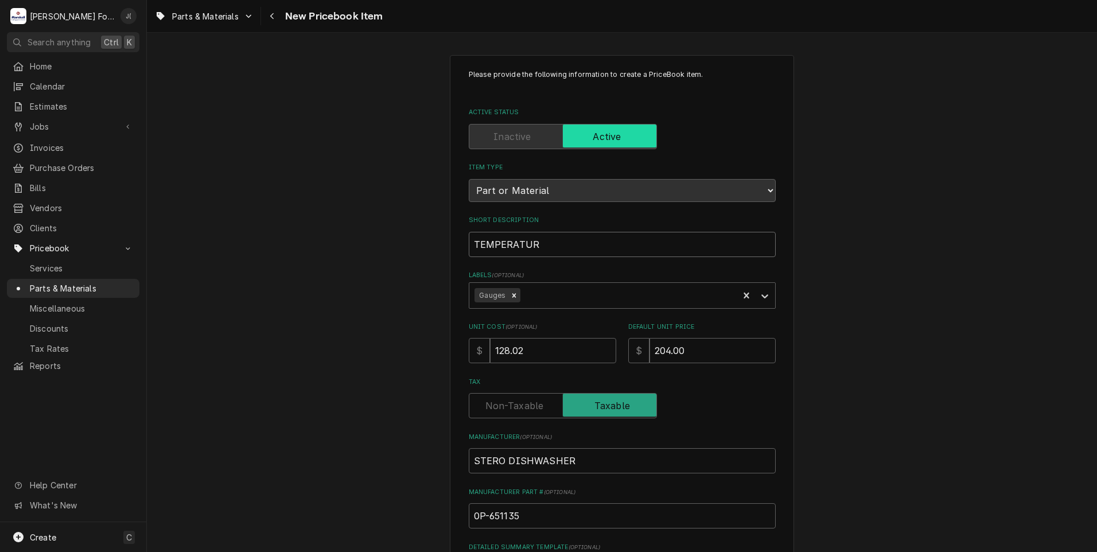
type textarea "x"
type input "TEMPERATURE"
type textarea "x"
type input "TEMPERATURE"
type textarea "x"
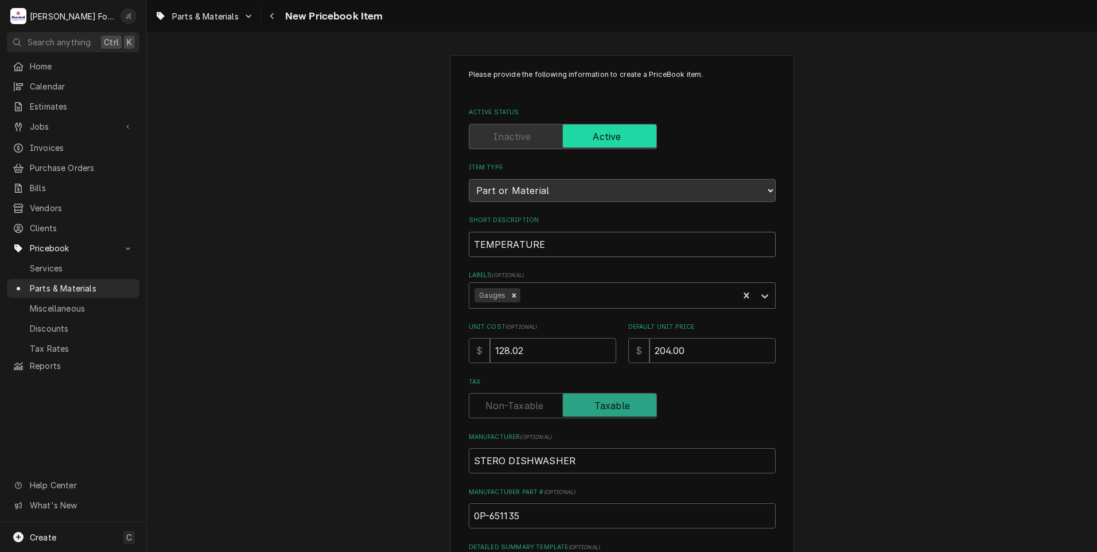
type input "TEMPERATURE P"
type textarea "x"
type input "TEMPERATURE PR"
type textarea "x"
type input "TEMPERATURE PRO"
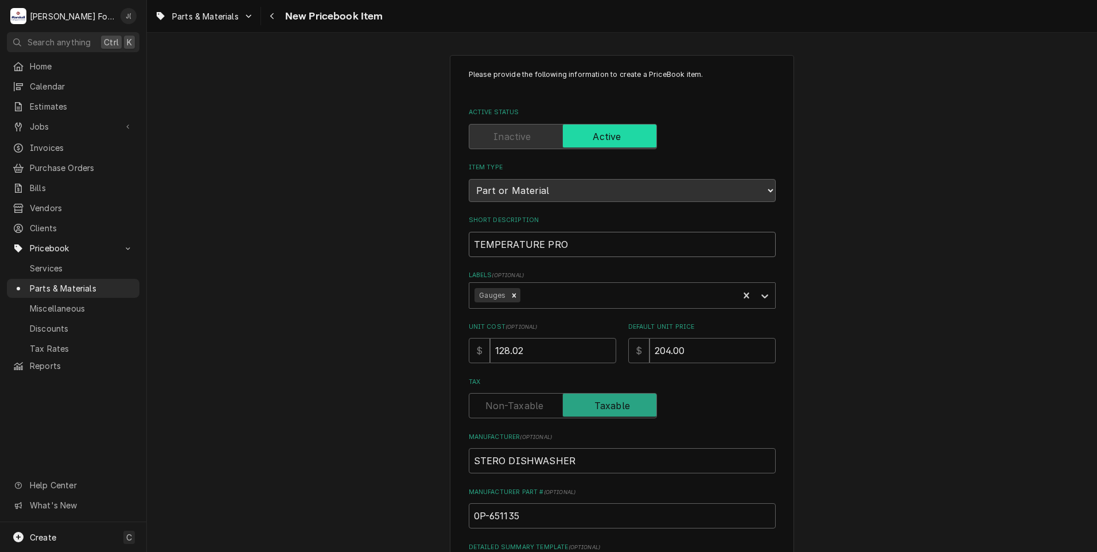
type textarea "x"
type input "TEMPERATURE PROB"
type textarea "x"
type input "TEMPERATURE PROBE"
type textarea "x"
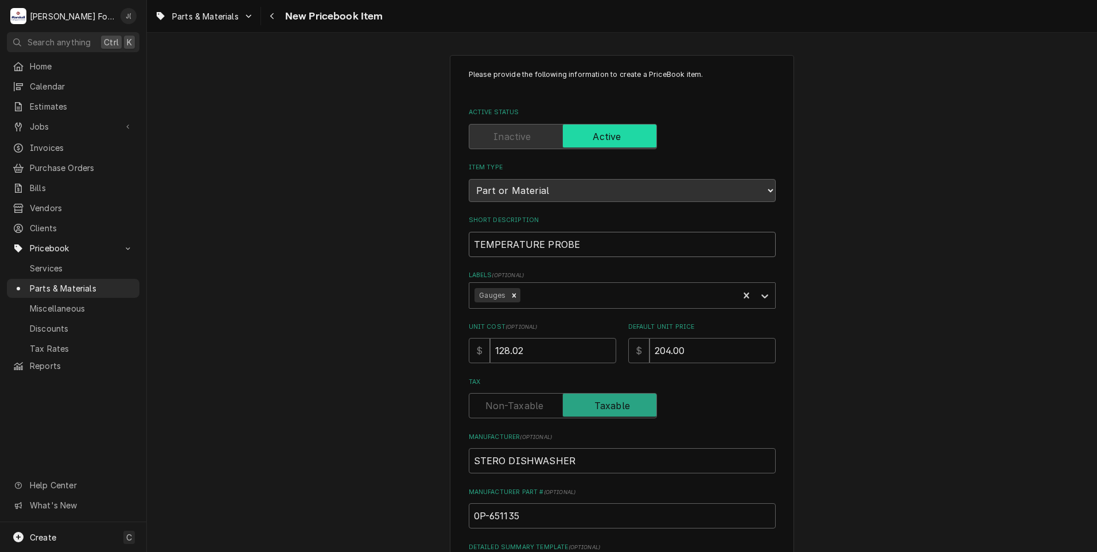
type input "TEMPERATURE PROB"
type textarea "x"
type input "TEMPERATURE PRO"
type textarea "x"
type input "TEMPERATURE PR"
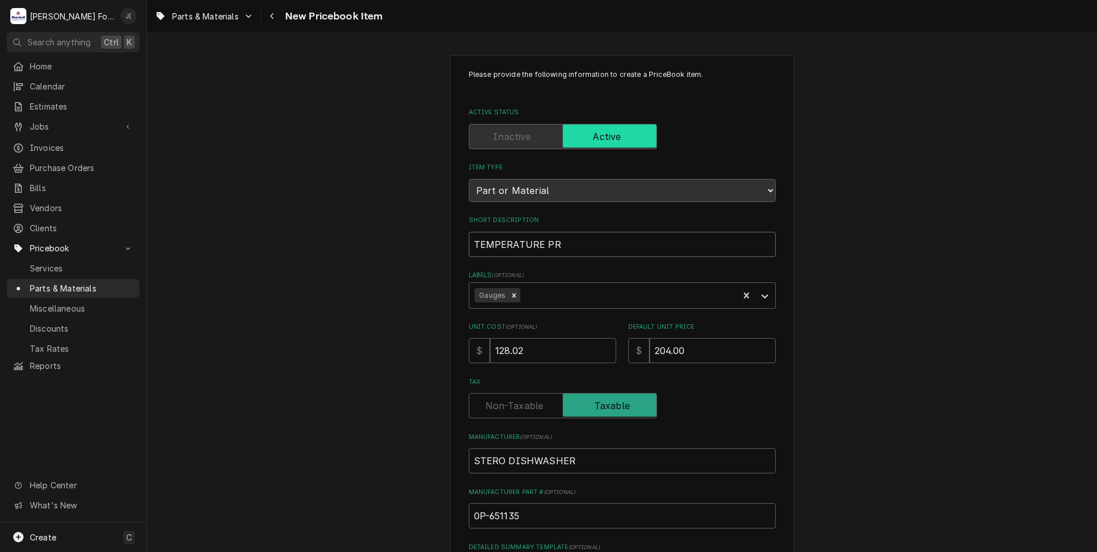
type textarea "x"
type input "TEMPERATURE P"
type textarea "x"
type input "TEMPERATURE"
type textarea "x"
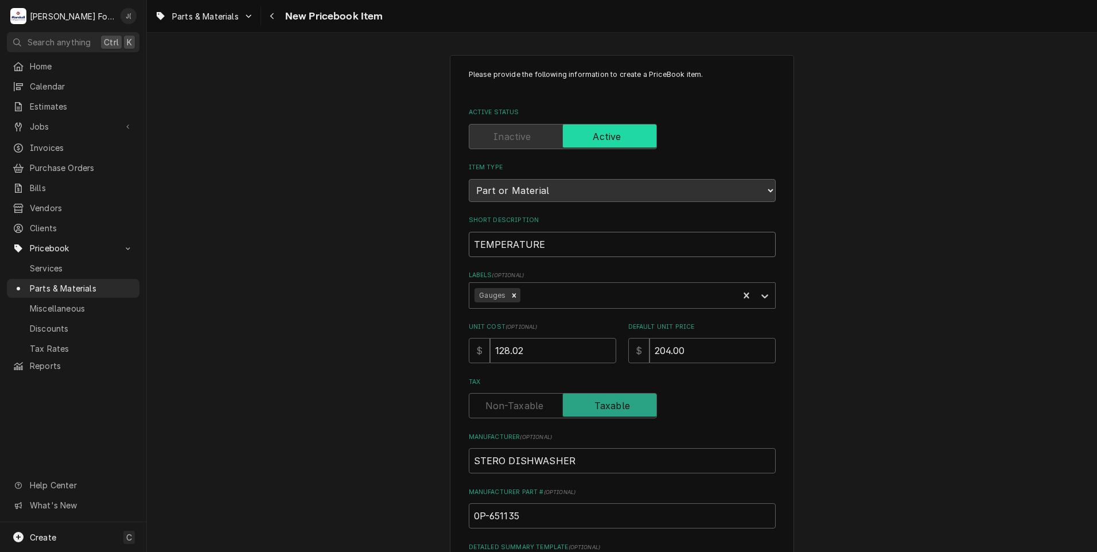
type input "TEMPERATURE G"
type textarea "x"
type input "TEMPERATURE GA"
type textarea "x"
type input "TEMPERATURE GAU"
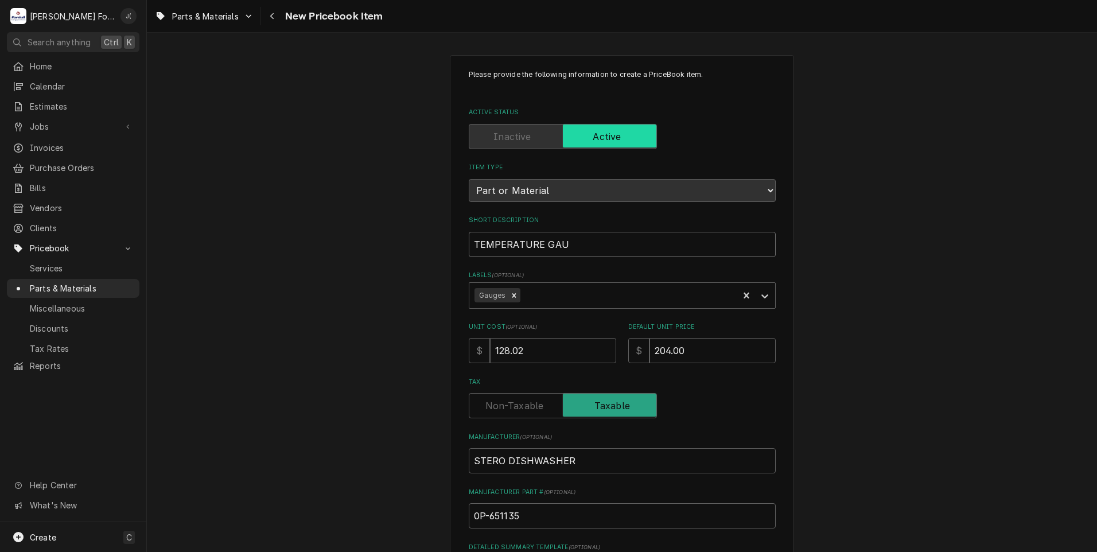
type textarea "x"
type input "TEMPERATURE GAUG"
type textarea "x"
type input "TEMPERATURE GAUGE"
type textarea "x"
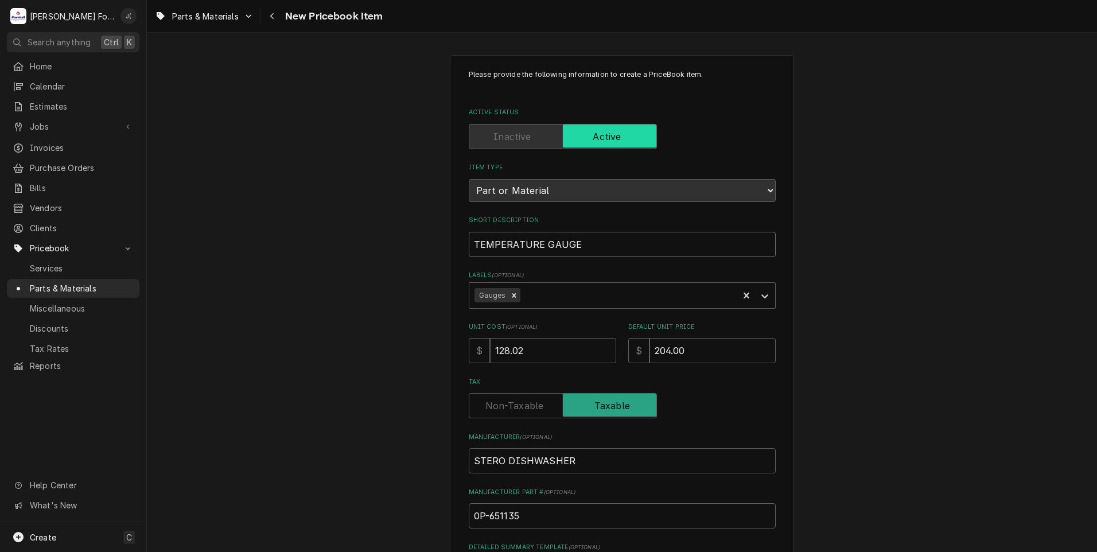
type input "TEMPERATURE GAUGE,"
type textarea "x"
type input "TEMPERATURE GAUGE,"
type textarea "x"
type input "TEMPERATURE GAUGE, B"
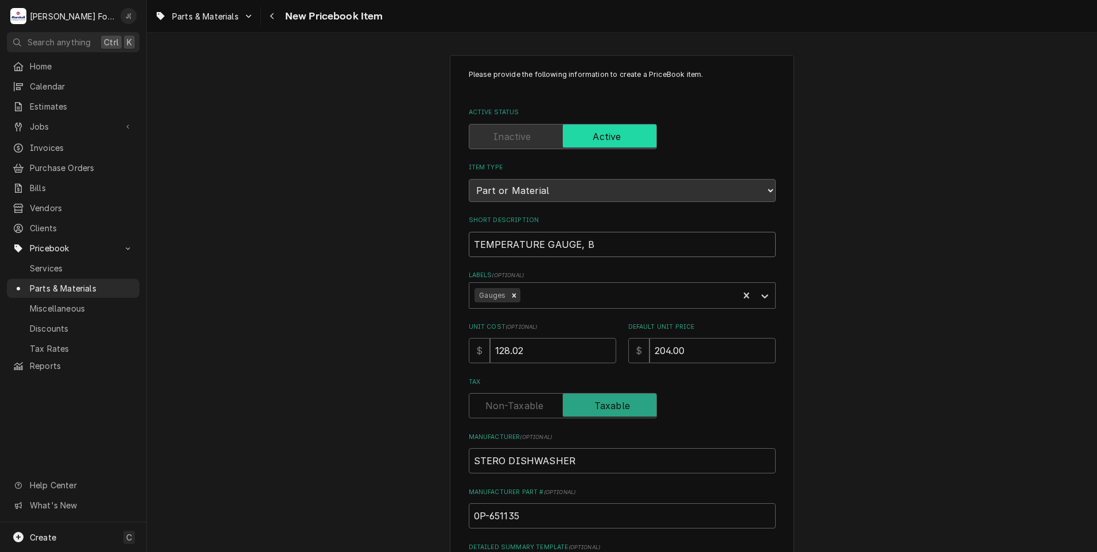
type textarea "x"
type input "TEMPERATURE GAUGE, BR"
type textarea "x"
type input "TEMPERATURE GAUGE, BRA"
type textarea "x"
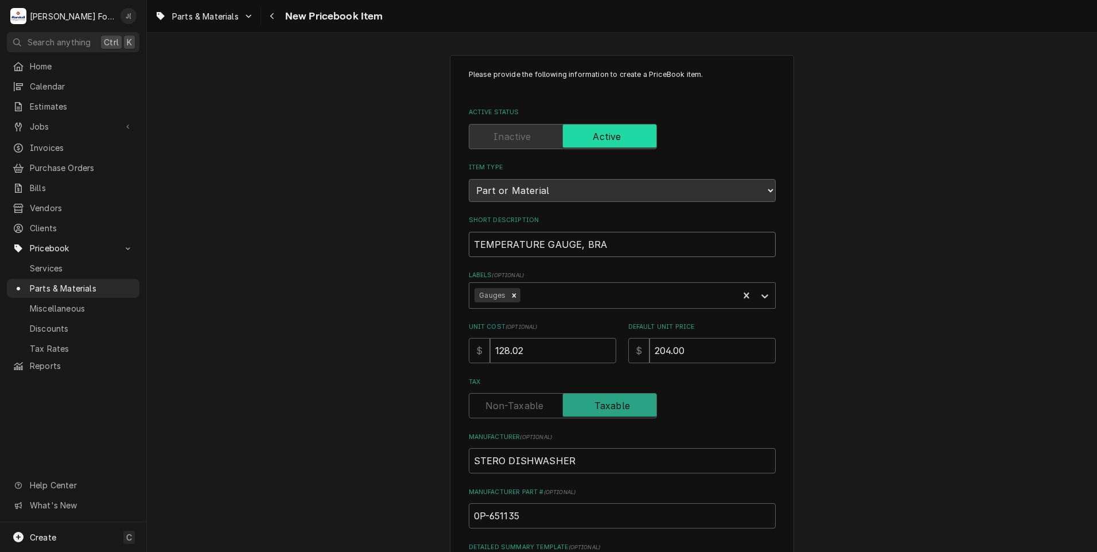
type input "TEMPERATURE GAUGE, BRAI"
type textarea "x"
type input "TEMPERATURE GAUGE, BRAID"
type textarea "x"
type input "TEMPERATURE GAUGE, BRAIDE"
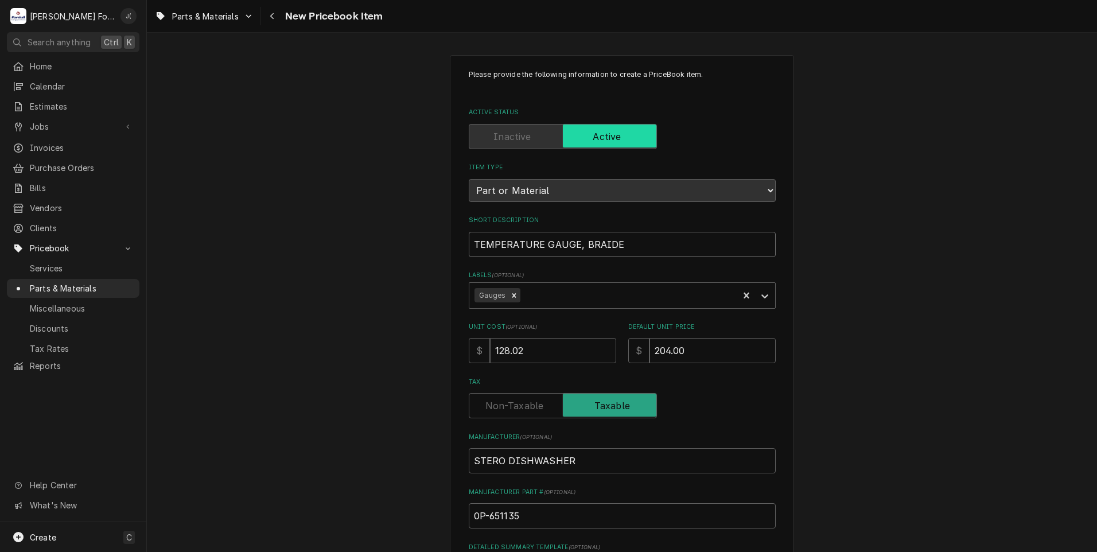
type textarea "x"
type input "TEMPERATURE GAUGE, BRAIDED"
type textarea "x"
type input "TEMPERATURE GAUGE, BRAIDED,"
type textarea "x"
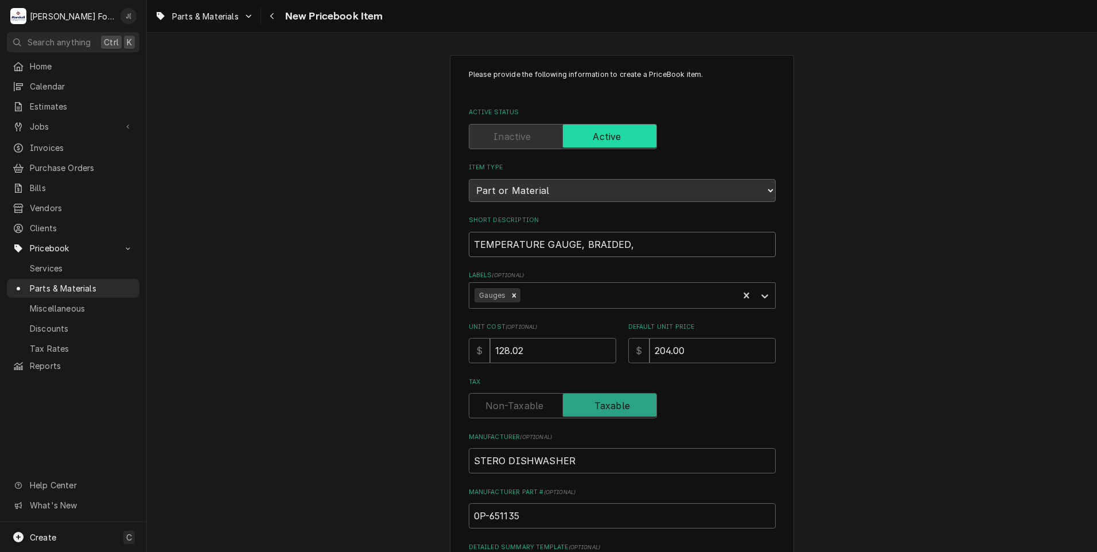
type input "TEMPERATURE GAUGE, BRAIDED,"
type textarea "x"
type input "TEMPERATURE GAUGE, BRAIDED, 1"
type textarea "x"
type input "TEMPERATURE GAUGE, BRAIDED, 10"
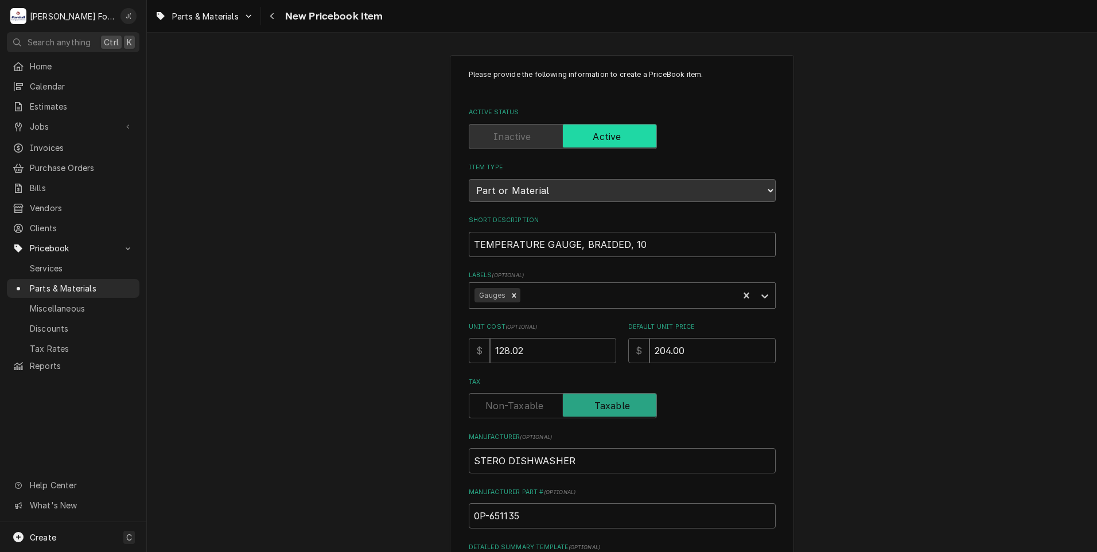
type textarea "x"
type input "TEMPERATURE GAUGE, BRAIDED, 100"
type textarea "x"
type input "TEMPERATURE GAUGE, BRAIDED, 100-"
type textarea "x"
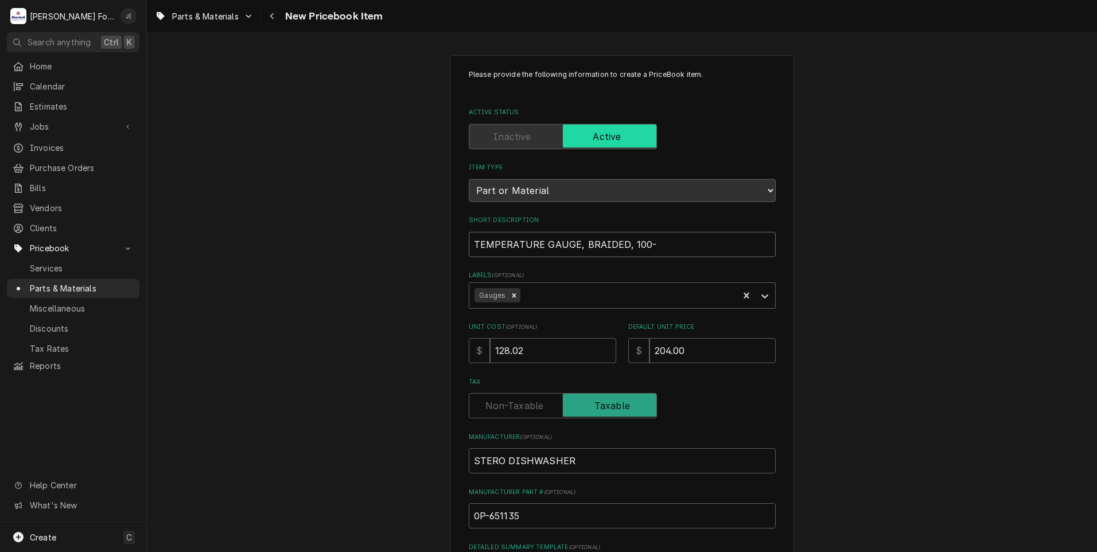
type input "TEMPERATURE GAUGE, BRAIDED, 100-2"
type textarea "x"
type input "TEMPERATURE GAUGE, BRAIDED, 100-20"
type textarea "x"
type input "TEMPERATURE GAUGE, BRAIDED, 100-200"
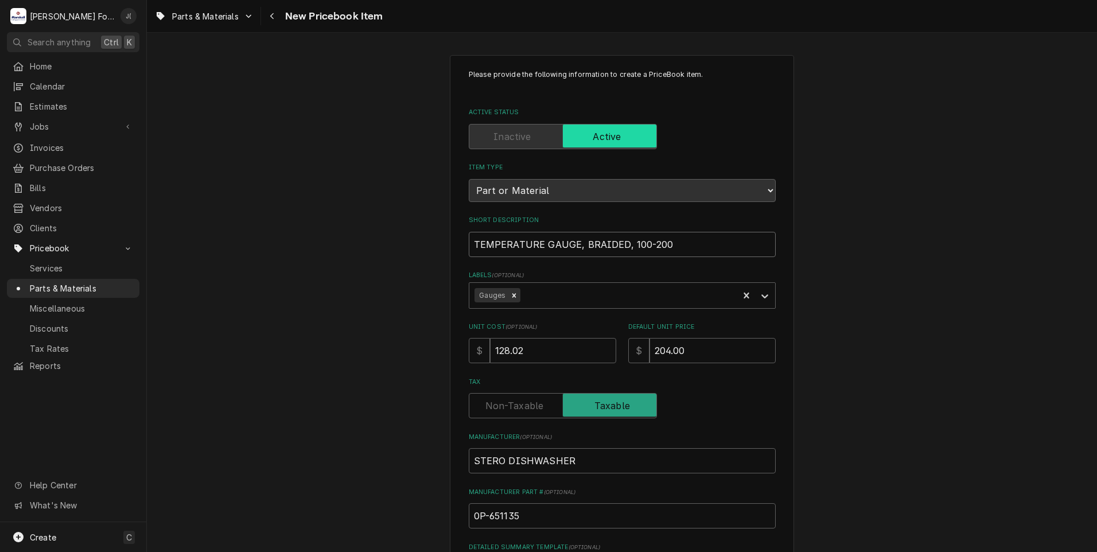
type textarea "x"
type input "TEMPERATURE GAUGE, BRAIDED, 100-20"
type textarea "x"
type input "TEMPERATURE GAUGE, BRAIDED, 100-2"
type textarea "x"
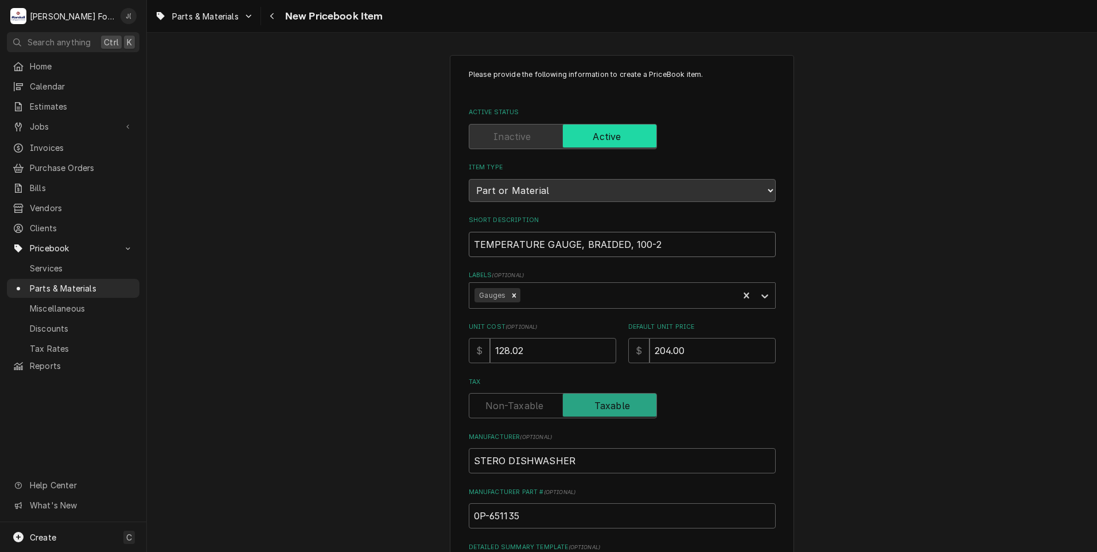
type input "TEMPERATURE GAUGE, BRAIDED, 100-22"
type textarea "x"
type input "TEMPERATURE GAUGE, BRAIDED, 100-220"
type textarea "x"
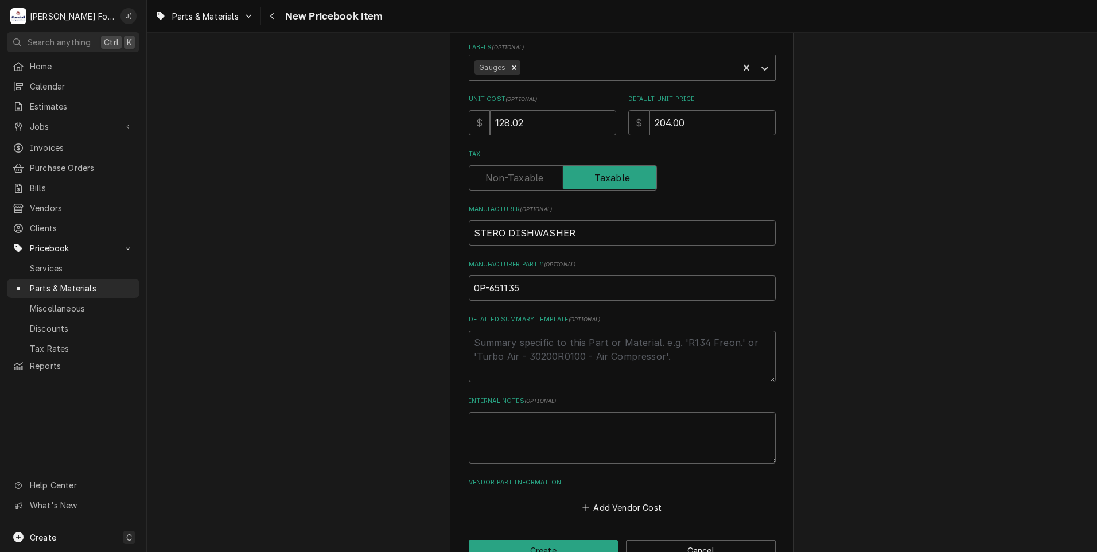
scroll to position [229, 0]
type input "TEMPERATURE GAUGE, BRAIDED, 100-220F"
click at [517, 545] on button "Create" at bounding box center [544, 548] width 150 height 21
type textarea "x"
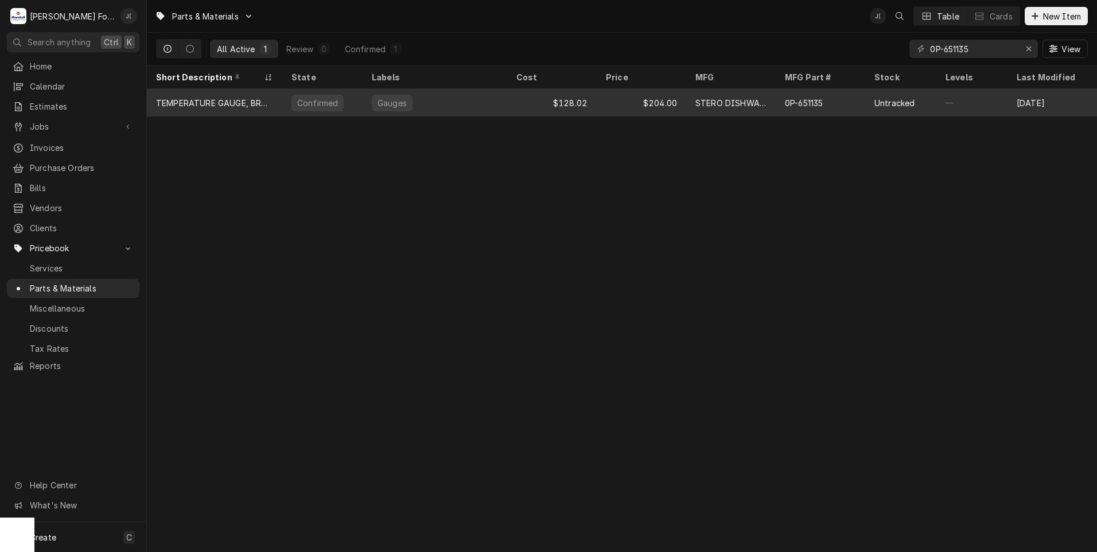
click at [460, 106] on div "Gauges" at bounding box center [435, 103] width 145 height 28
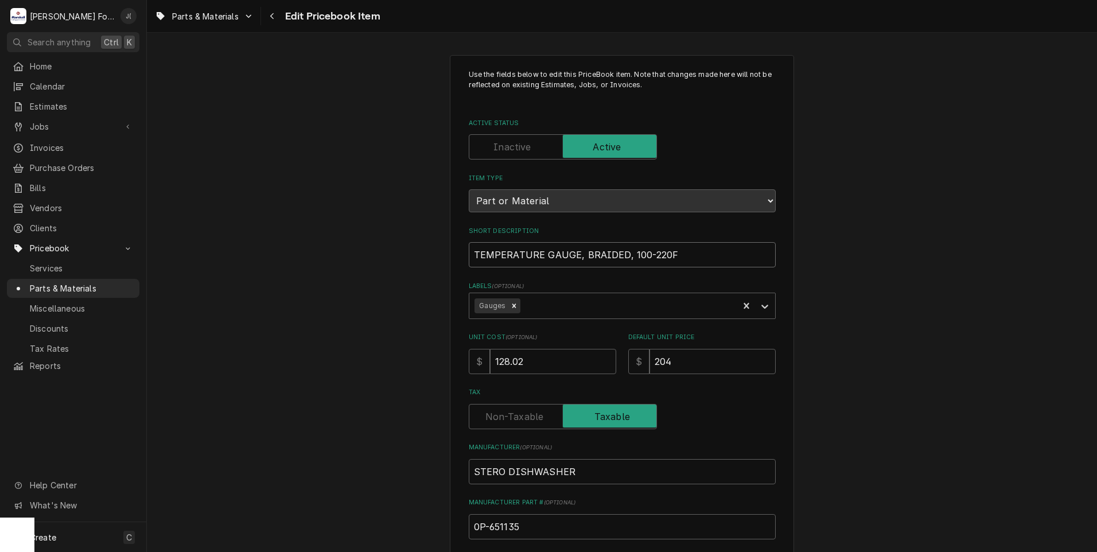
drag, startPoint x: 669, startPoint y: 254, endPoint x: 390, endPoint y: 258, distance: 278.8
click at [390, 258] on div "Use the fields below to edit this PriceBook item. Note that changes made here w…" at bounding box center [622, 449] width 950 height 808
click at [397, 320] on div "Use the fields below to edit this PriceBook item. Note that changes made here w…" at bounding box center [622, 449] width 950 height 808
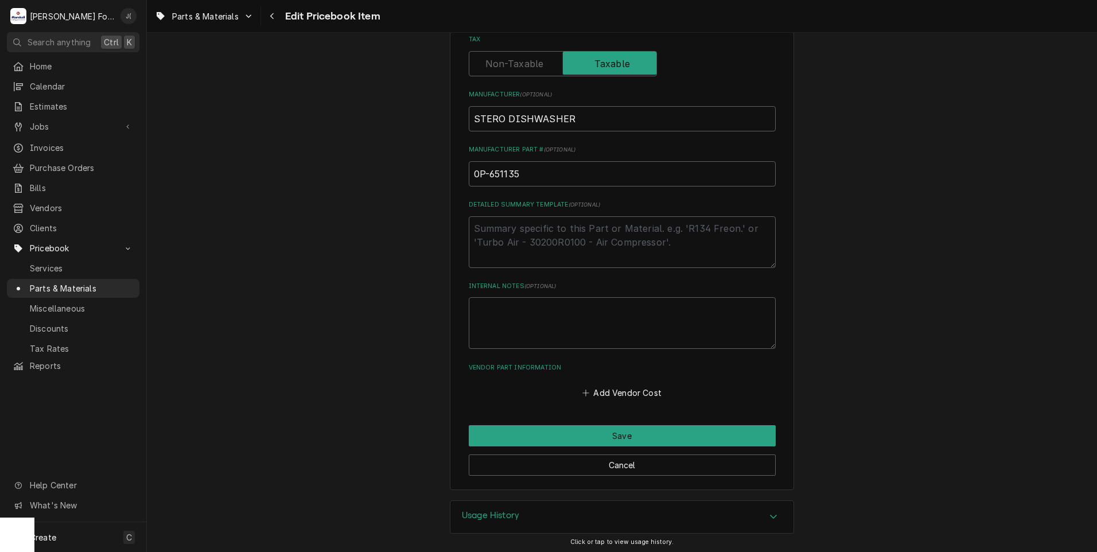
scroll to position [353, 0]
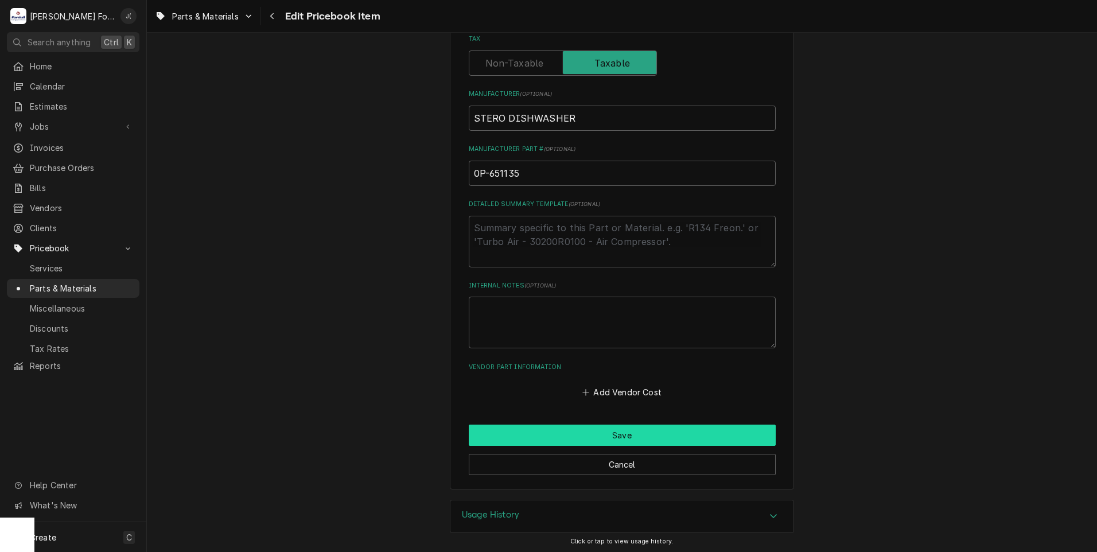
click at [657, 432] on button "Save" at bounding box center [622, 435] width 307 height 21
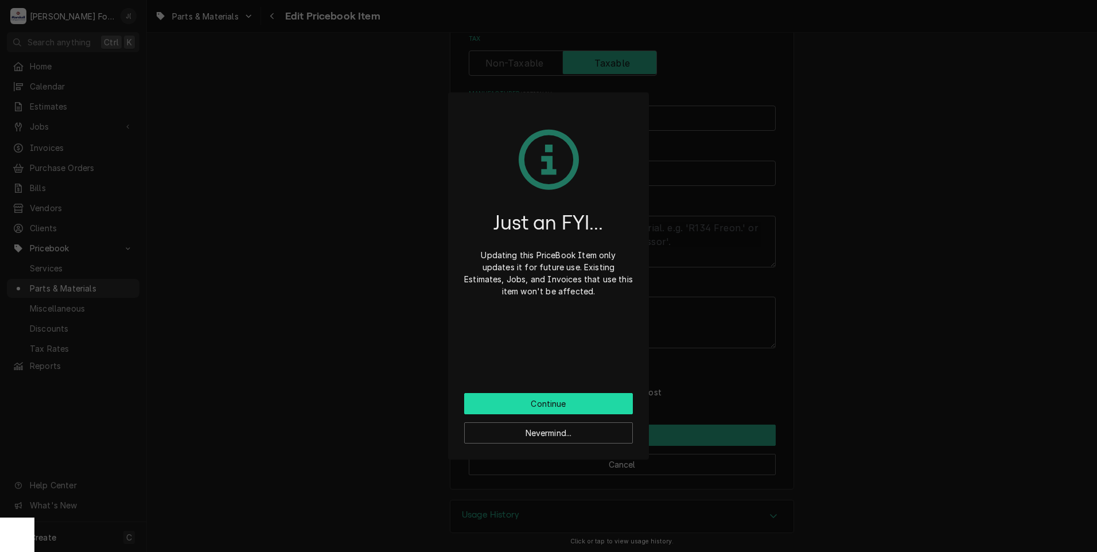
click at [588, 403] on button "Continue" at bounding box center [548, 403] width 169 height 21
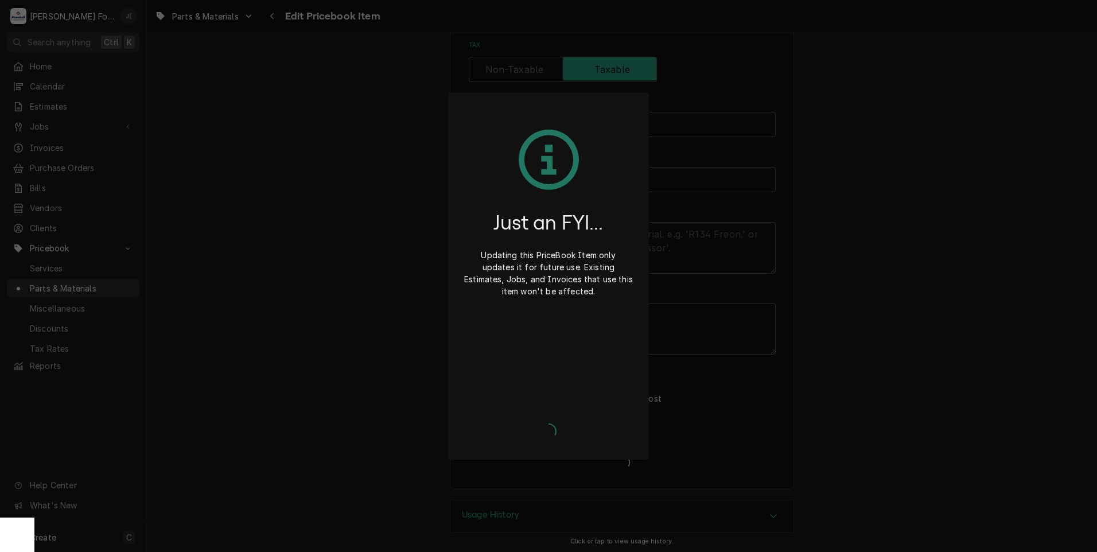
type textarea "x"
